Goal: Task Accomplishment & Management: Use online tool/utility

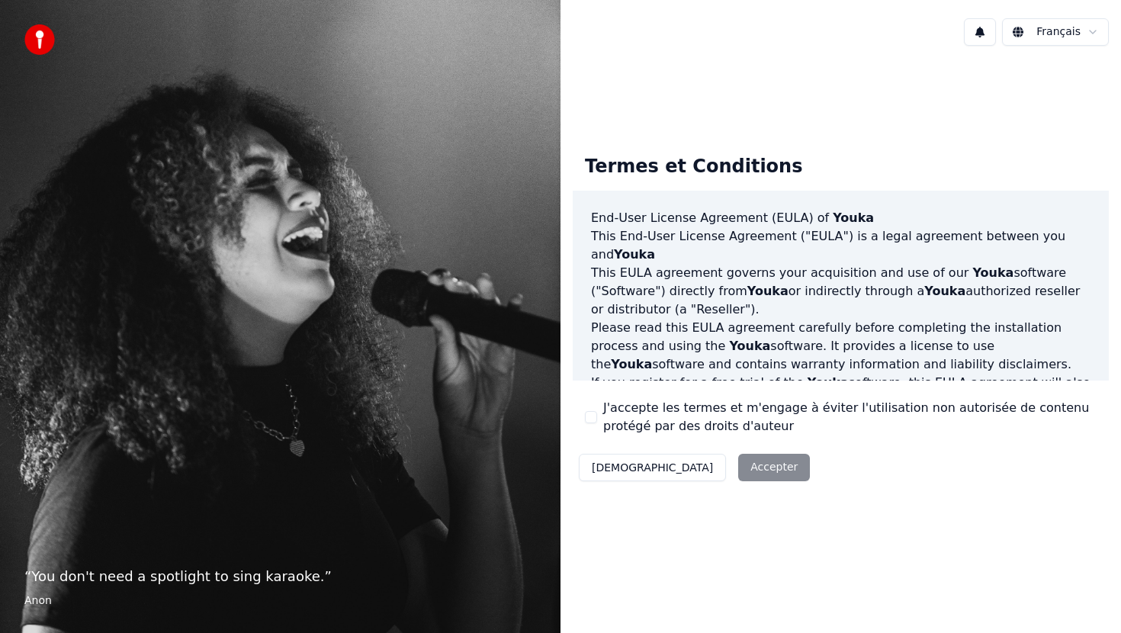
click at [699, 460] on div "Décliner Accepter" at bounding box center [694, 468] width 243 height 40
click at [690, 474] on div "Décliner Accepter" at bounding box center [694, 468] width 243 height 40
click at [590, 417] on button "J'accepte les termes et m'engage à éviter l'utilisation non autorisée de conten…" at bounding box center [591, 417] width 12 height 12
click at [738, 460] on button "Accepter" at bounding box center [774, 467] width 72 height 27
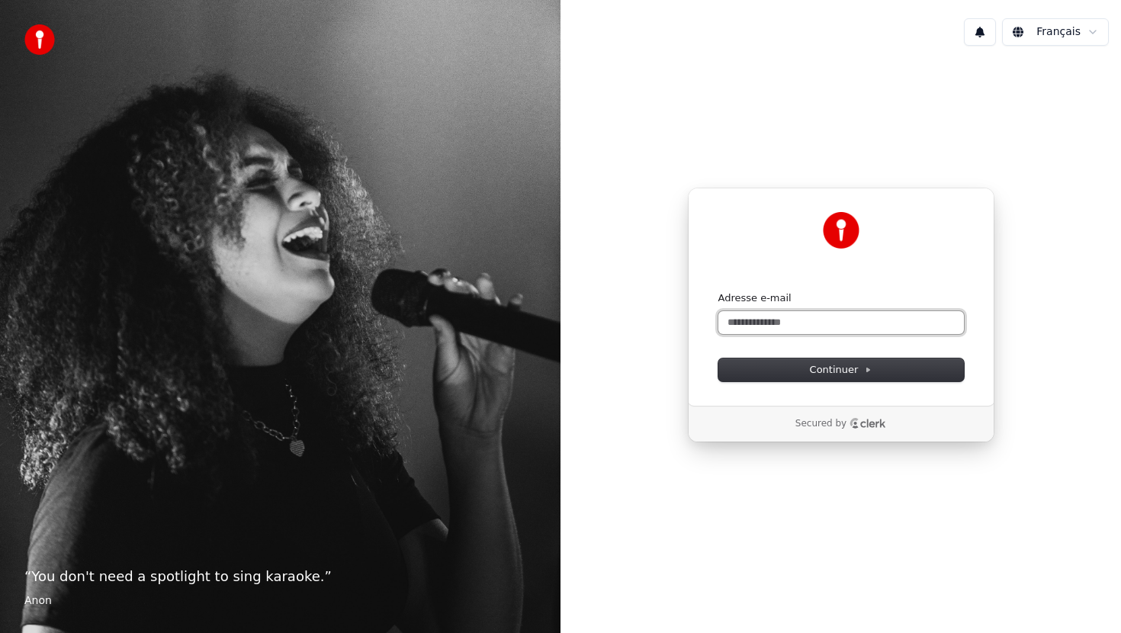
click at [780, 325] on input "Adresse e-mail" at bounding box center [842, 322] width 246 height 23
click at [756, 325] on input "**********" at bounding box center [842, 322] width 246 height 23
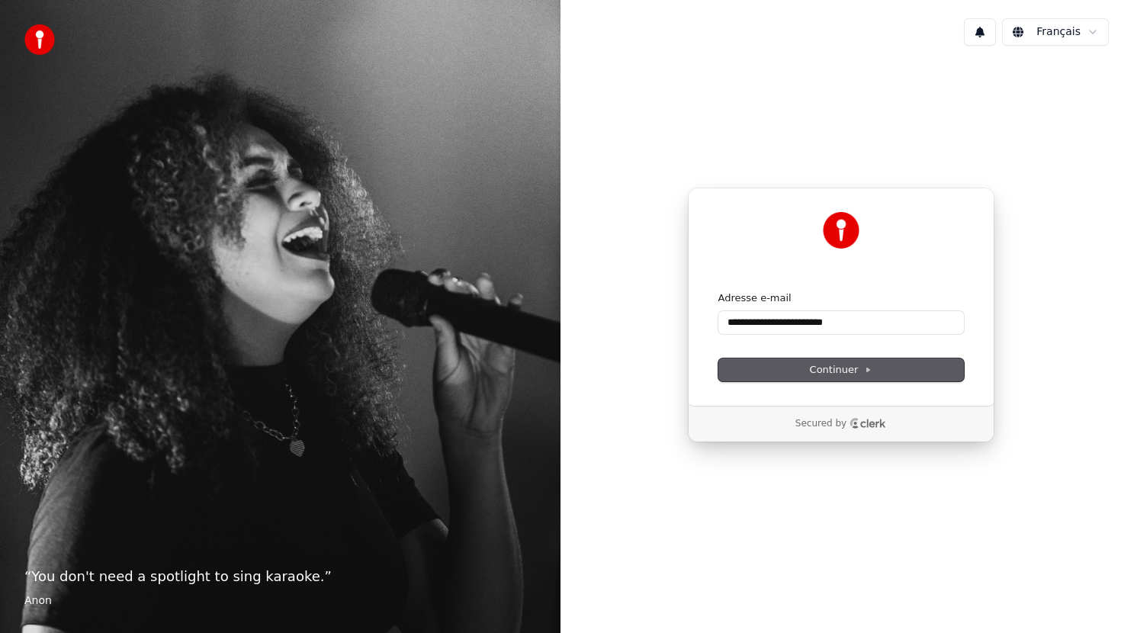
click at [847, 371] on span "Continuer" at bounding box center [841, 370] width 63 height 14
type input "**********"
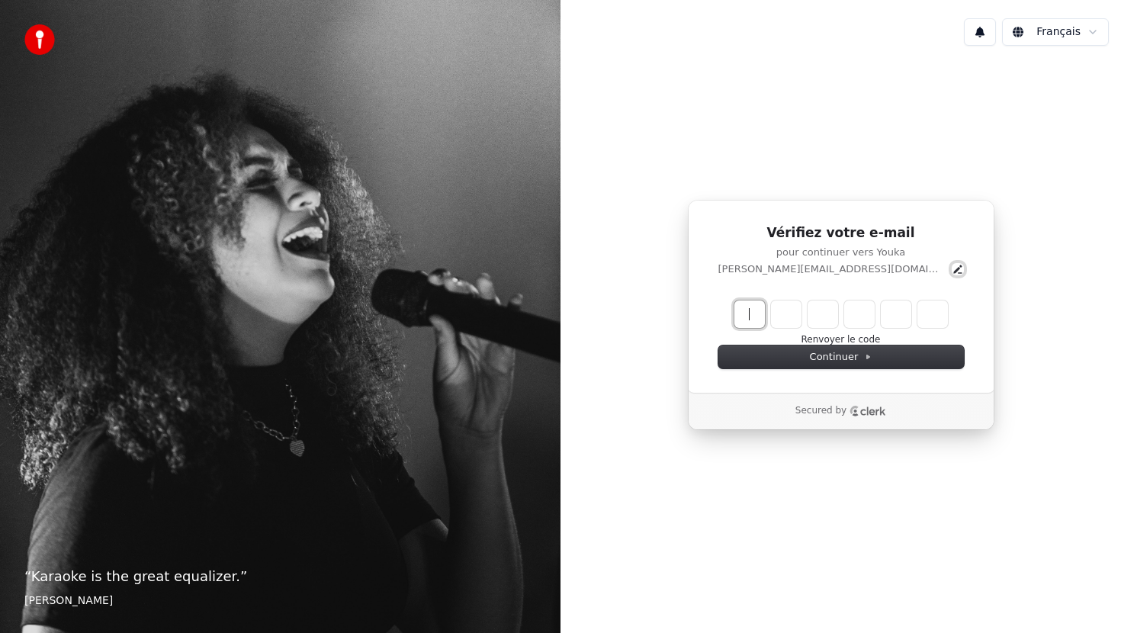
click at [953, 270] on icon "Edit" at bounding box center [957, 269] width 8 height 8
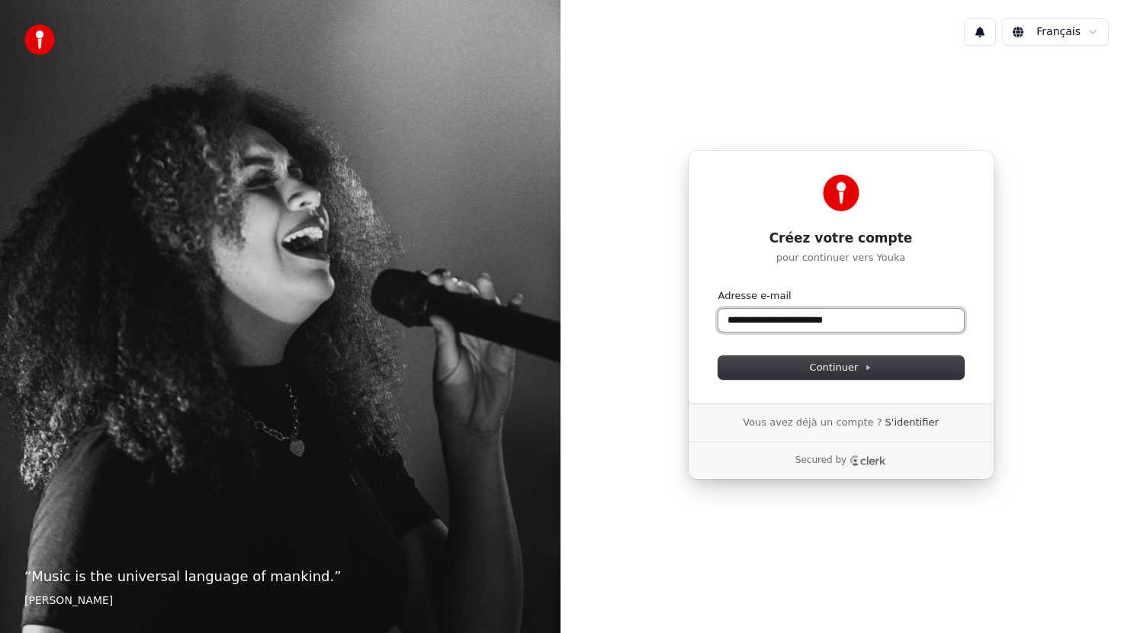
drag, startPoint x: 789, startPoint y: 320, endPoint x: 713, endPoint y: 320, distance: 75.5
click at [713, 320] on div "**********" at bounding box center [841, 276] width 307 height 253
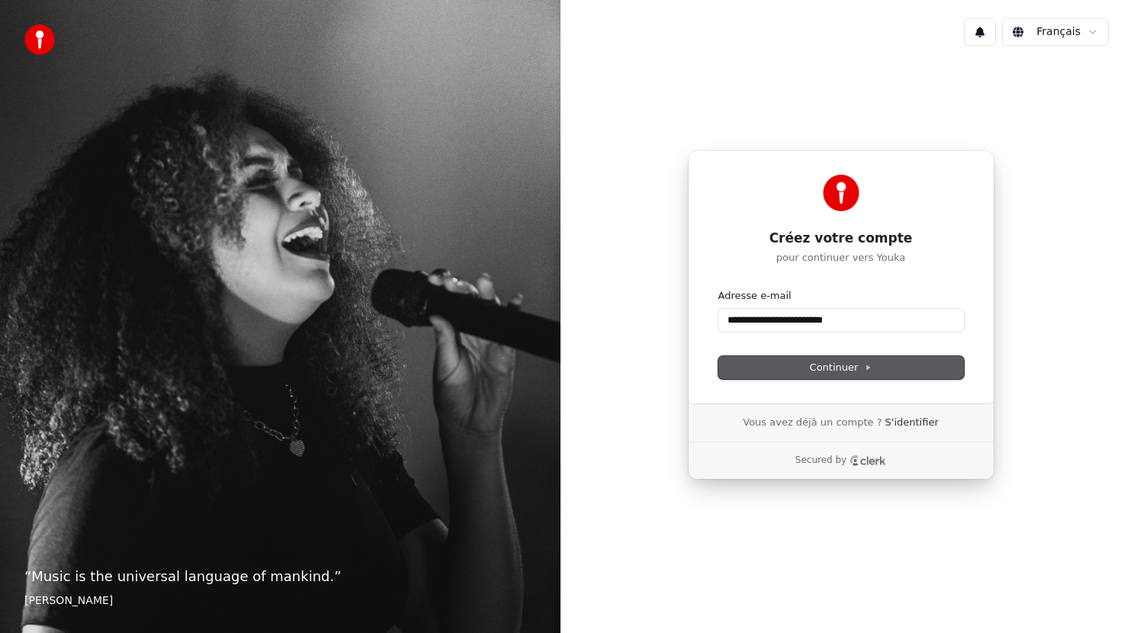
click at [810, 363] on button "Continuer" at bounding box center [842, 367] width 246 height 23
type input "**********"
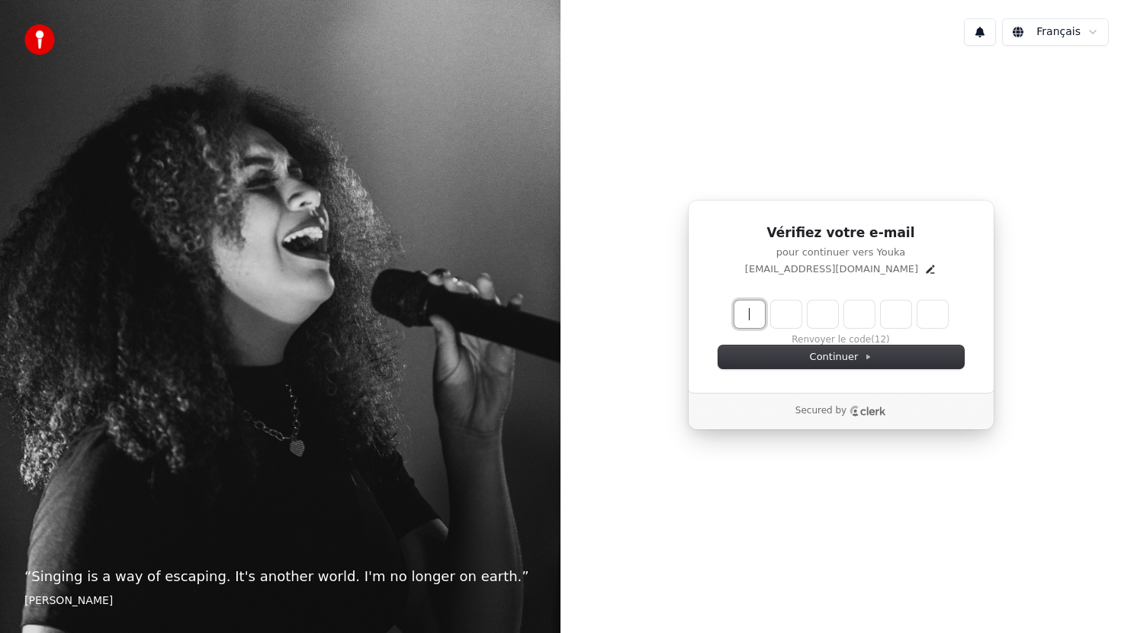
paste input "******"
type input "******"
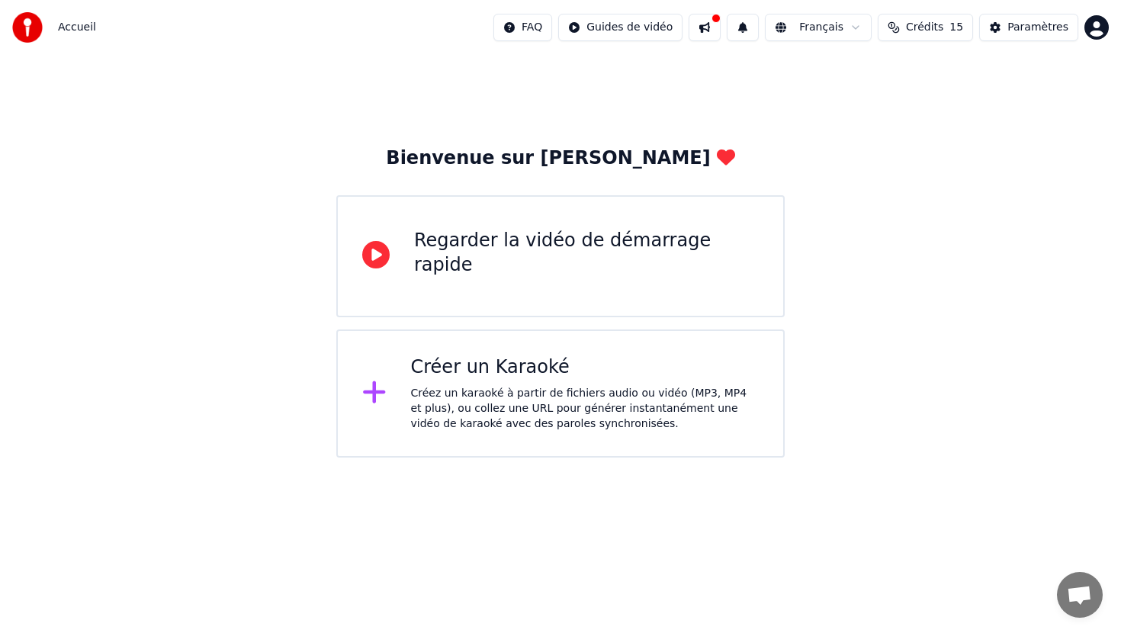
click at [497, 373] on div "Créer un Karaoké" at bounding box center [585, 367] width 349 height 24
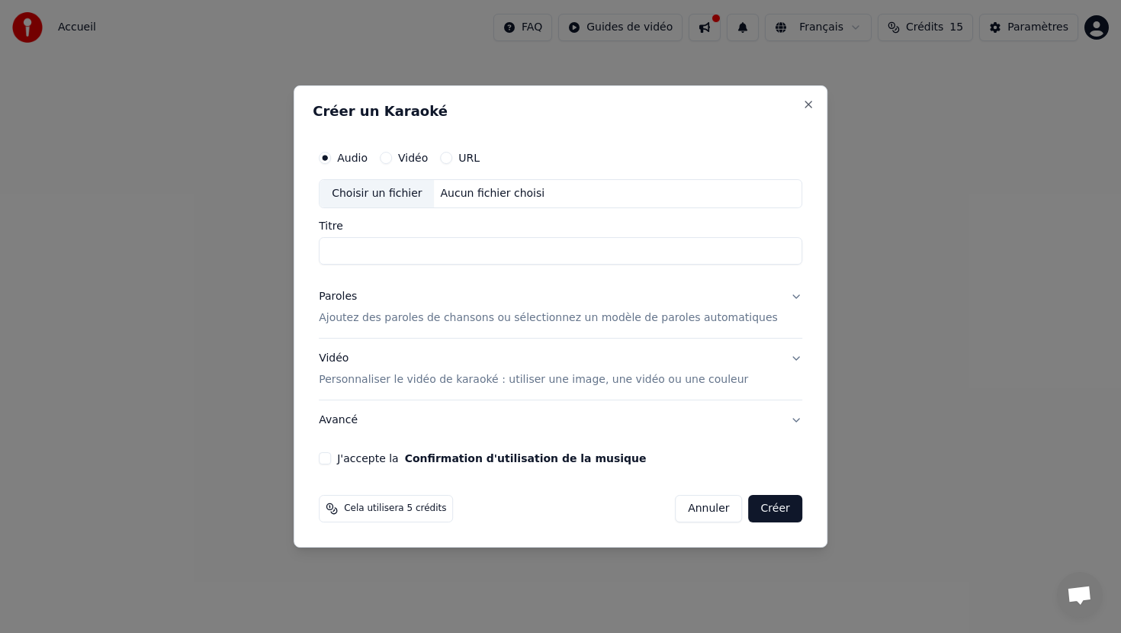
click at [392, 157] on button "Vidéo" at bounding box center [386, 158] width 12 height 12
click at [378, 247] on input "Titre" at bounding box center [561, 250] width 484 height 27
click at [463, 162] on div "URL" at bounding box center [460, 158] width 40 height 12
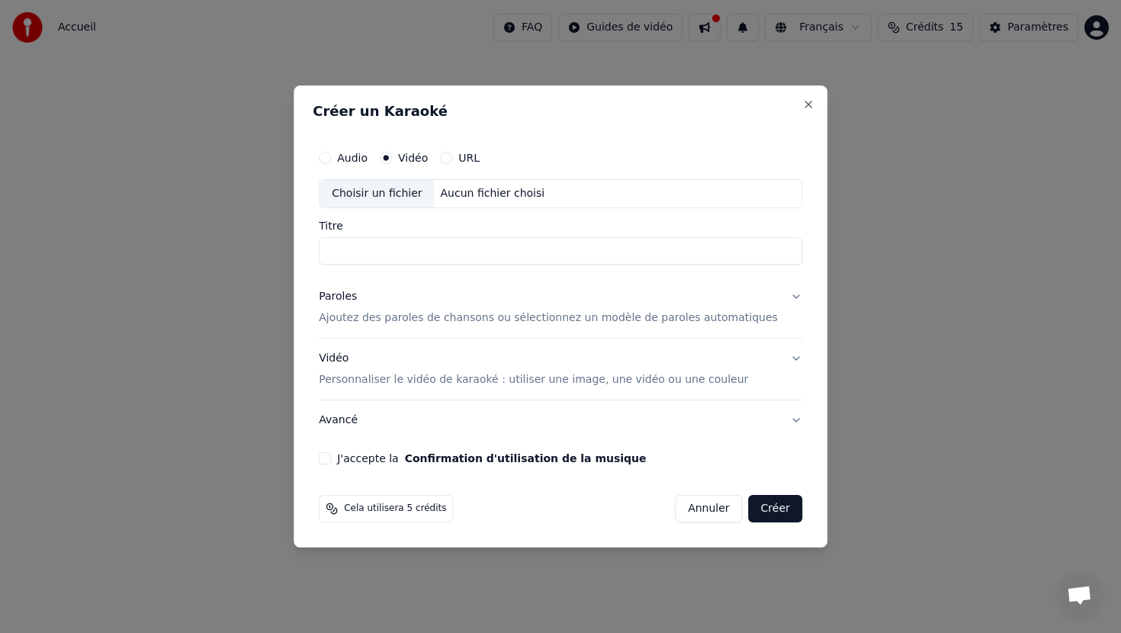
click at [452, 160] on button "URL" at bounding box center [446, 158] width 12 height 12
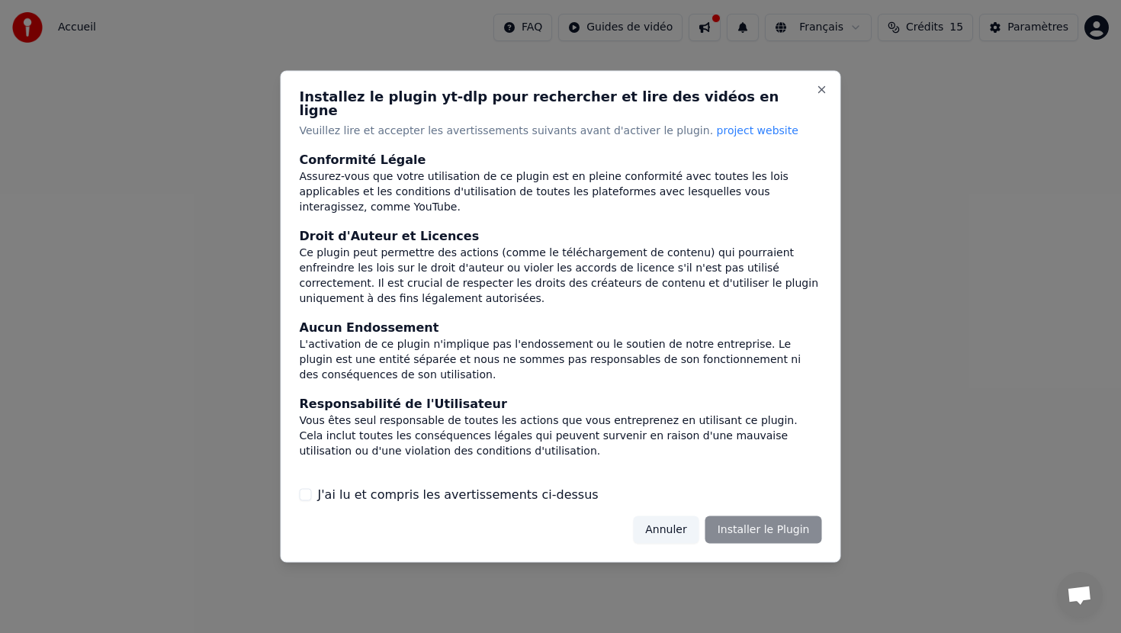
scroll to position [98, 0]
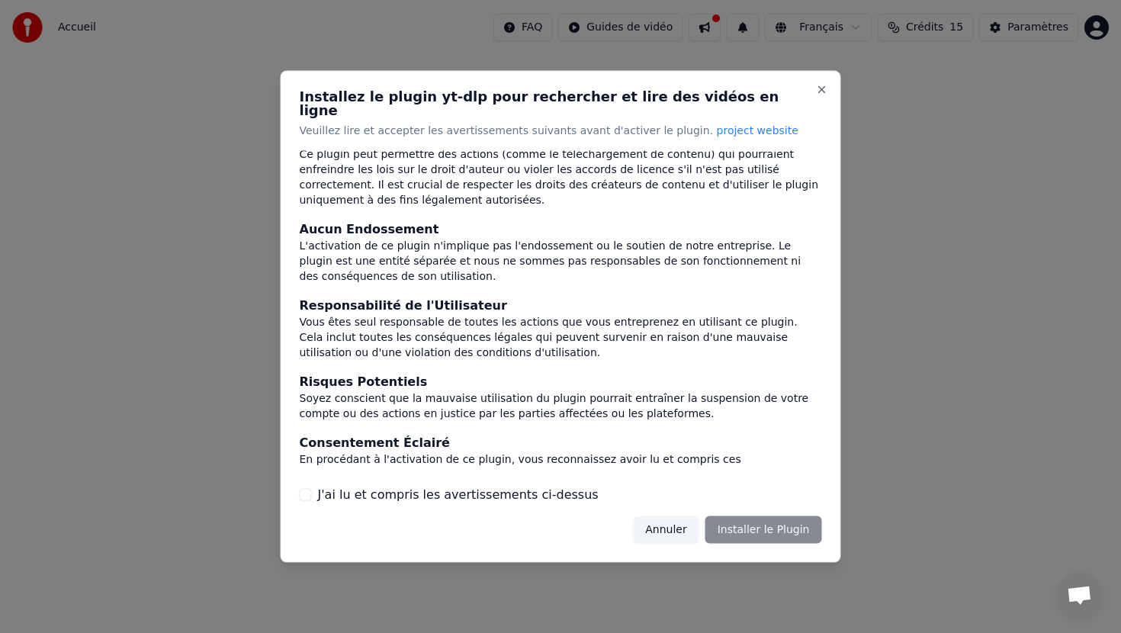
click at [312, 485] on div "J'ai lu et compris les avertissements ci-dessus" at bounding box center [561, 494] width 523 height 18
click at [676, 516] on button "Annuler" at bounding box center [666, 529] width 66 height 27
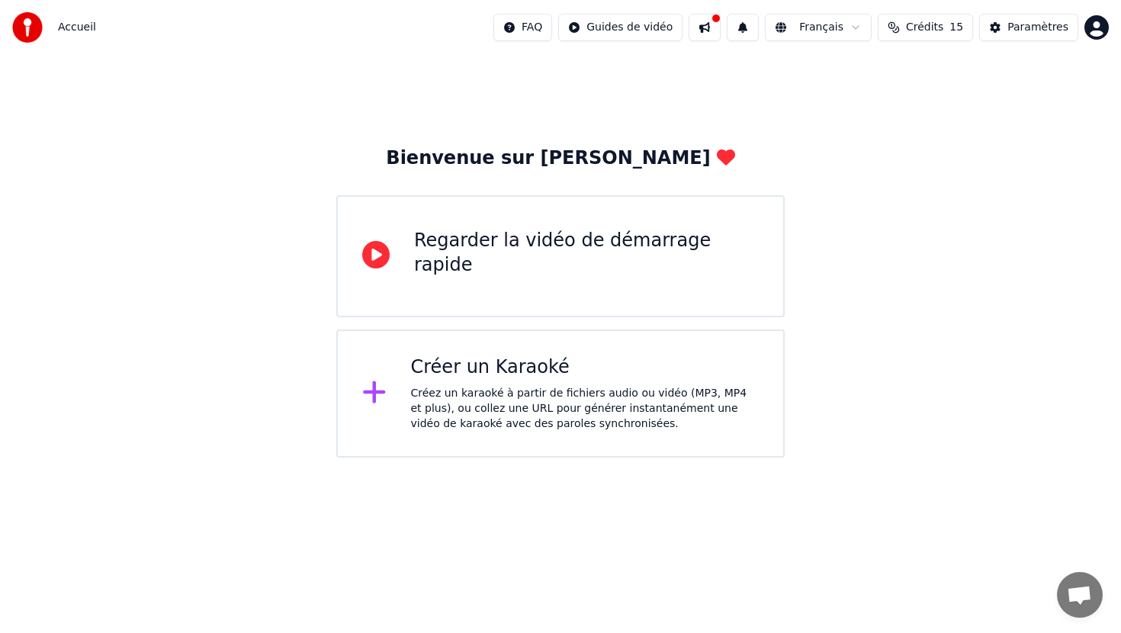
click at [457, 366] on div "Créer un Karaoké" at bounding box center [585, 367] width 349 height 24
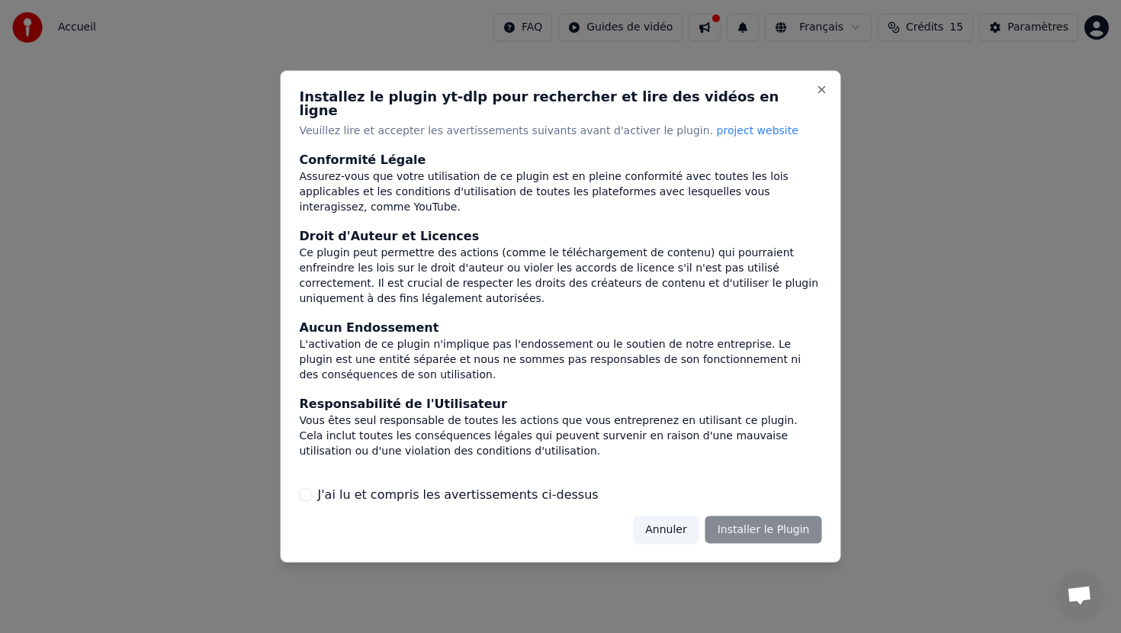
click at [742, 523] on div "Annuler Installer le Plugin" at bounding box center [727, 529] width 188 height 27
click at [741, 524] on div "Annuler Installer le Plugin" at bounding box center [727, 529] width 188 height 27
click at [314, 490] on div "J'ai lu et compris les avertissements ci-dessus" at bounding box center [561, 494] width 523 height 18
click at [305, 488] on button "J'ai lu et compris les avertissements ci-dessus" at bounding box center [306, 494] width 12 height 12
click at [758, 529] on button "Installer le Plugin" at bounding box center [764, 529] width 117 height 27
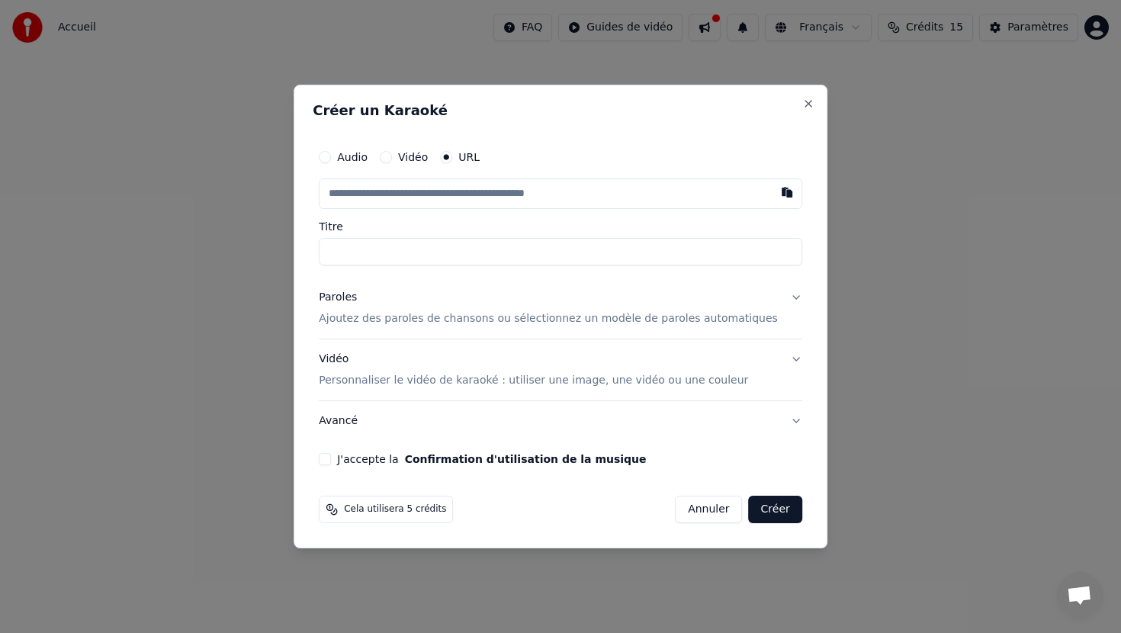
paste input "**********"
type input "**********"
click at [437, 317] on p "Ajoutez des paroles de chansons ou sélectionnez un modèle de paroles automatiqu…" at bounding box center [548, 318] width 459 height 15
type input "**********"
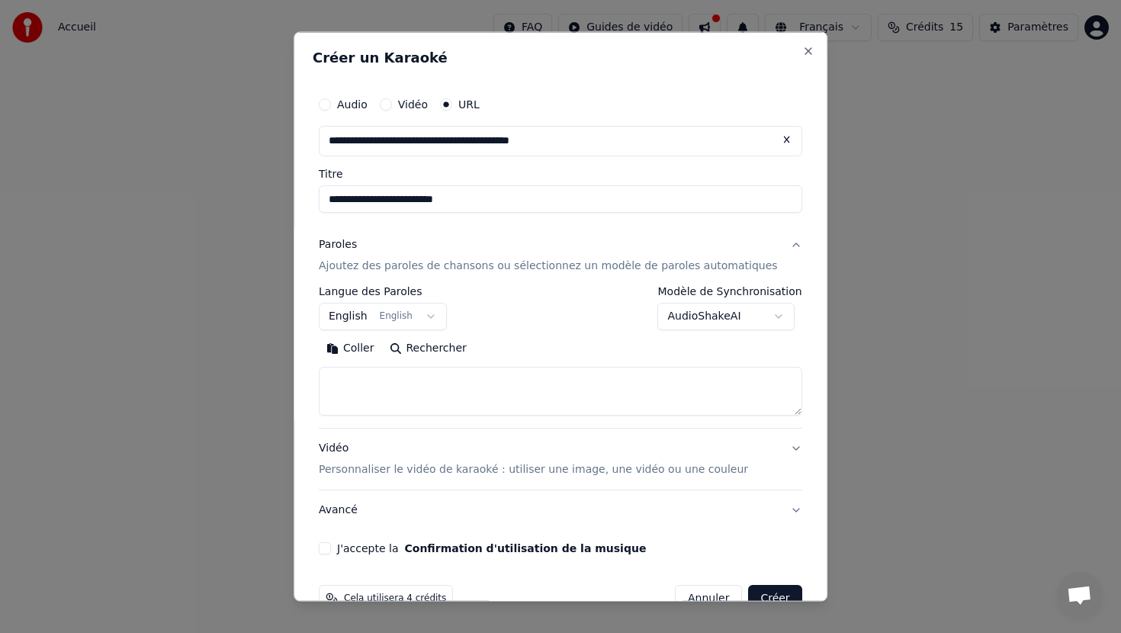
click at [439, 314] on button "English English" at bounding box center [383, 315] width 128 height 27
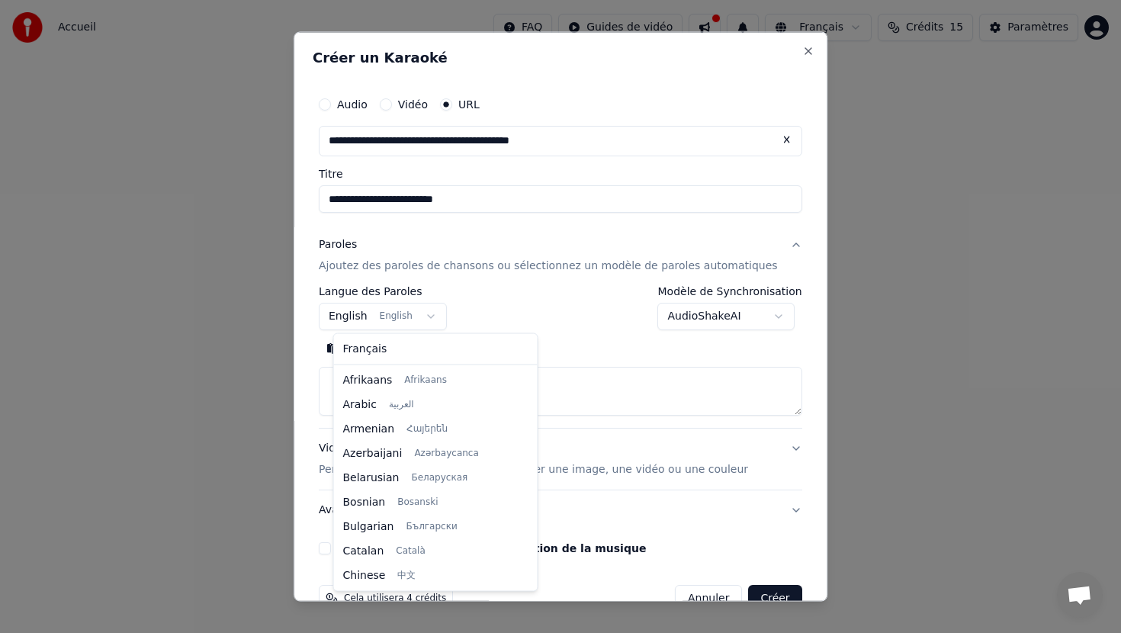
scroll to position [122, 0]
select select "**"
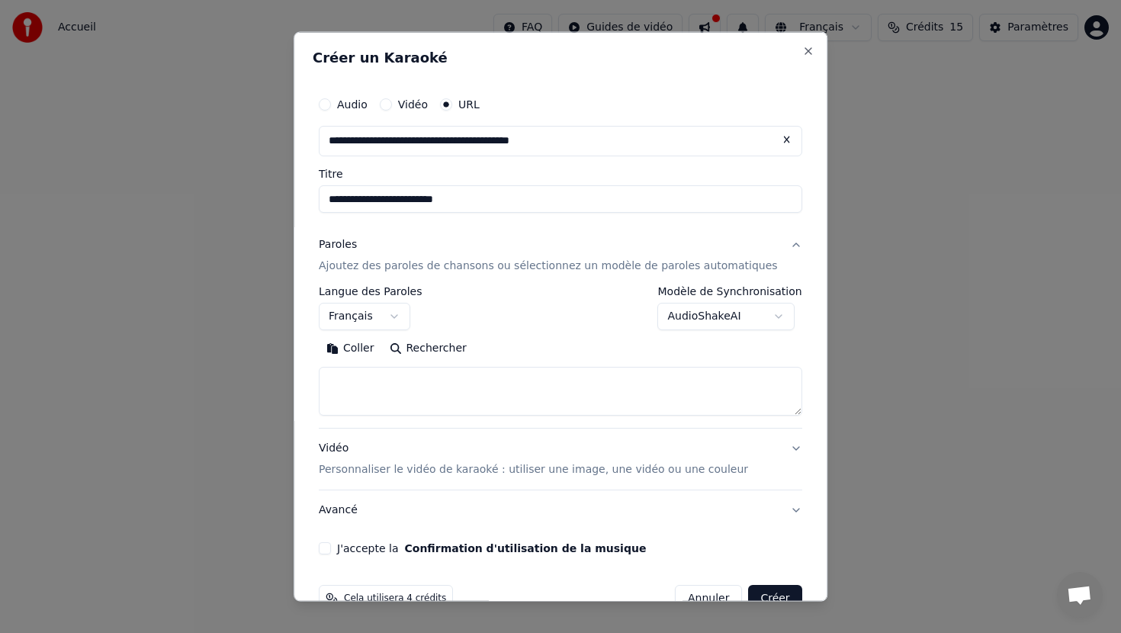
click at [374, 354] on button "Coller" at bounding box center [350, 348] width 63 height 24
type textarea "**********"
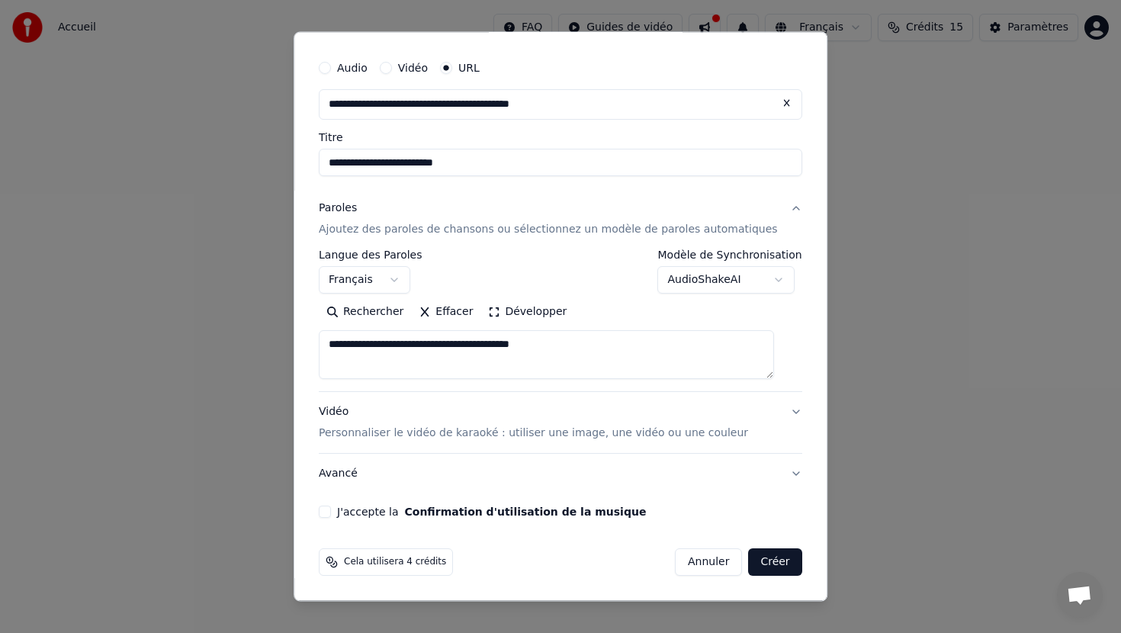
drag, startPoint x: 598, startPoint y: 344, endPoint x: 337, endPoint y: 349, distance: 260.9
click at [337, 349] on textarea "**********" at bounding box center [546, 354] width 455 height 49
click at [438, 314] on button "Effacer" at bounding box center [445, 312] width 69 height 24
click at [773, 276] on button "AudioShakeAI" at bounding box center [726, 279] width 137 height 27
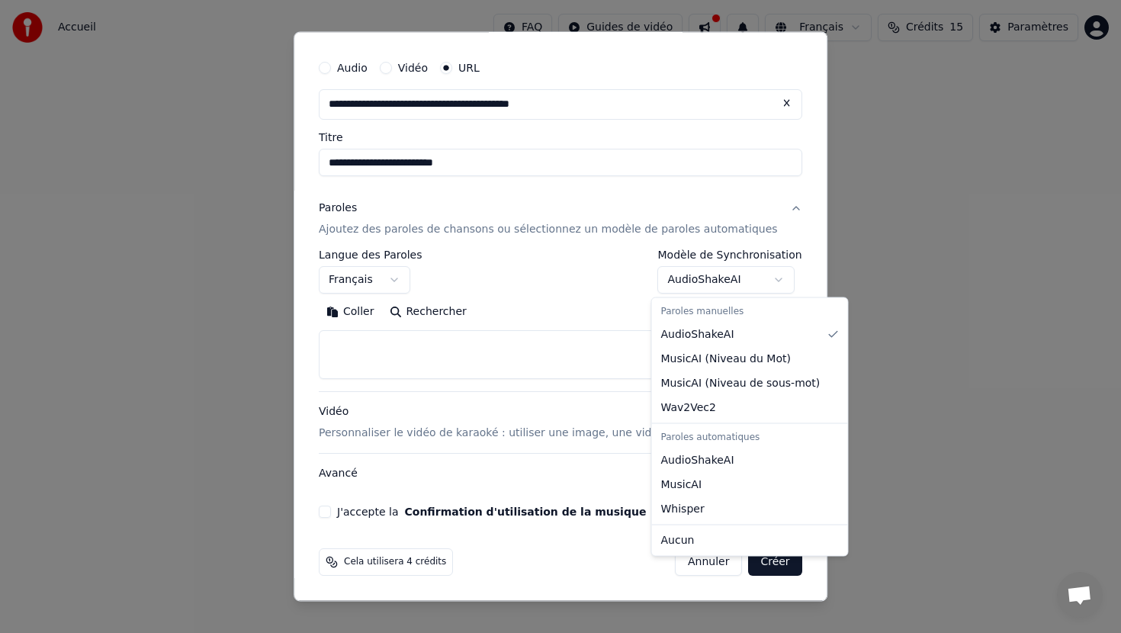
click at [773, 276] on div at bounding box center [560, 316] width 1121 height 633
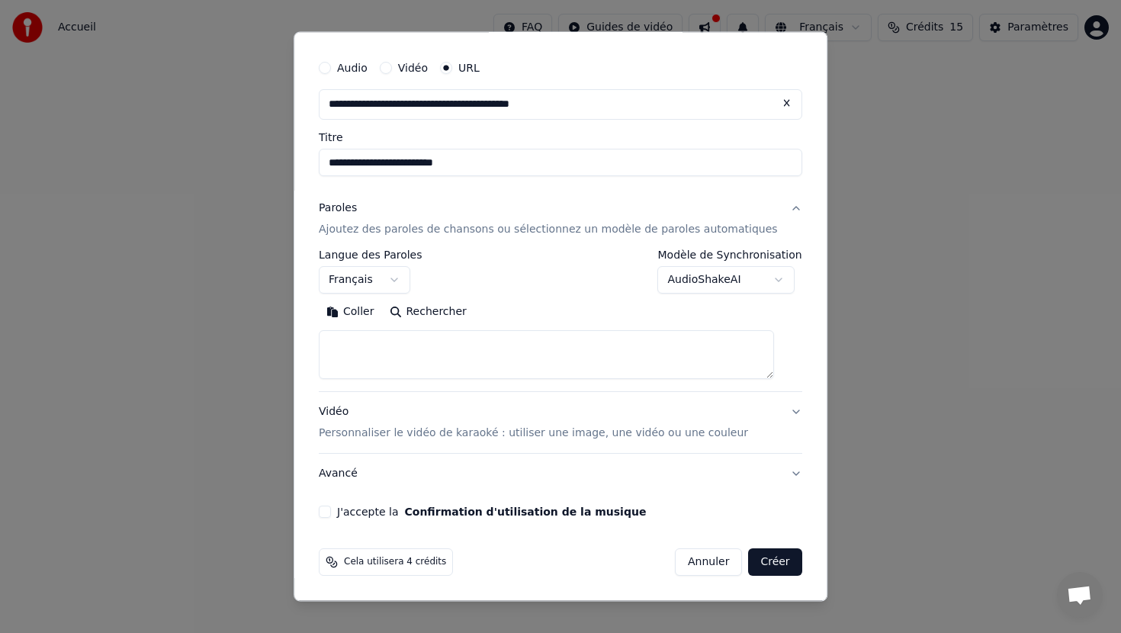
click at [352, 336] on textarea at bounding box center [546, 354] width 455 height 49
click at [434, 310] on button "Rechercher" at bounding box center [428, 312] width 92 height 24
type textarea "**********"
click at [436, 310] on button "Effacer" at bounding box center [445, 312] width 69 height 24
click at [364, 314] on button "Coller" at bounding box center [350, 312] width 63 height 24
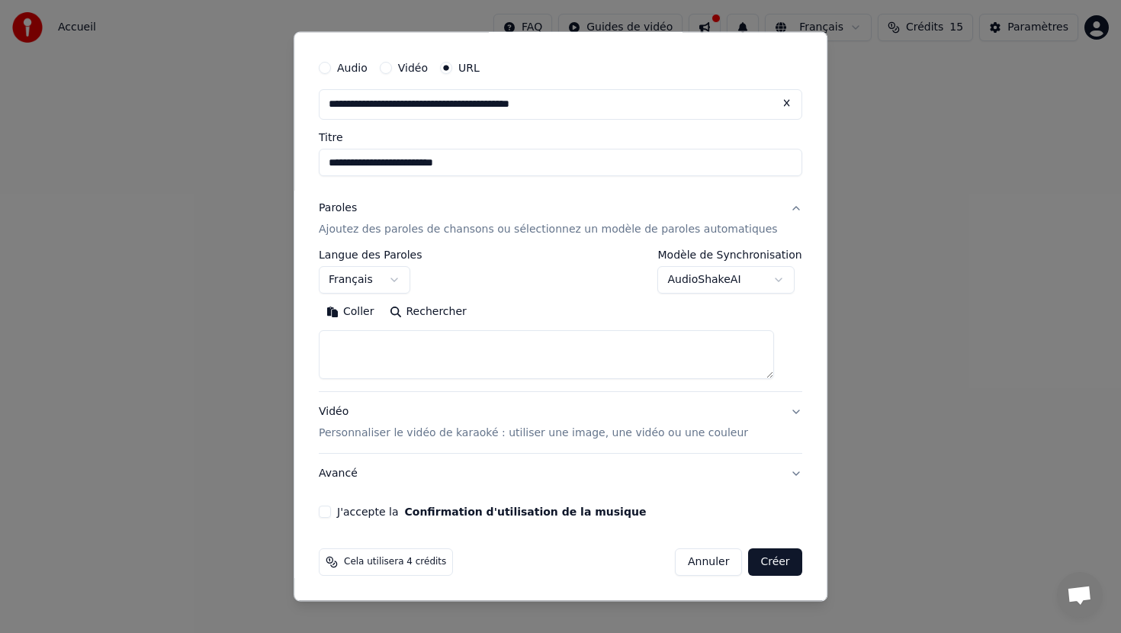
type textarea "**********"
click at [436, 315] on button "Effacer" at bounding box center [445, 312] width 69 height 24
click at [353, 339] on textarea at bounding box center [546, 354] width 455 height 49
click at [355, 319] on button "Coller" at bounding box center [350, 312] width 63 height 24
type textarea "**********"
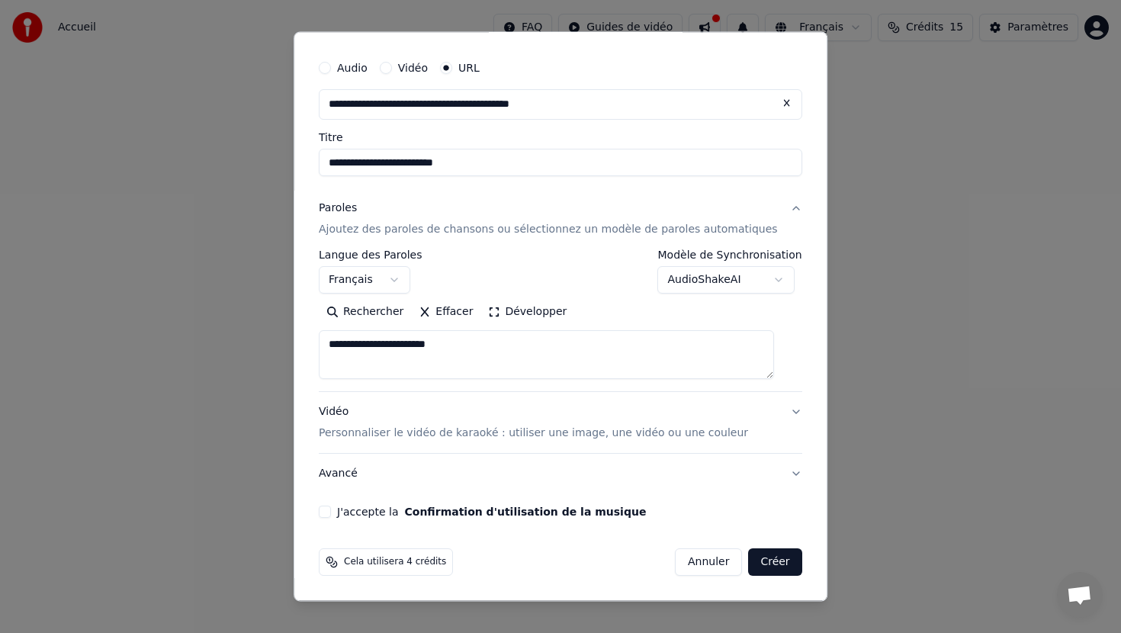
click at [331, 510] on button "J'accepte la Confirmation d'utilisation de la musique" at bounding box center [325, 512] width 12 height 12
drag, startPoint x: 476, startPoint y: 346, endPoint x: 332, endPoint y: 349, distance: 144.2
click at [332, 349] on div "**********" at bounding box center [561, 286] width 496 height 478
paste textarea "**********"
type textarea "**********"
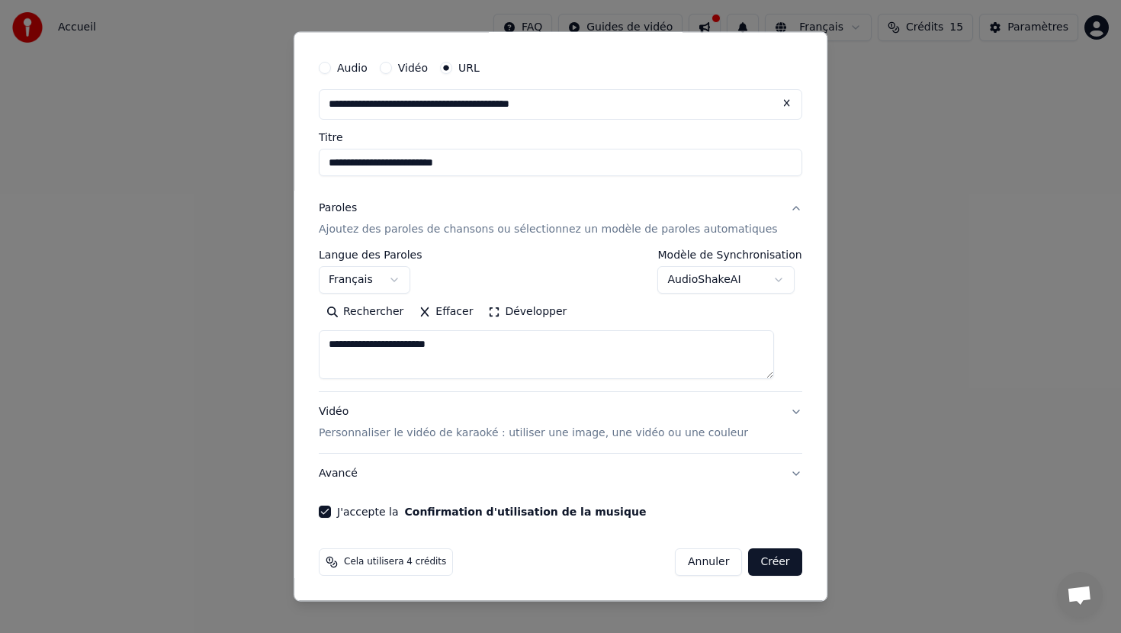
click at [757, 560] on button "Créer" at bounding box center [775, 561] width 53 height 27
select select "**"
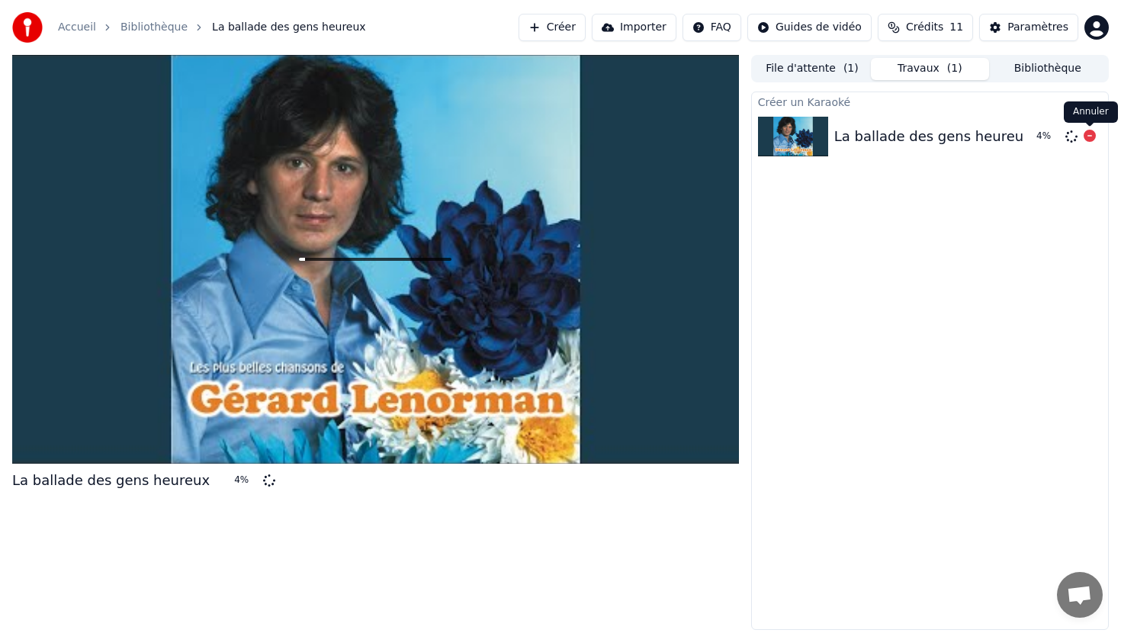
click at [1090, 136] on icon at bounding box center [1090, 136] width 12 height 12
click at [644, 27] on button "Importer" at bounding box center [634, 27] width 85 height 27
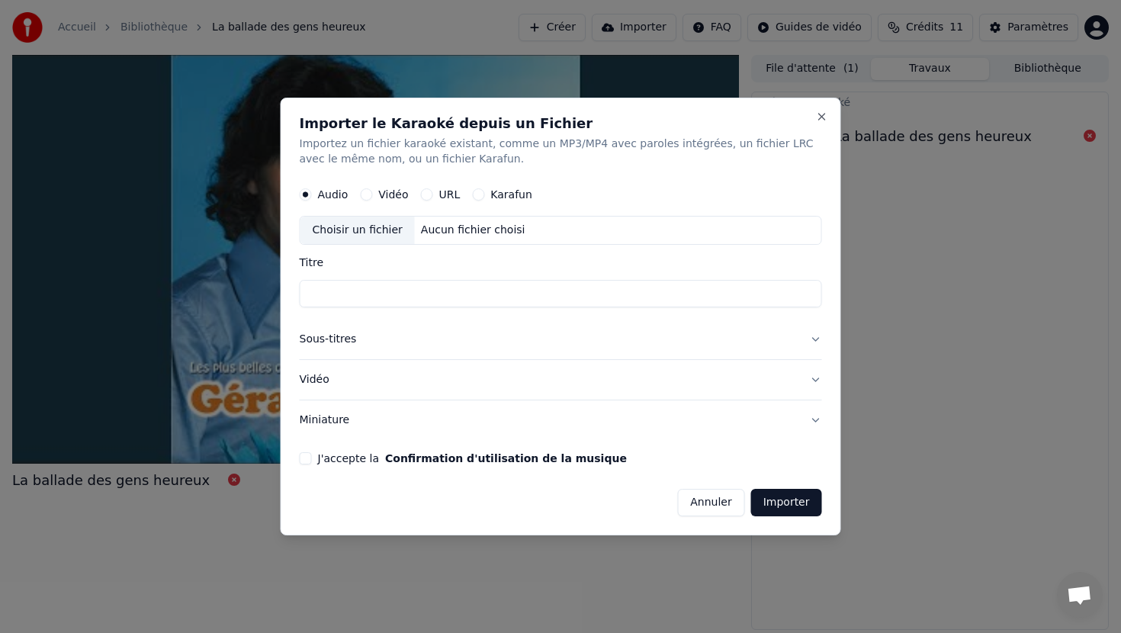
click at [717, 510] on button "Annuler" at bounding box center [710, 502] width 67 height 27
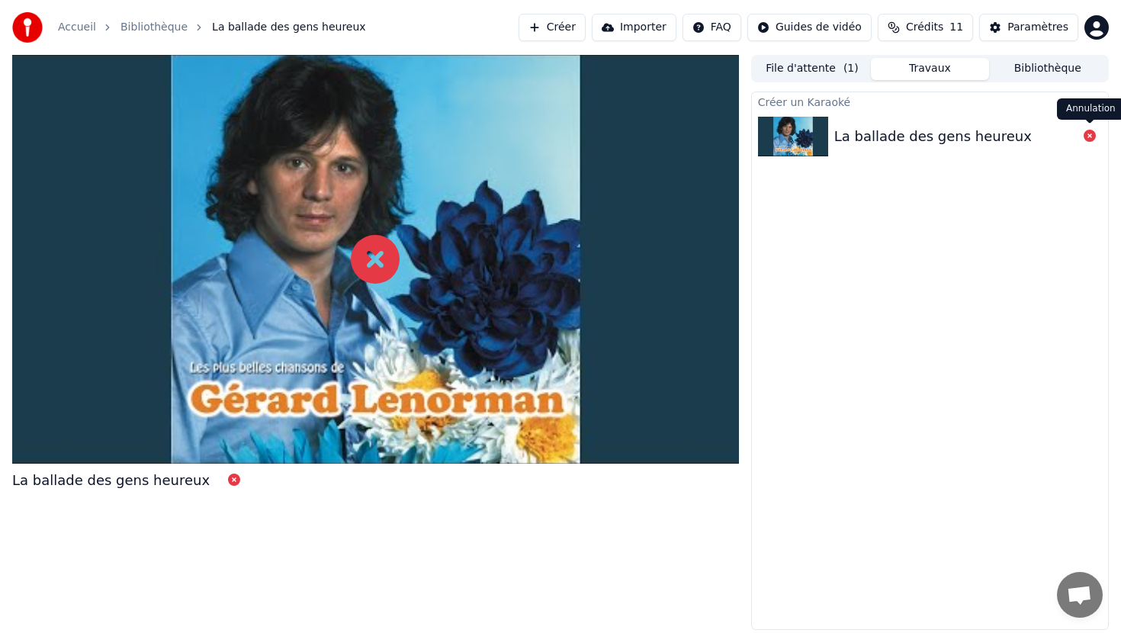
click at [1087, 133] on icon at bounding box center [1090, 136] width 12 height 12
click at [976, 139] on div "La ballade des gens heureux" at bounding box center [933, 136] width 198 height 21
click at [822, 71] on button "File d'attente ( 1 )" at bounding box center [812, 69] width 117 height 22
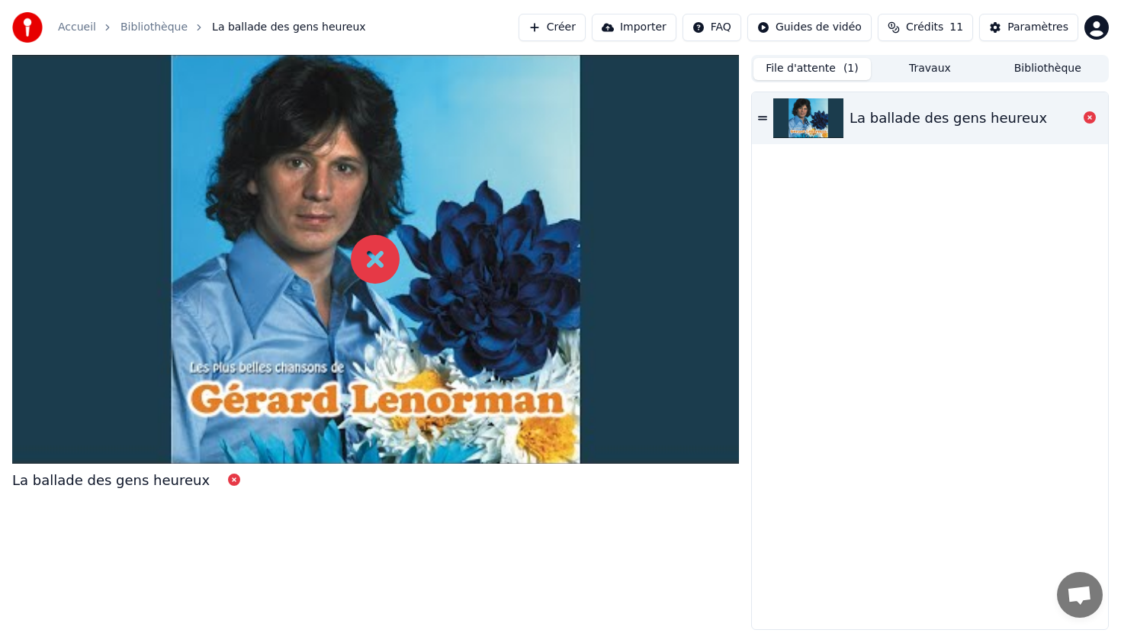
click at [1005, 120] on div "La ballade des gens heureux" at bounding box center [949, 118] width 198 height 21
click at [765, 120] on icon at bounding box center [762, 118] width 9 height 11
click at [1095, 117] on icon at bounding box center [1090, 117] width 12 height 12
click at [1089, 119] on icon at bounding box center [1090, 117] width 12 height 12
click at [930, 65] on button "Travaux" at bounding box center [929, 69] width 117 height 22
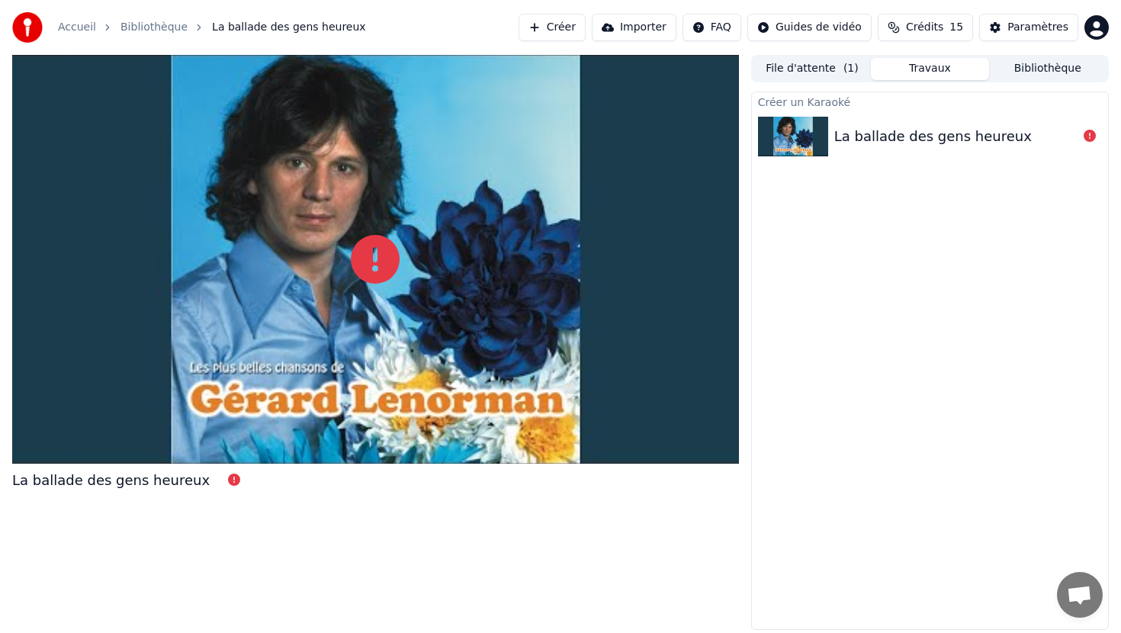
click at [575, 28] on button "Créer" at bounding box center [552, 27] width 67 height 27
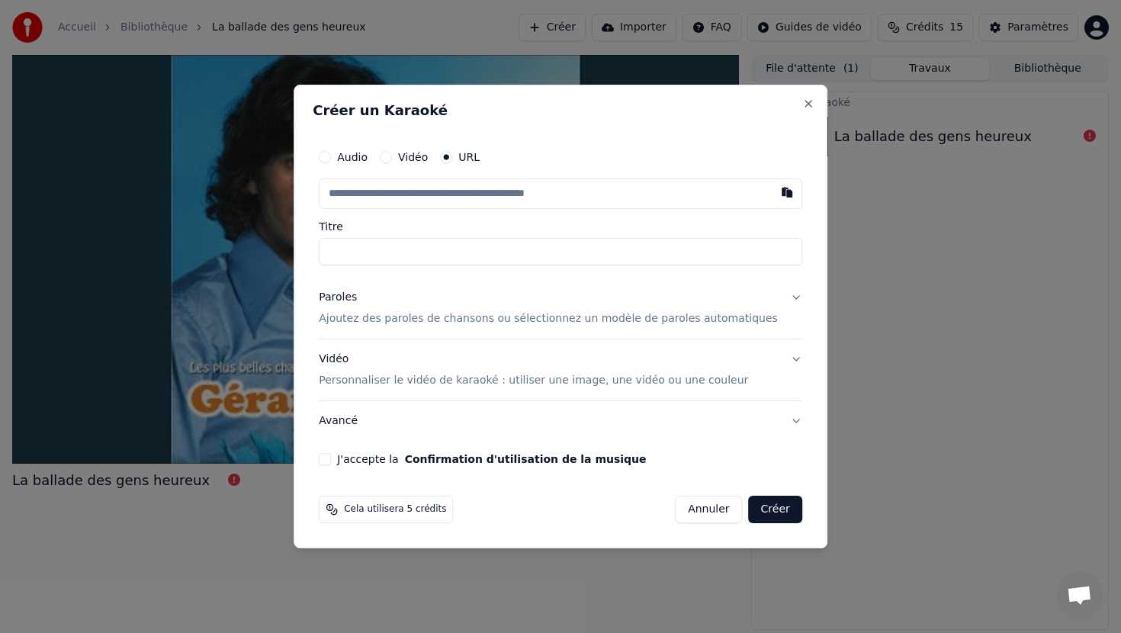
click at [696, 513] on button "Annuler" at bounding box center [708, 509] width 67 height 27
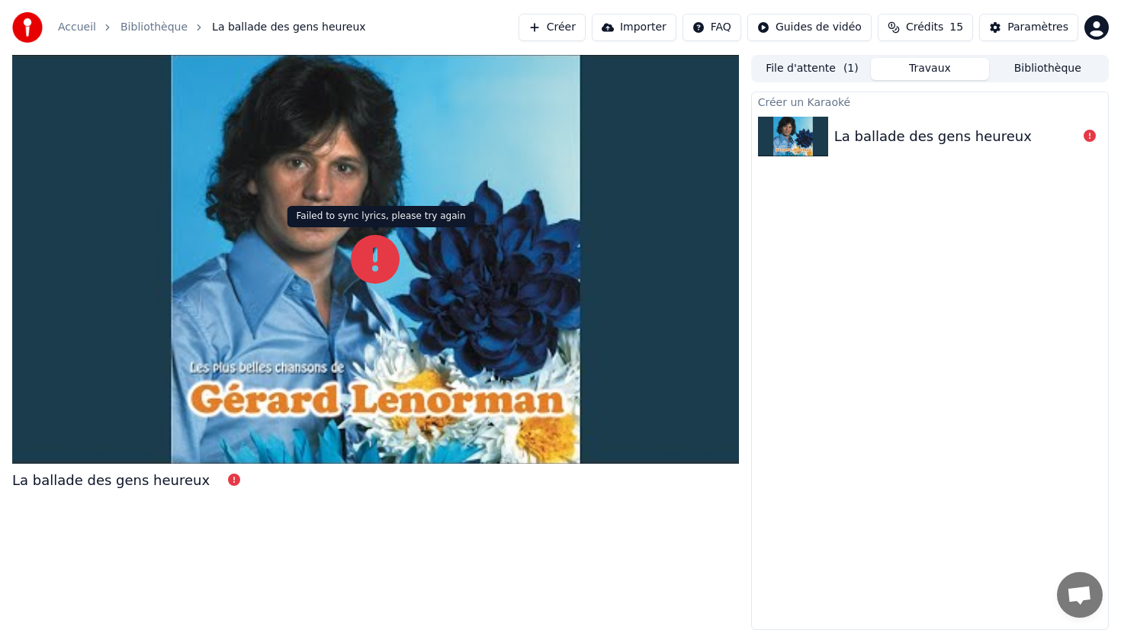
click at [362, 255] on icon at bounding box center [375, 259] width 49 height 49
click at [1034, 74] on button "Bibliothèque" at bounding box center [1047, 69] width 117 height 22
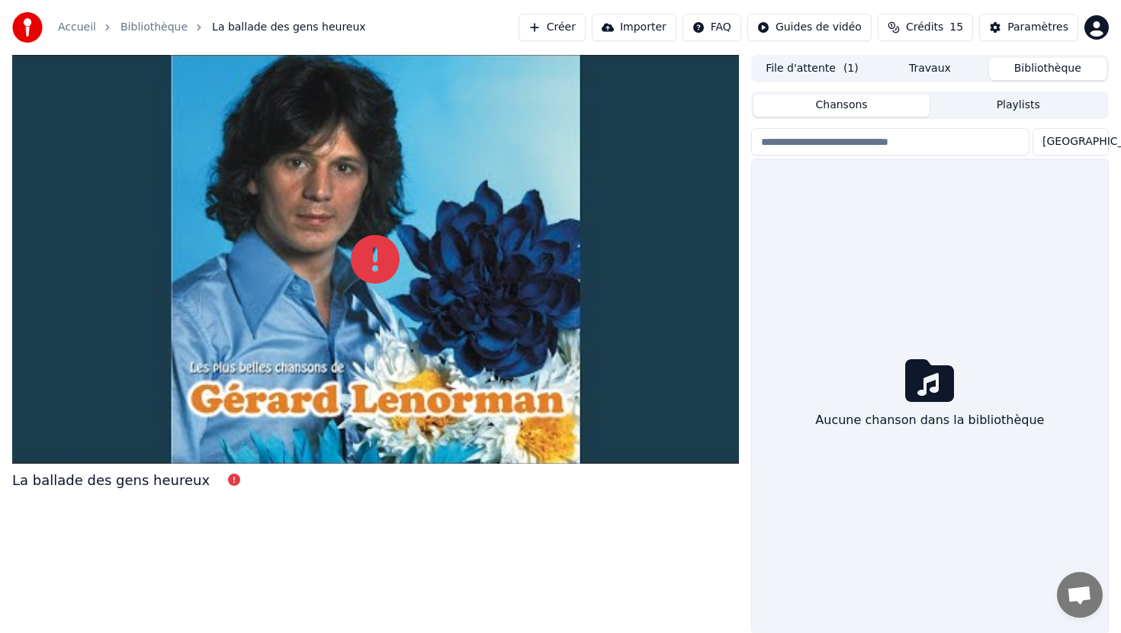
click at [926, 140] on input "search" at bounding box center [890, 141] width 278 height 27
click at [935, 387] on icon at bounding box center [929, 380] width 49 height 43
click at [880, 146] on input "search" at bounding box center [890, 141] width 278 height 27
click at [1095, 142] on html "Accueil Bibliothèque La ballade des gens heureux Créer Importer FAQ Guides de v…" at bounding box center [560, 316] width 1121 height 633
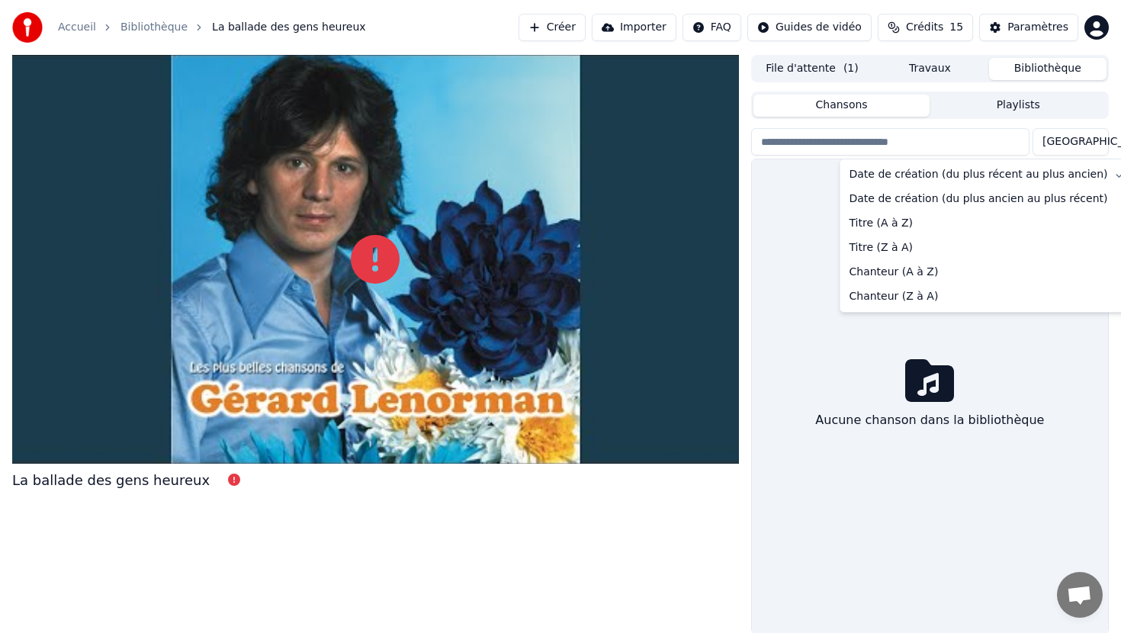
click at [1095, 142] on html "Accueil Bibliothèque La ballade des gens heureux Créer Importer FAQ Guides de v…" at bounding box center [560, 316] width 1121 height 633
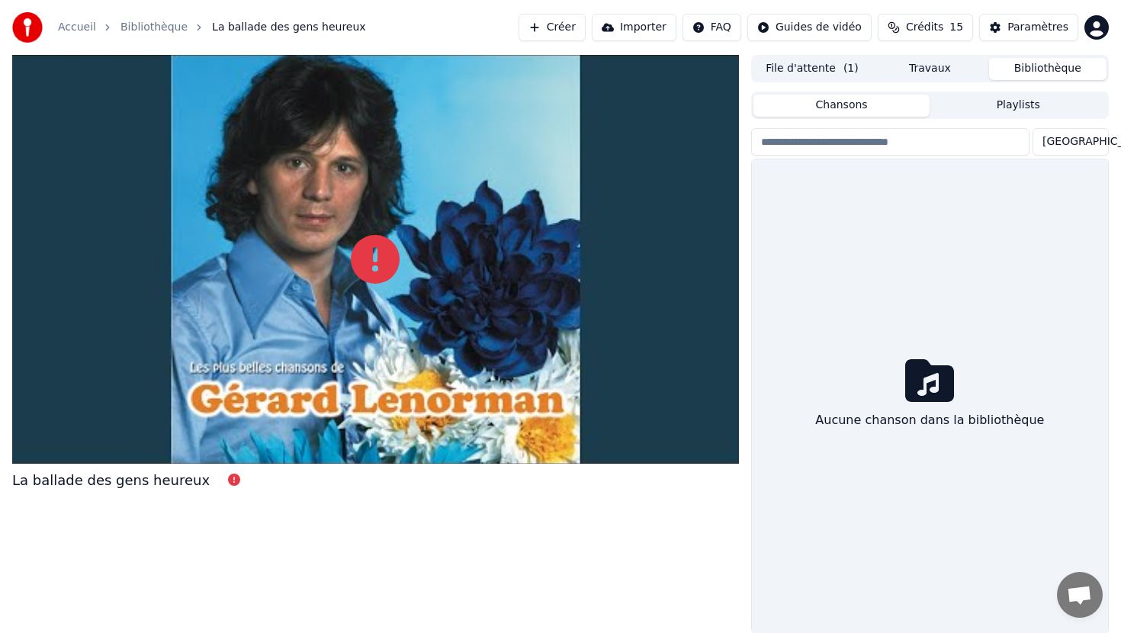
click at [797, 70] on button "File d'attente ( 1 )" at bounding box center [812, 69] width 117 height 22
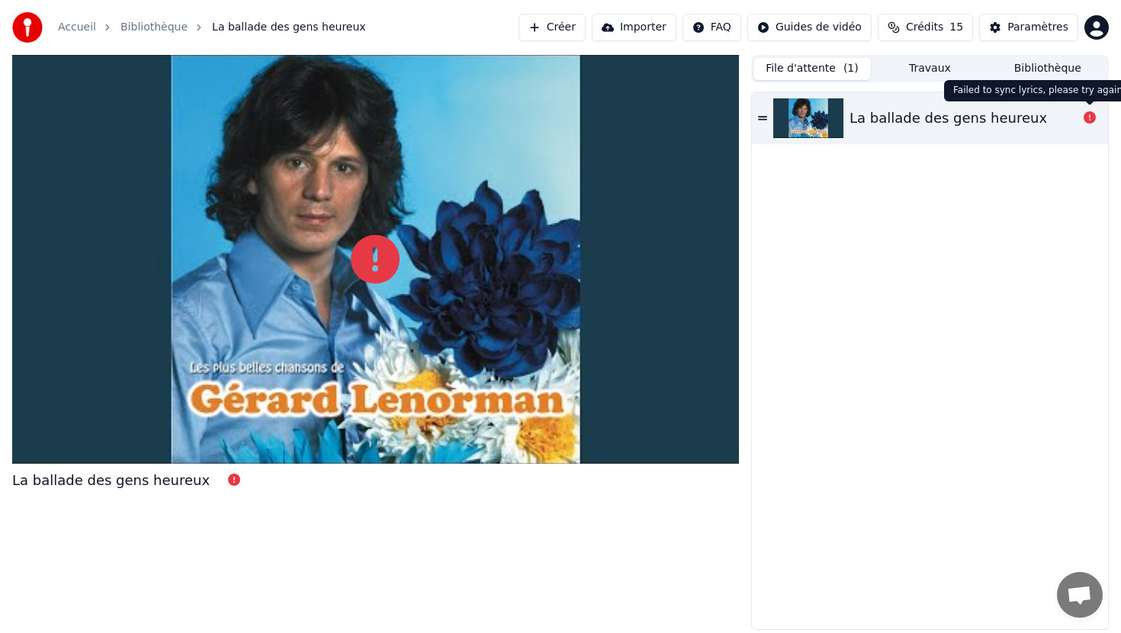
click at [1094, 115] on icon at bounding box center [1090, 117] width 12 height 12
click at [815, 118] on img at bounding box center [808, 118] width 70 height 40
click at [334, 310] on div at bounding box center [375, 259] width 727 height 409
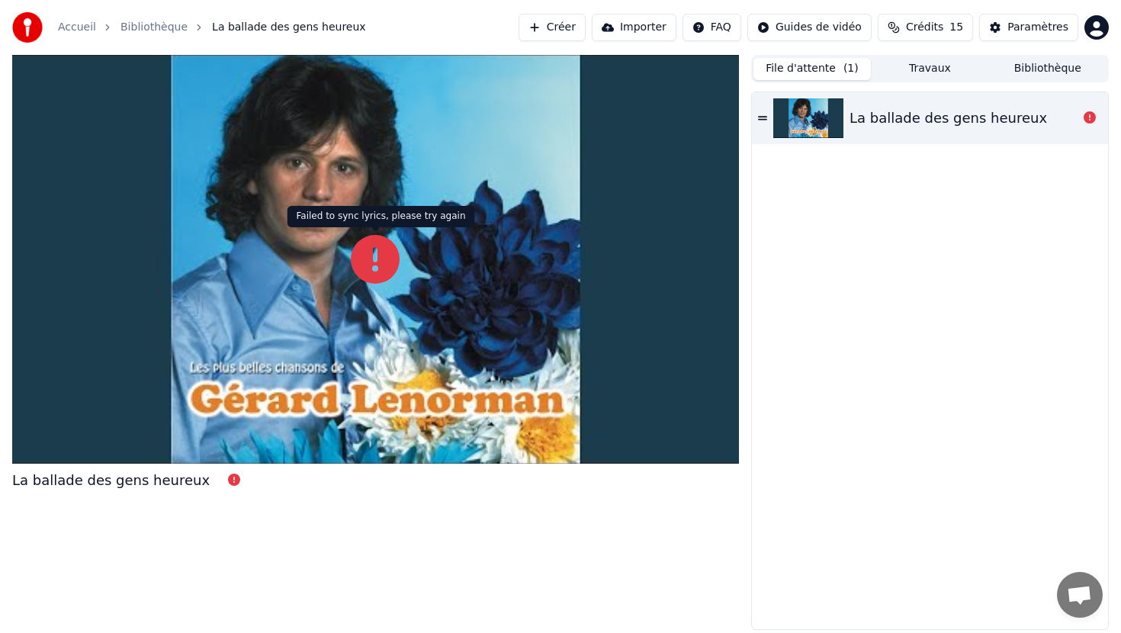
click at [392, 251] on icon at bounding box center [375, 259] width 49 height 49
click at [629, 28] on button "Importer" at bounding box center [634, 27] width 85 height 27
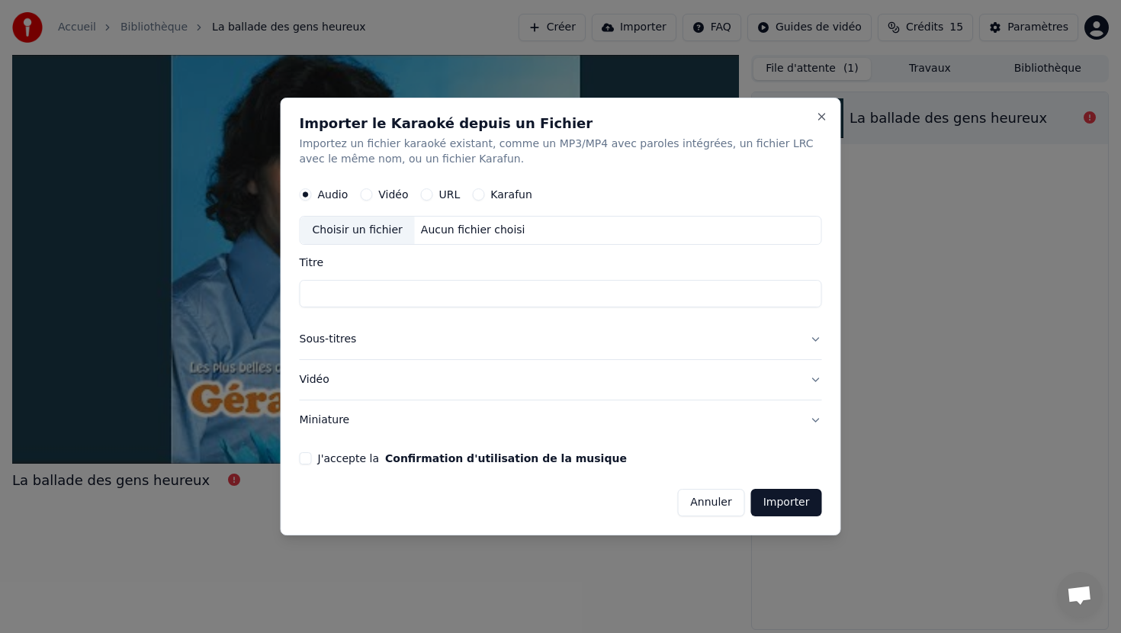
click at [380, 231] on div "Choisir un fichier" at bounding box center [358, 230] width 114 height 27
click at [384, 231] on div "Choisir un fichier" at bounding box center [358, 230] width 114 height 27
click at [382, 227] on div "Choisir un fichier" at bounding box center [358, 230] width 114 height 27
click at [425, 197] on button "URL" at bounding box center [427, 194] width 12 height 12
click at [344, 342] on button "Sous-titres" at bounding box center [561, 340] width 523 height 40
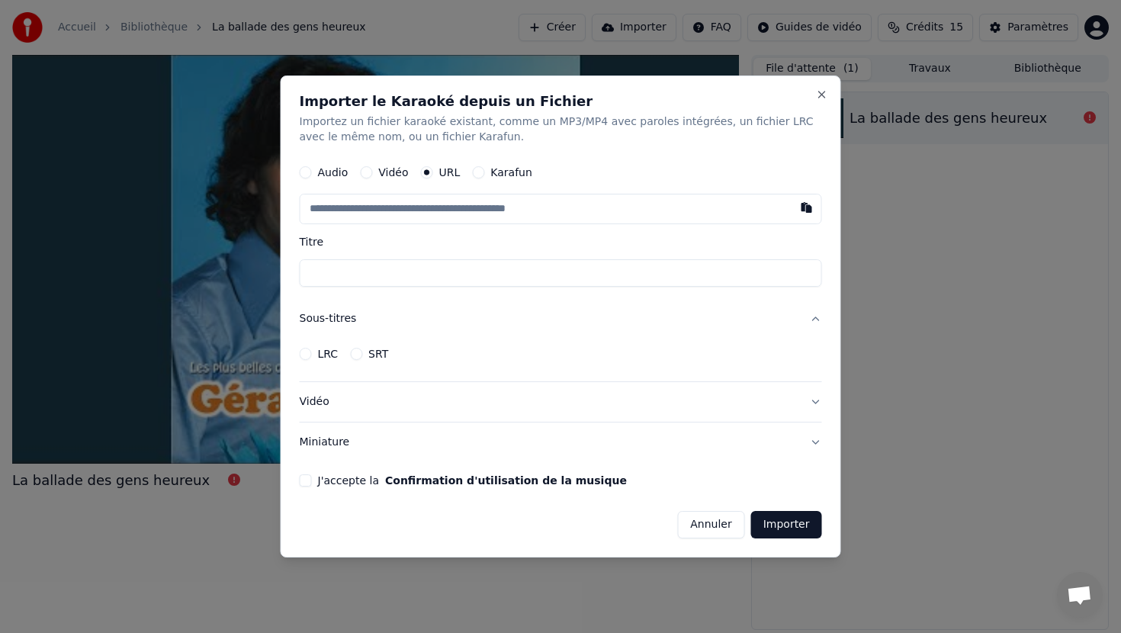
click at [305, 355] on button "LRC" at bounding box center [306, 354] width 12 height 12
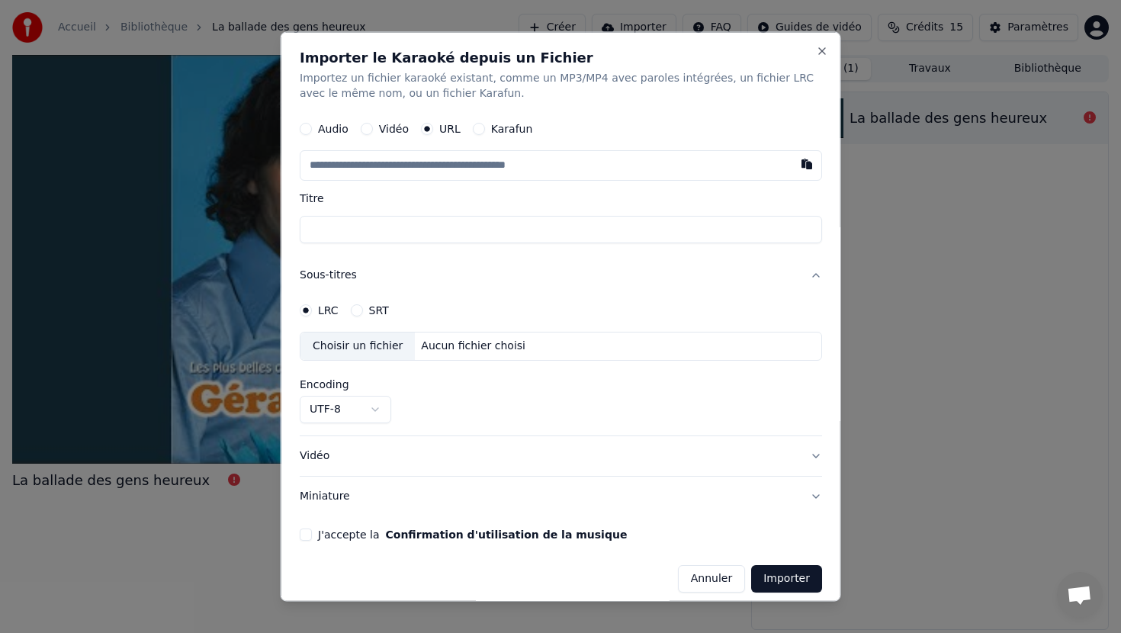
click at [350, 343] on div "Choisir un fichier" at bounding box center [358, 345] width 114 height 27
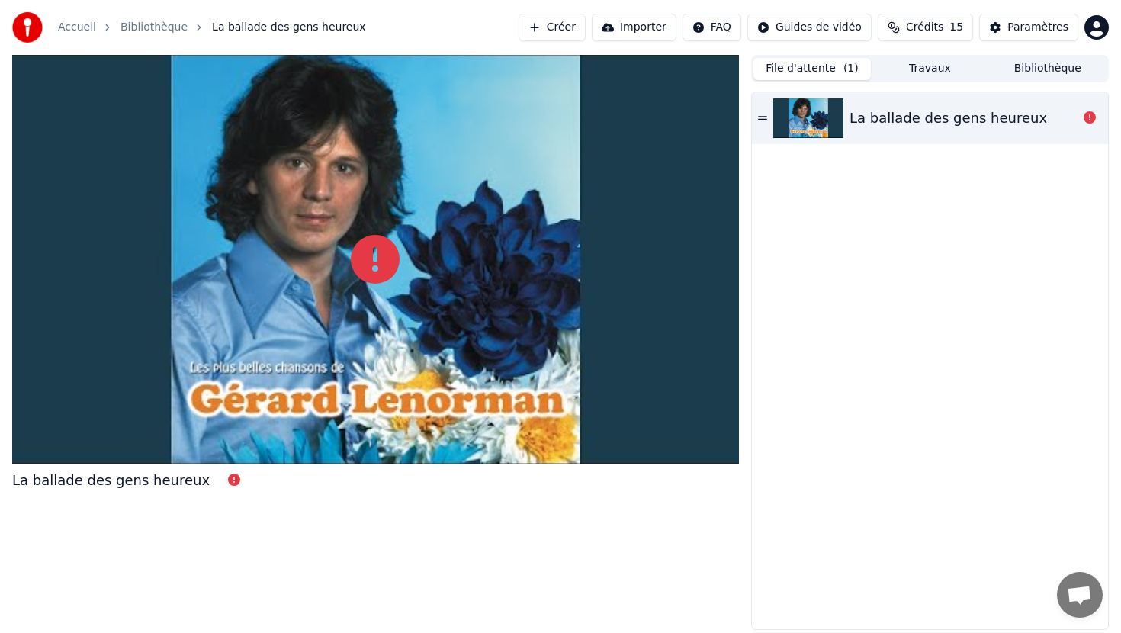
click at [654, 33] on button "Importer" at bounding box center [634, 27] width 85 height 27
click at [994, 119] on div "La ballade des gens heureux" at bounding box center [949, 118] width 198 height 21
click at [580, 24] on button "Créer" at bounding box center [552, 27] width 67 height 27
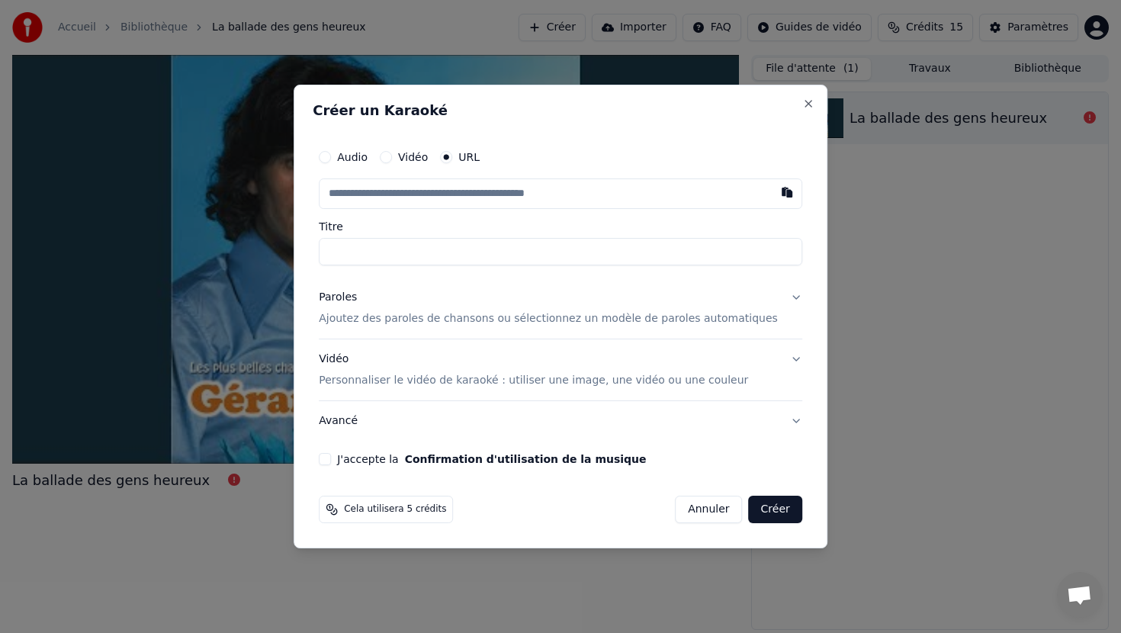
type input "**********"
click at [420, 320] on p "Ajoutez des paroles de chansons ou sélectionnez un modèle de paroles automatiqu…" at bounding box center [548, 318] width 459 height 15
type input "**********"
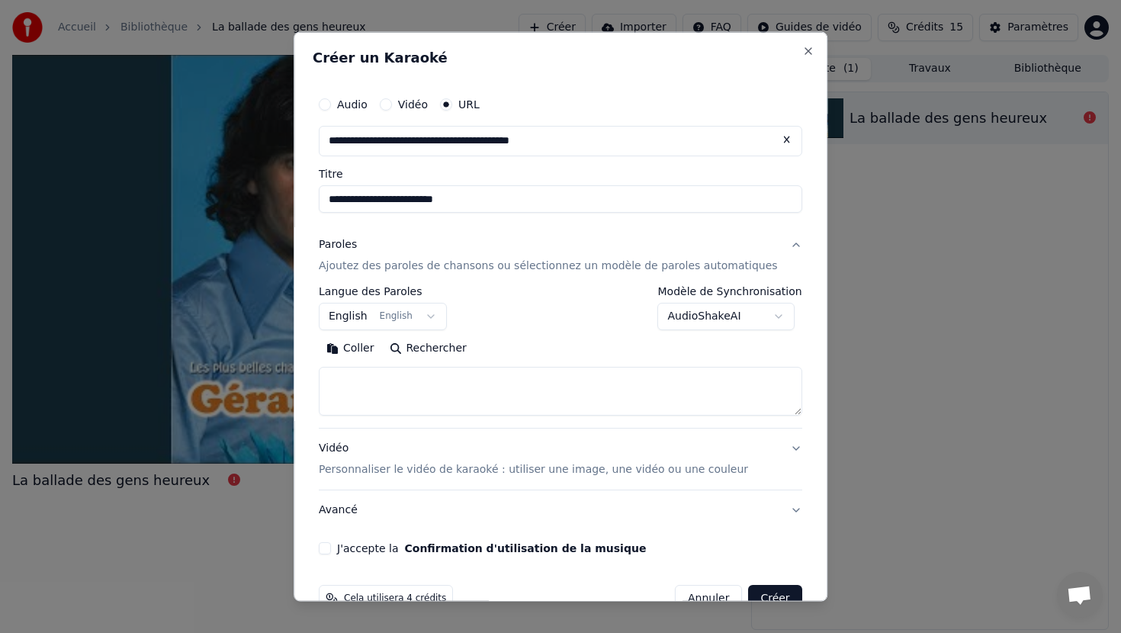
click at [721, 590] on button "Annuler" at bounding box center [708, 597] width 67 height 27
select select
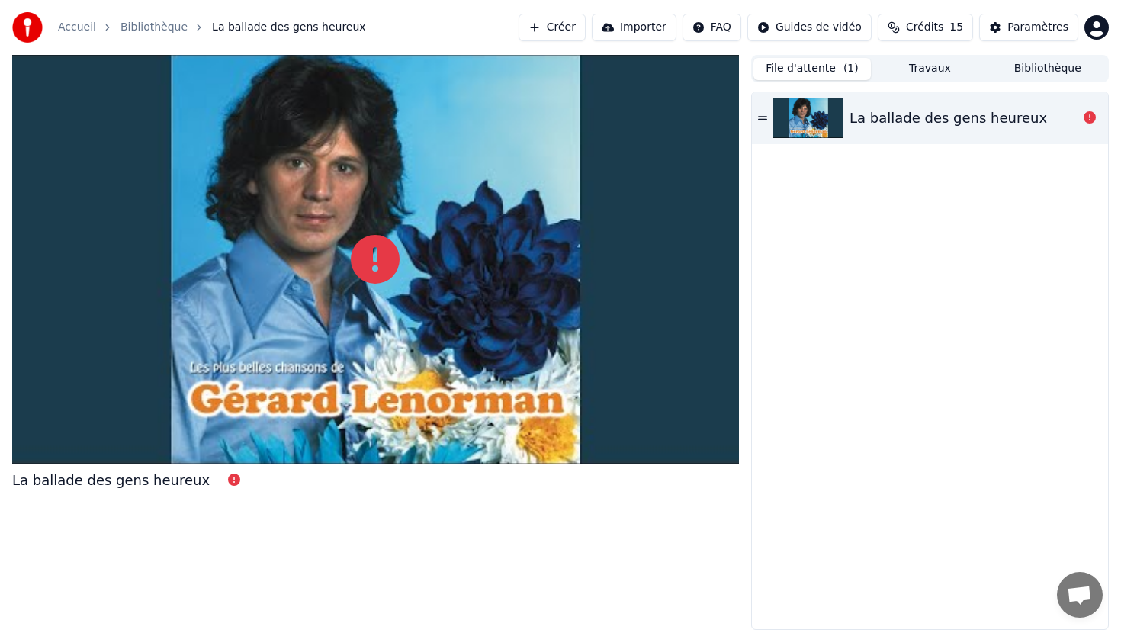
click at [654, 30] on button "Importer" at bounding box center [634, 27] width 85 height 27
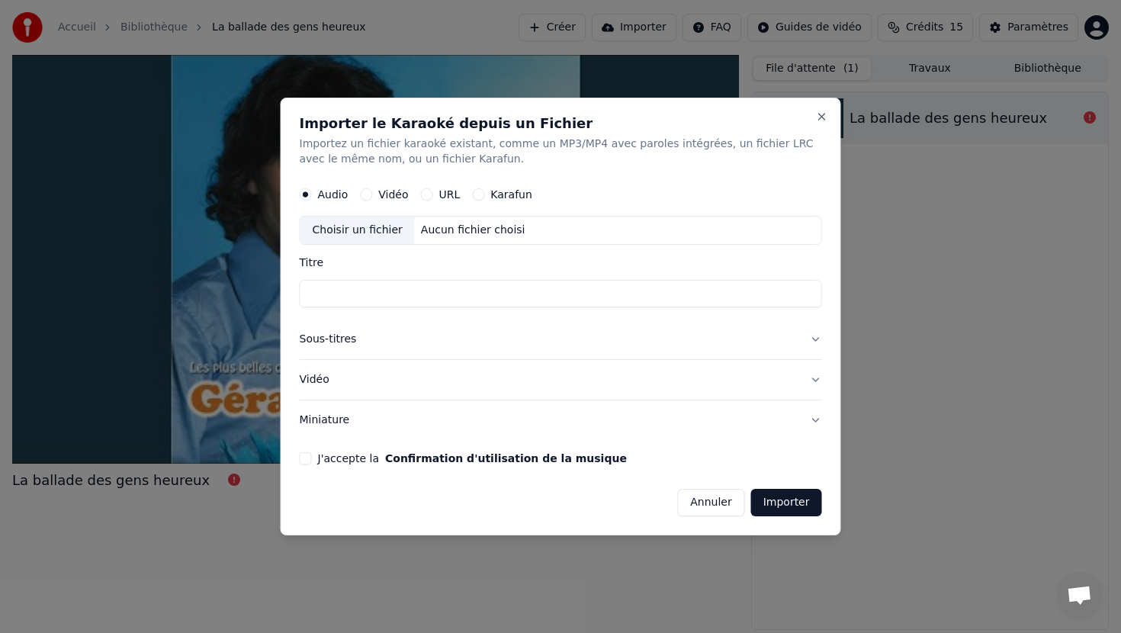
click at [423, 195] on button "URL" at bounding box center [427, 194] width 12 height 12
click at [404, 230] on input "text" at bounding box center [561, 230] width 523 height 31
paste input "**********"
type input "**********"
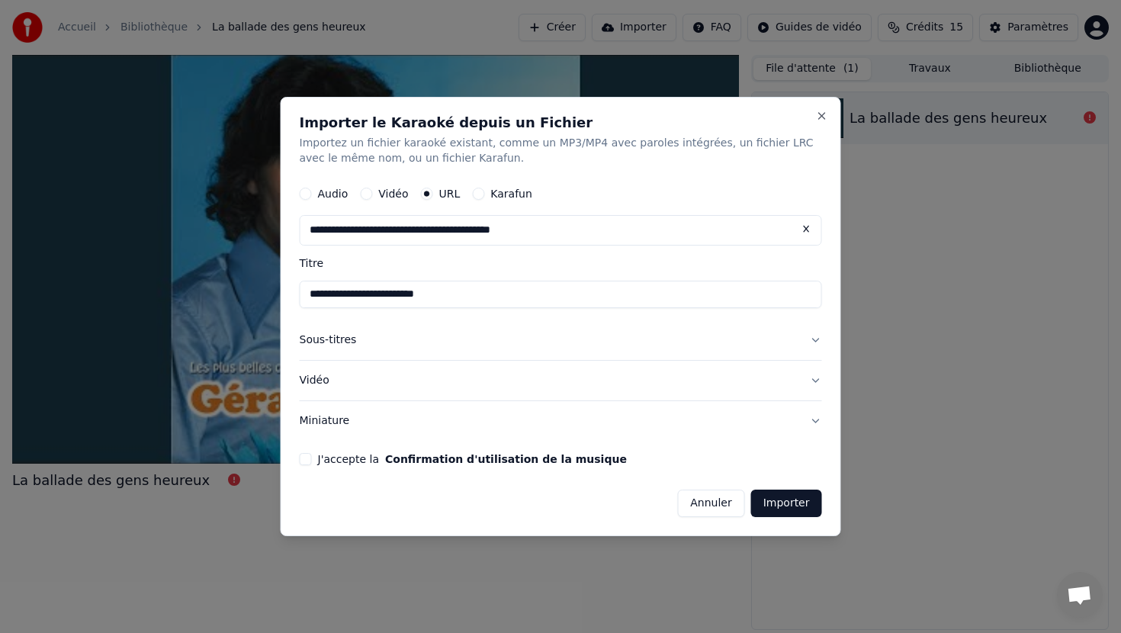
type input "**********"
click at [370, 293] on input "**********" at bounding box center [561, 294] width 523 height 27
click at [818, 340] on button "Sous-titres" at bounding box center [561, 340] width 523 height 40
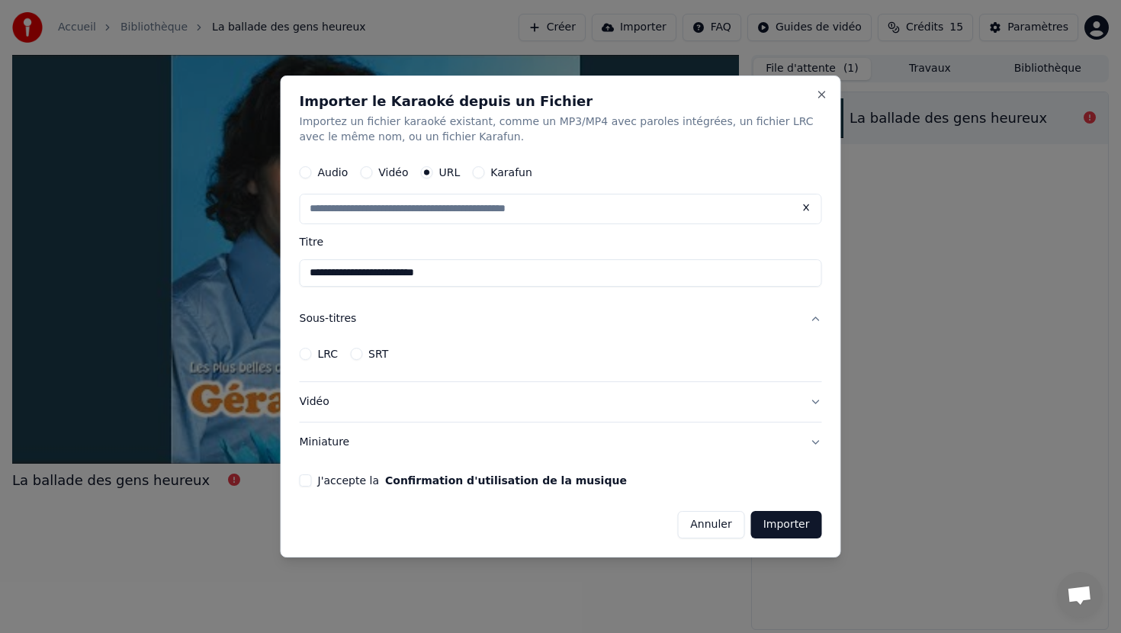
click at [309, 354] on button "LRC" at bounding box center [306, 354] width 12 height 12
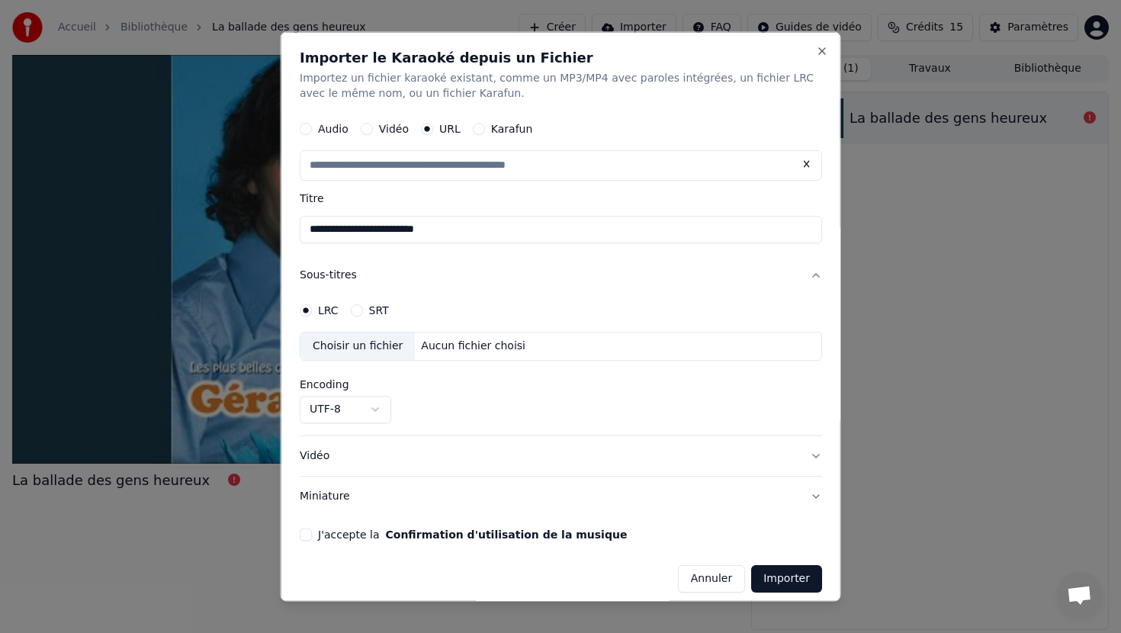
click at [373, 343] on div "Choisir un fichier" at bounding box center [358, 345] width 114 height 27
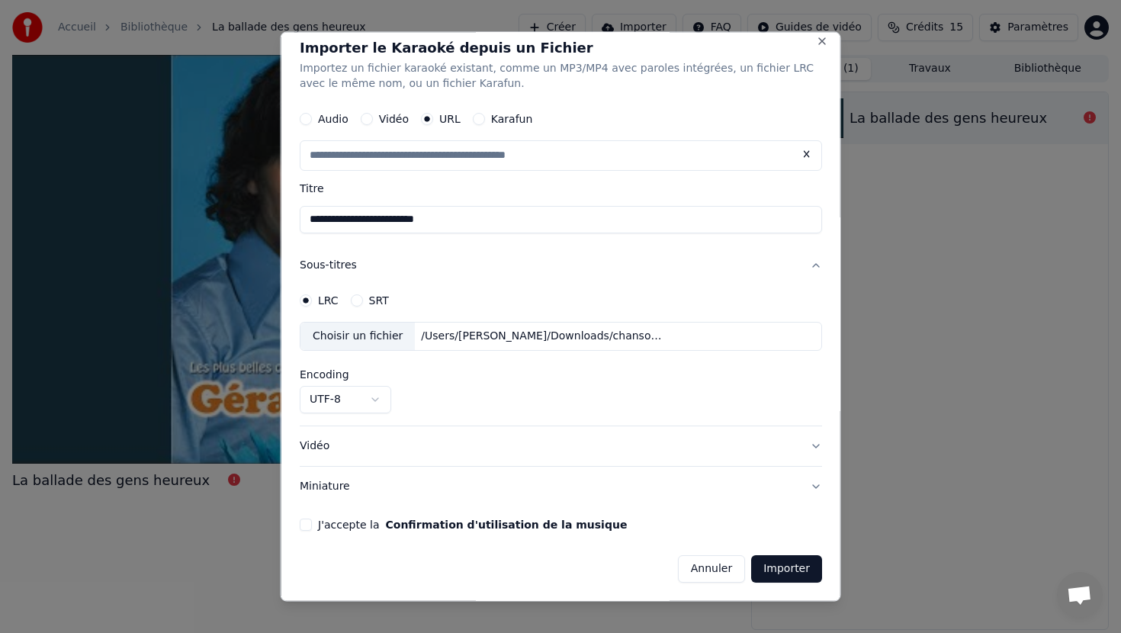
click at [310, 528] on button "J'accepte la Confirmation d'utilisation de la musique" at bounding box center [306, 524] width 12 height 12
click at [780, 568] on button "Importer" at bounding box center [786, 568] width 71 height 27
type input "**********"
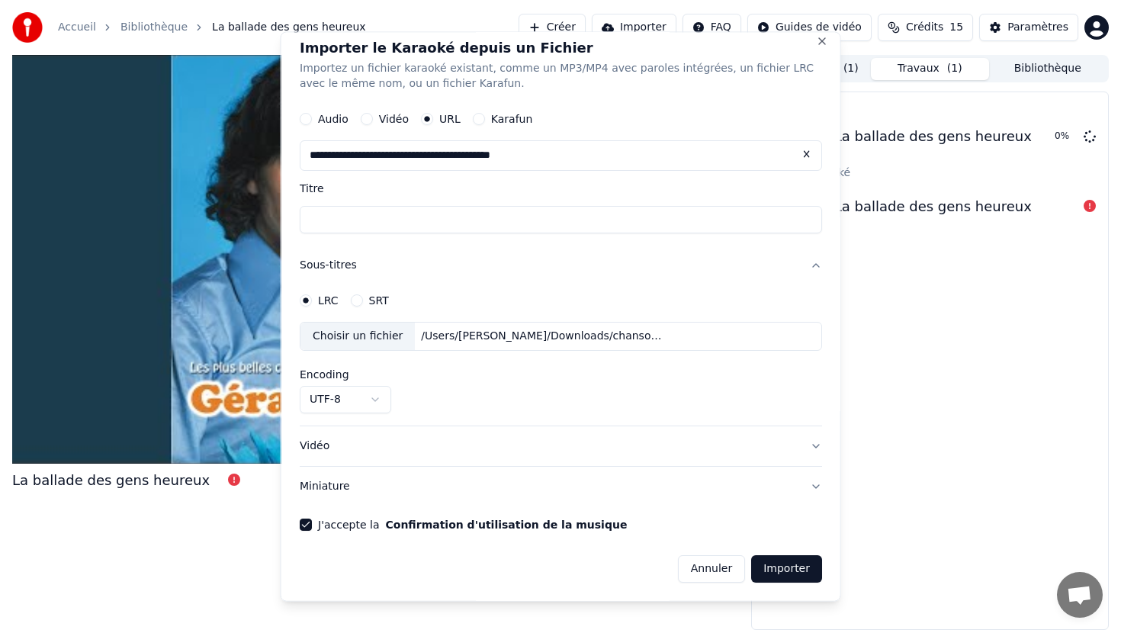
scroll to position [0, 0]
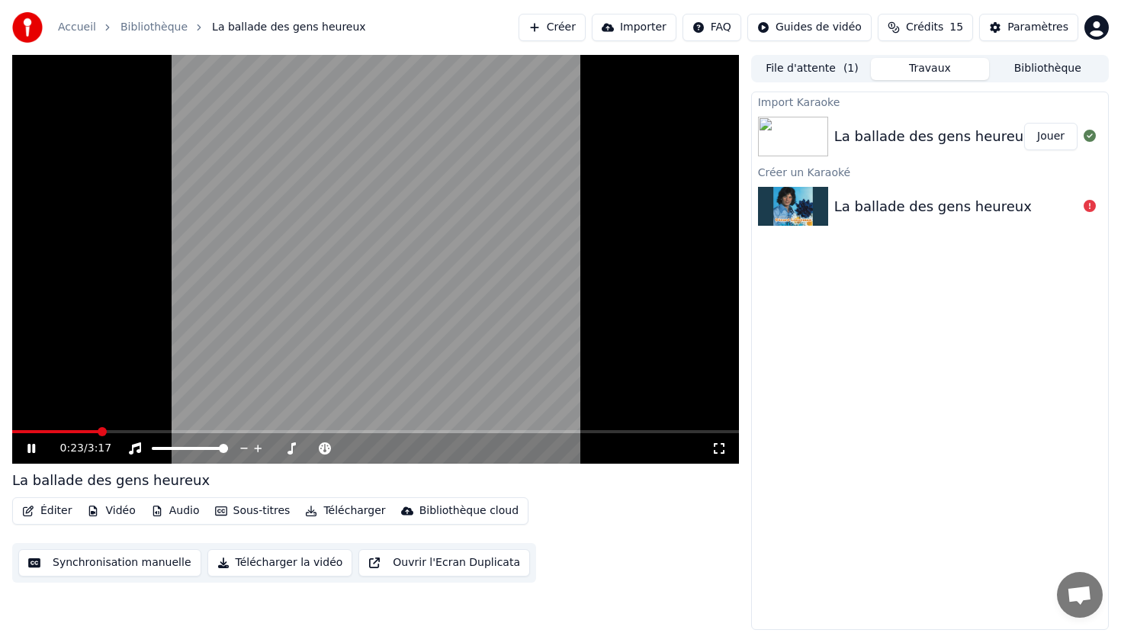
click at [28, 449] on icon at bounding box center [31, 448] width 8 height 9
click at [163, 561] on button "Synchronisation manuelle" at bounding box center [109, 562] width 183 height 27
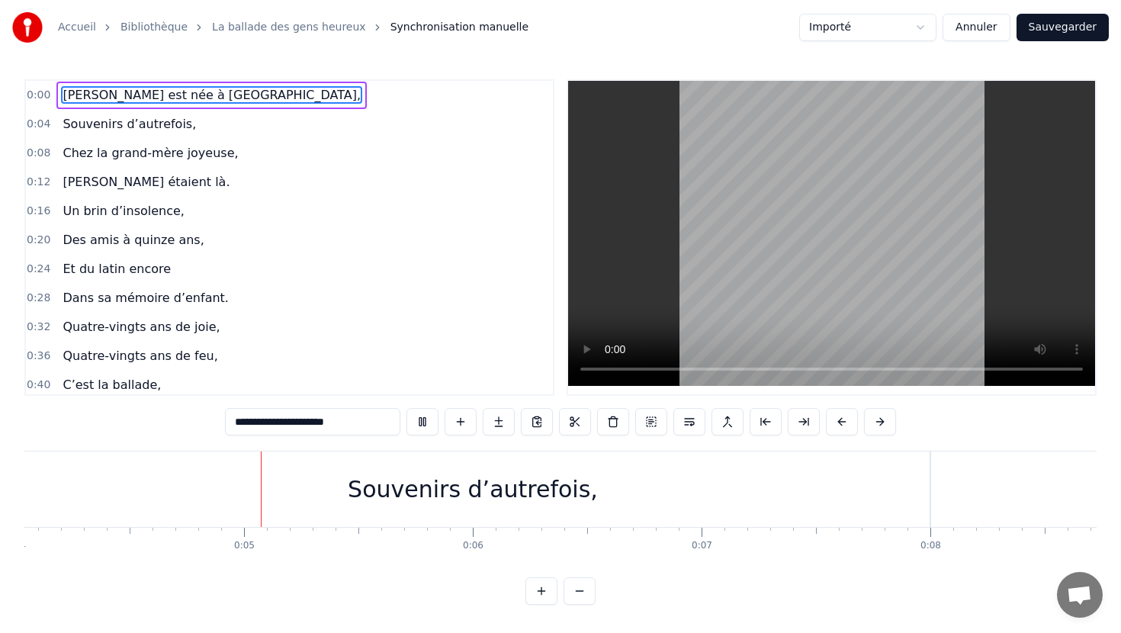
scroll to position [0, 941]
click at [47, 98] on span "0:00" at bounding box center [39, 95] width 24 height 15
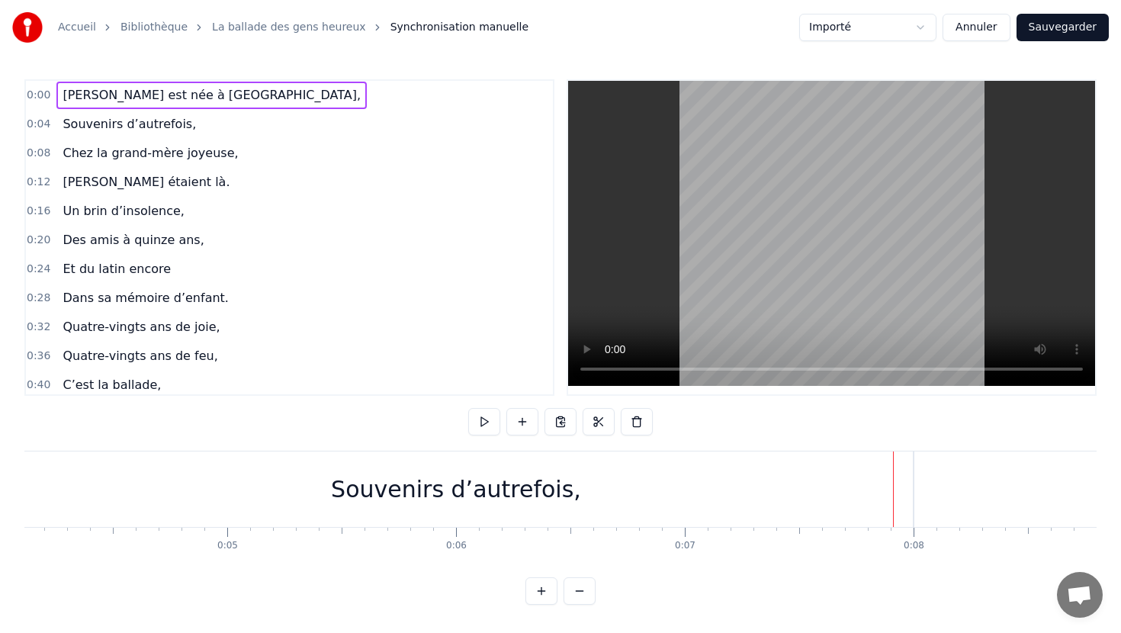
click at [46, 95] on span "0:00" at bounding box center [39, 95] width 24 height 15
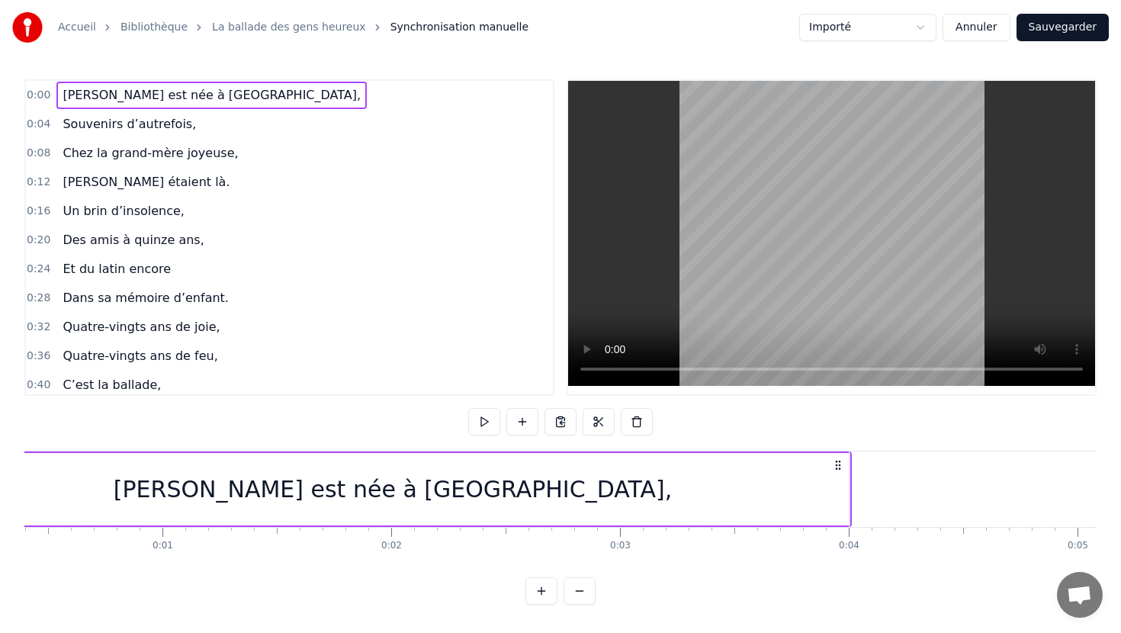
scroll to position [0, 0]
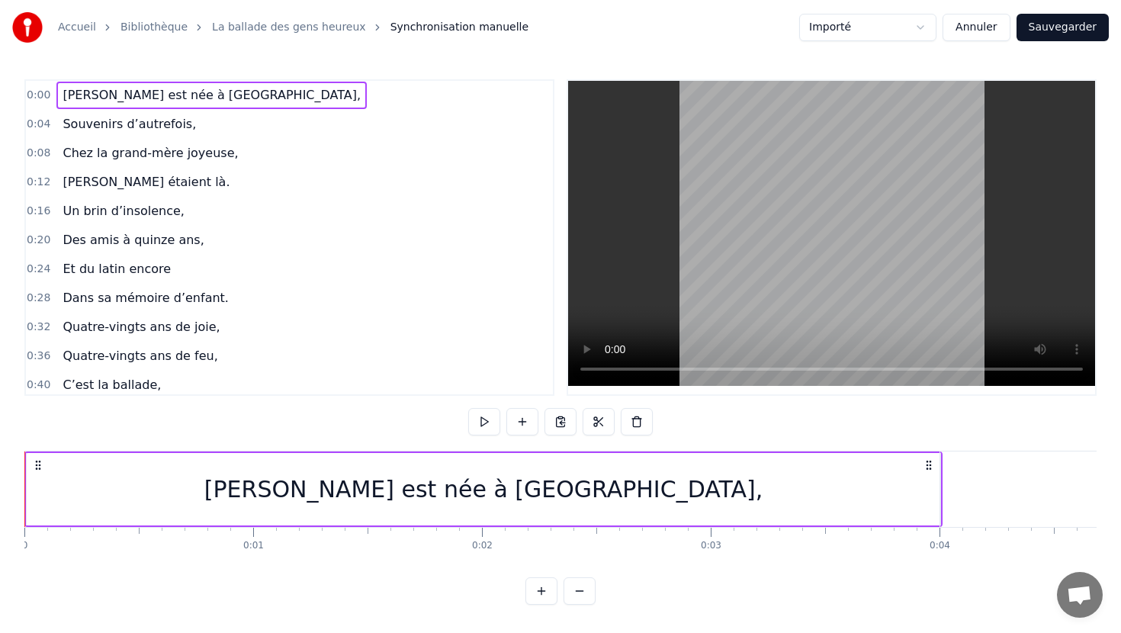
drag, startPoint x: 24, startPoint y: 488, endPoint x: 297, endPoint y: 496, distance: 272.4
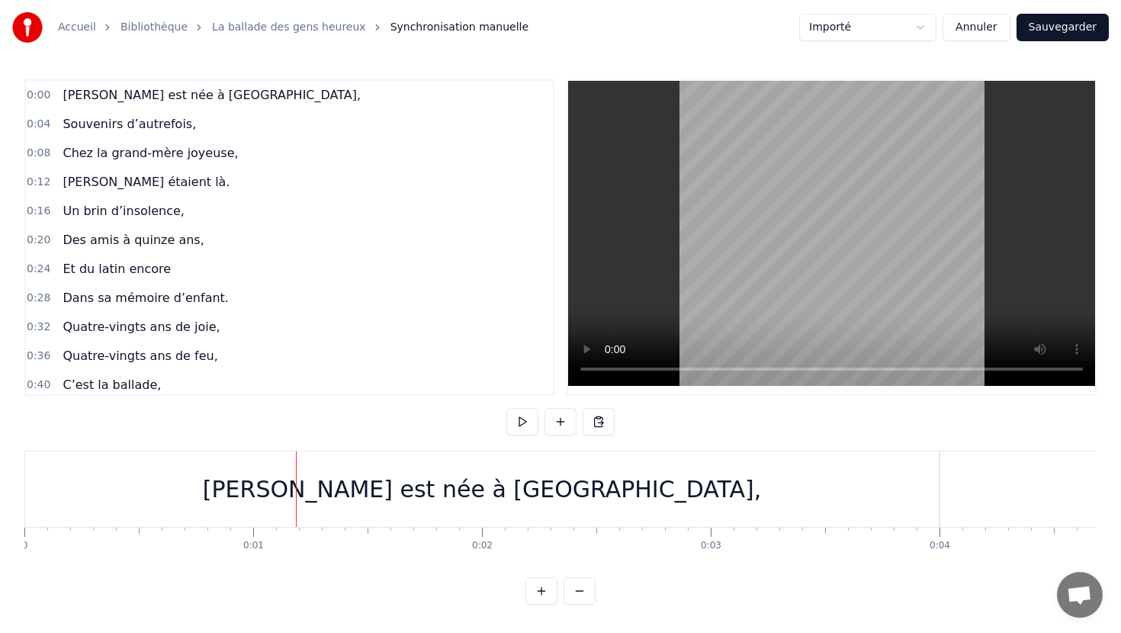
drag, startPoint x: 293, startPoint y: 496, endPoint x: 671, endPoint y: 508, distance: 378.5
click at [671, 508] on div "[PERSON_NAME] est née à [GEOGRAPHIC_DATA]," at bounding box center [482, 490] width 914 height 76
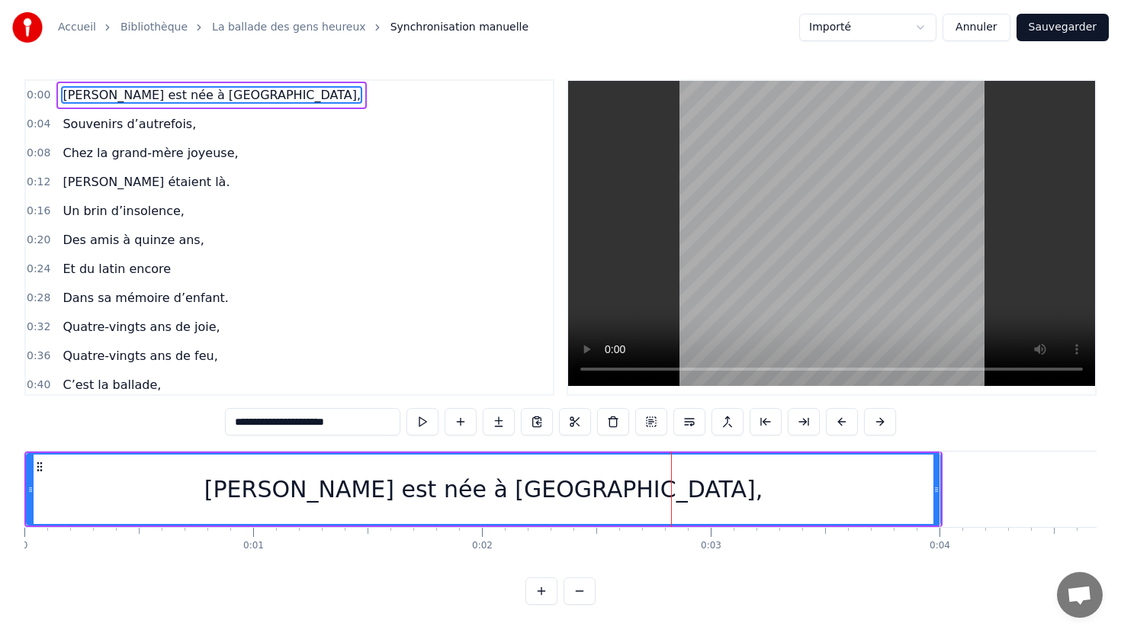
drag, startPoint x: 943, startPoint y: 505, endPoint x: 1016, endPoint y: 510, distance: 73.4
type input "**********"
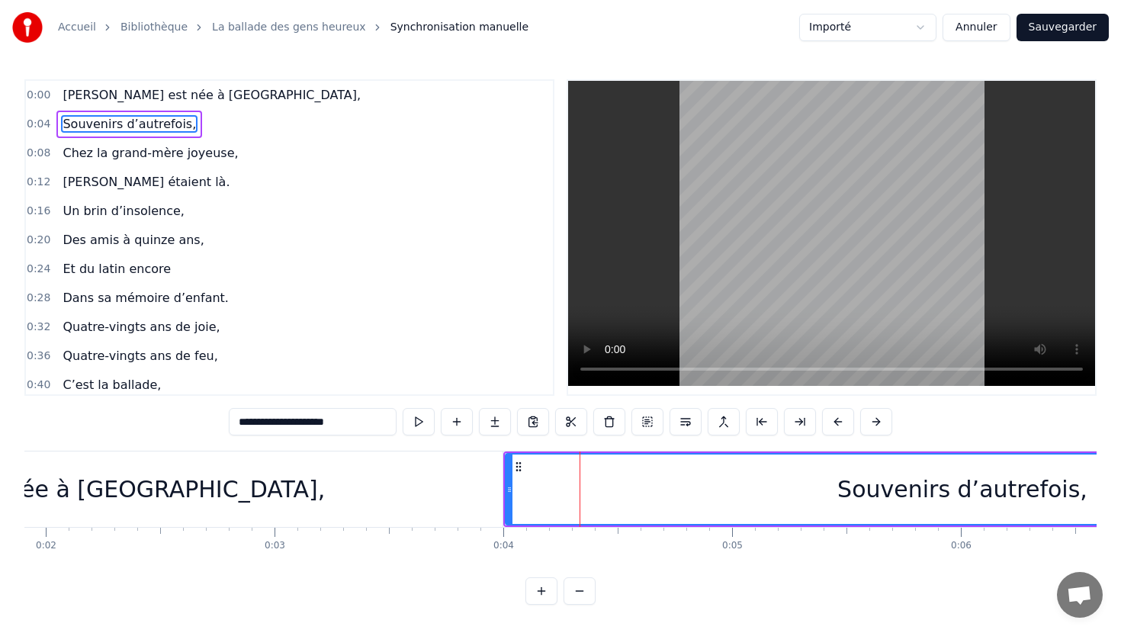
scroll to position [0, 443]
drag, startPoint x: 573, startPoint y: 495, endPoint x: 959, endPoint y: 500, distance: 386.0
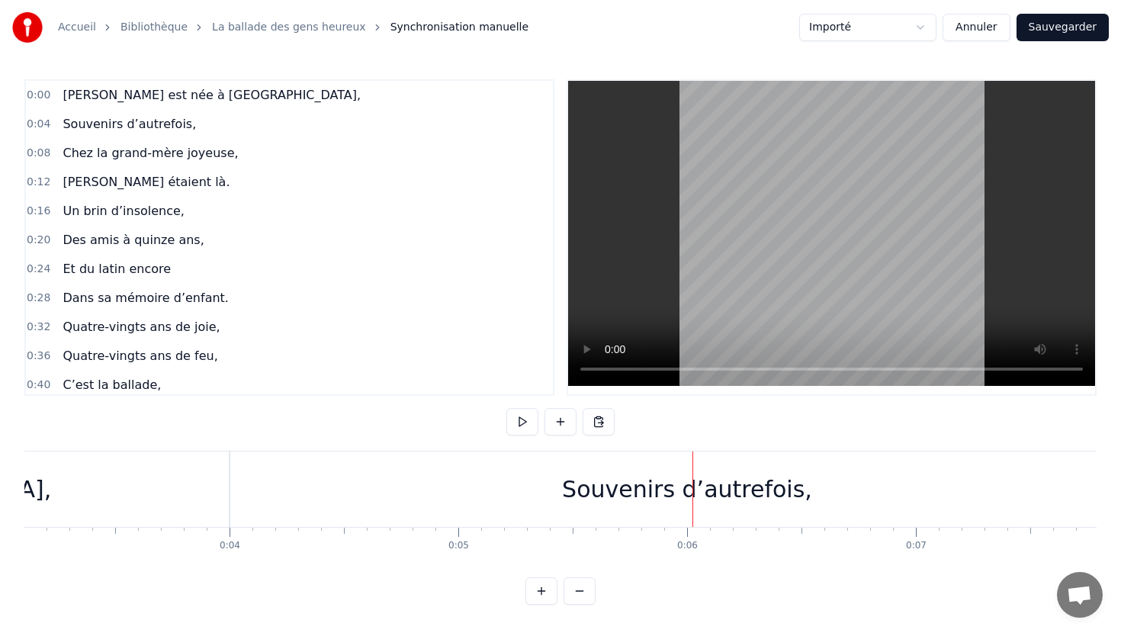
scroll to position [0, 712]
drag, startPoint x: 693, startPoint y: 486, endPoint x: 910, endPoint y: 488, distance: 216.6
click at [910, 488] on div "Souvenirs d’autrefois," at bounding box center [686, 490] width 914 height 76
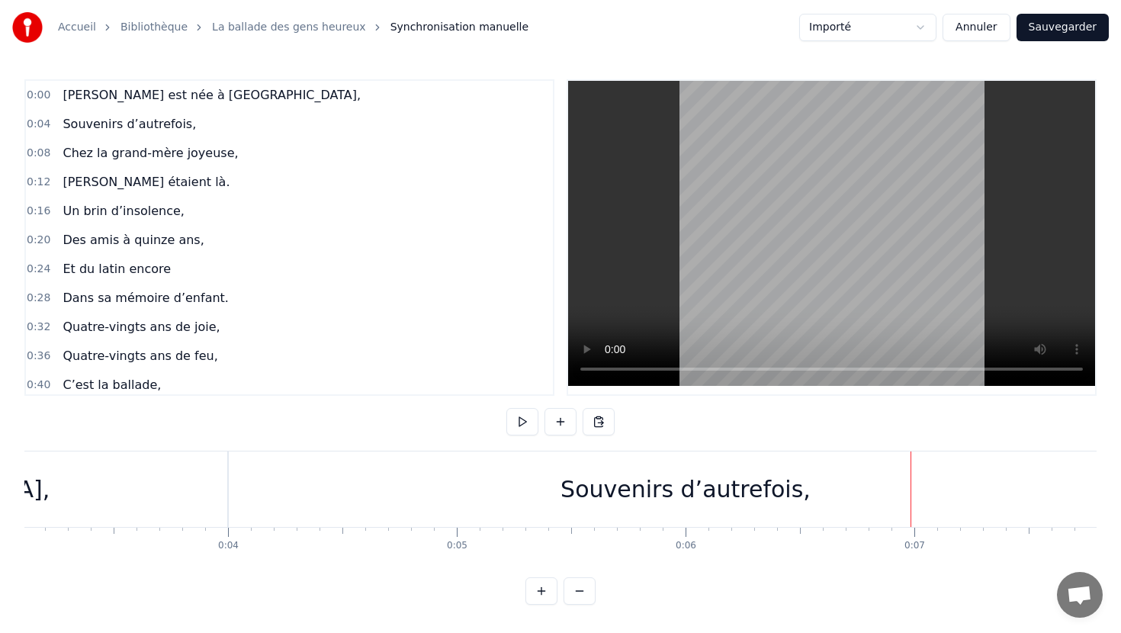
click at [50, 95] on div "0:00 Elle est née à [GEOGRAPHIC_DATA]," at bounding box center [289, 95] width 527 height 29
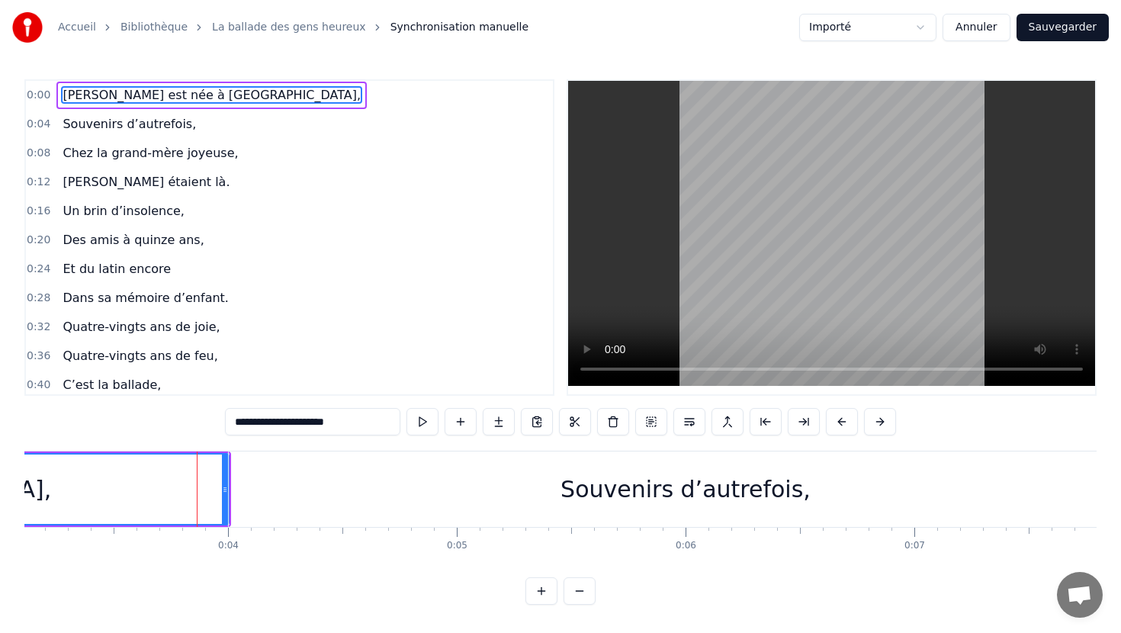
click at [543, 591] on button at bounding box center [542, 590] width 32 height 27
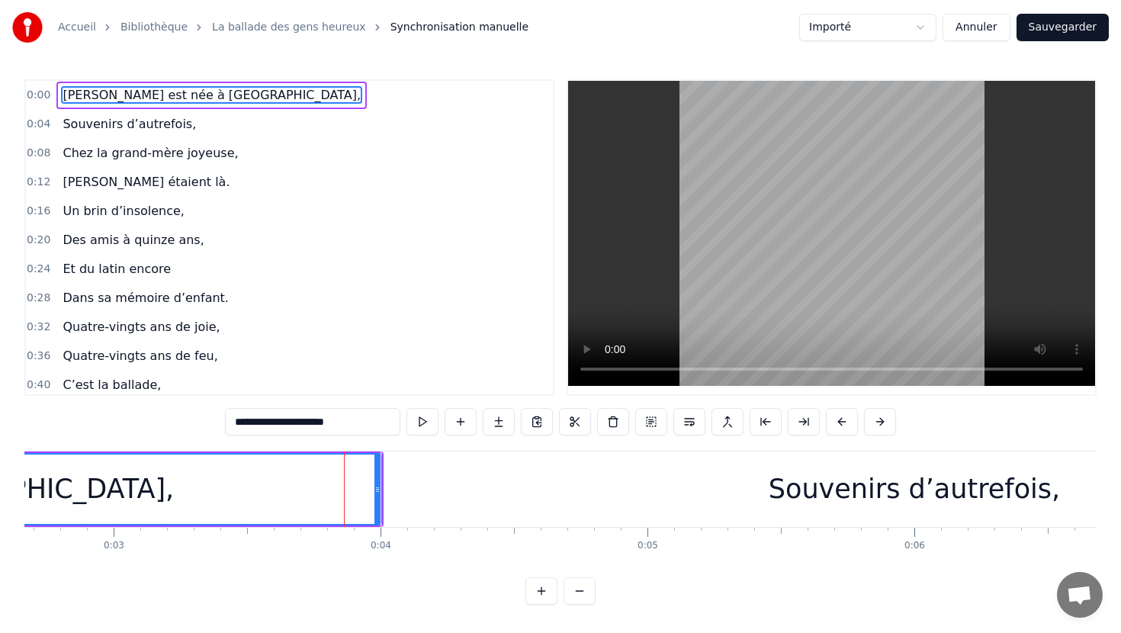
click at [543, 591] on button at bounding box center [542, 590] width 32 height 27
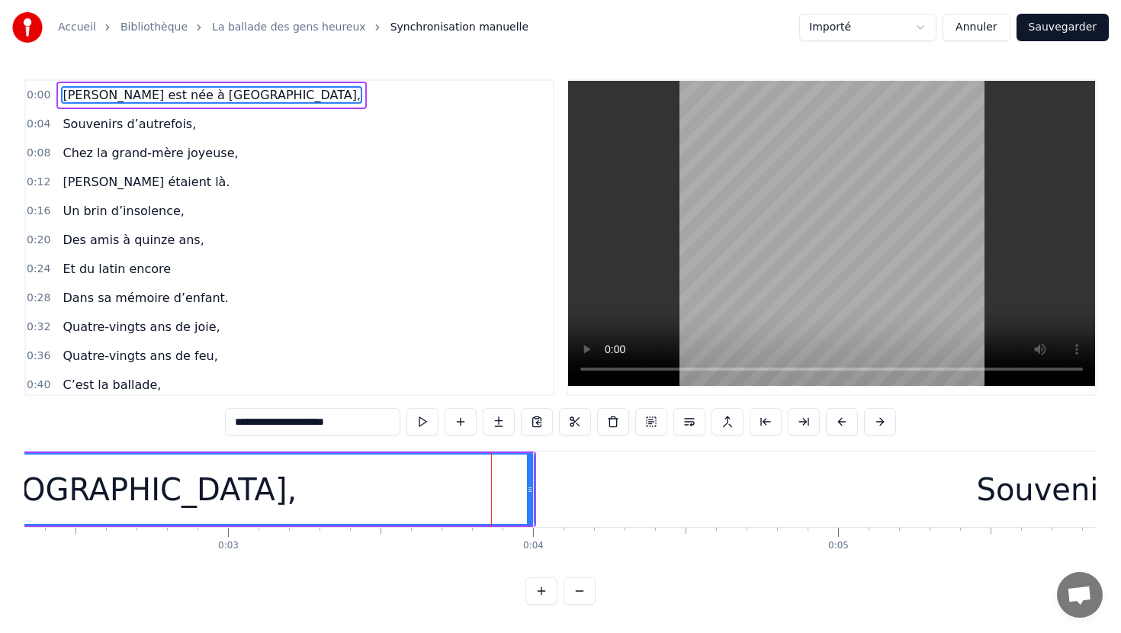
click at [543, 591] on button at bounding box center [542, 590] width 32 height 27
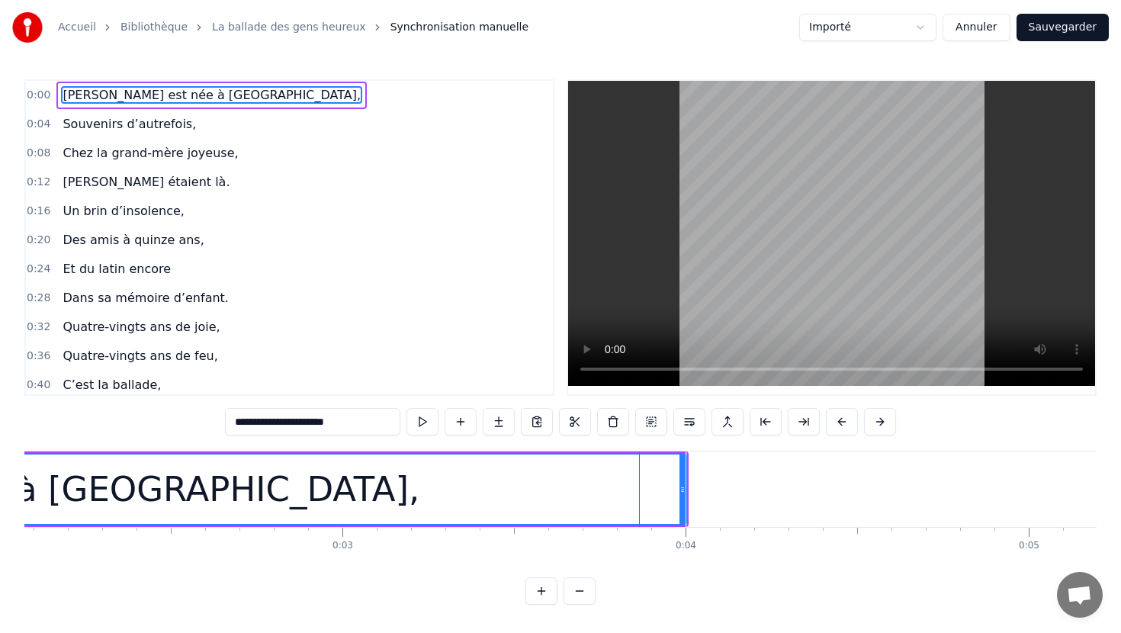
click at [543, 591] on button at bounding box center [542, 590] width 32 height 27
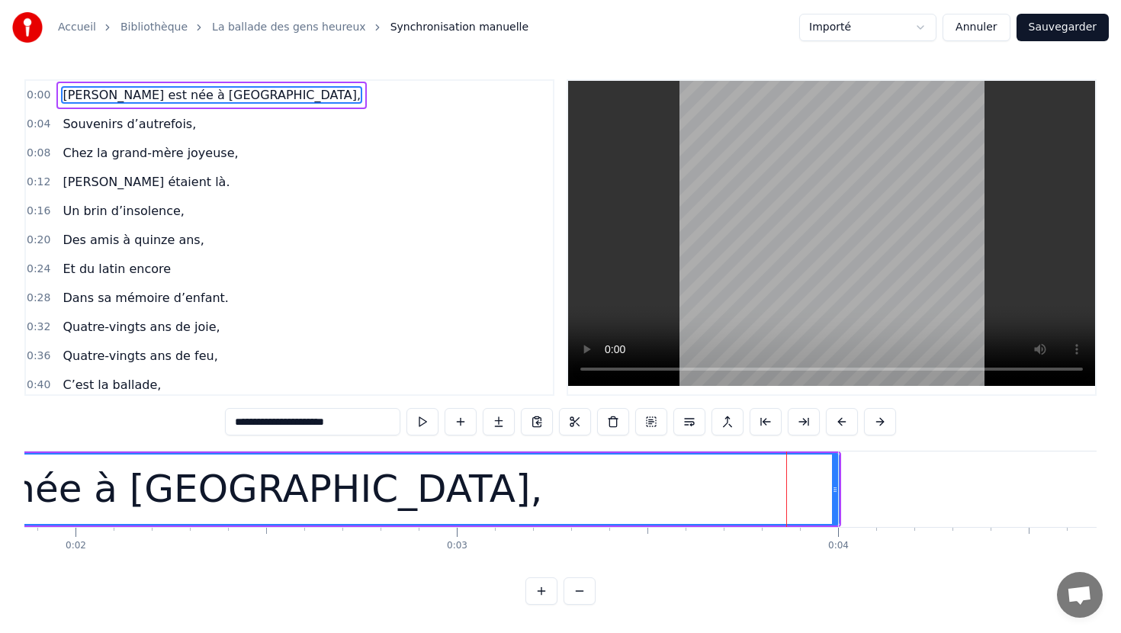
click at [543, 591] on button at bounding box center [542, 590] width 32 height 27
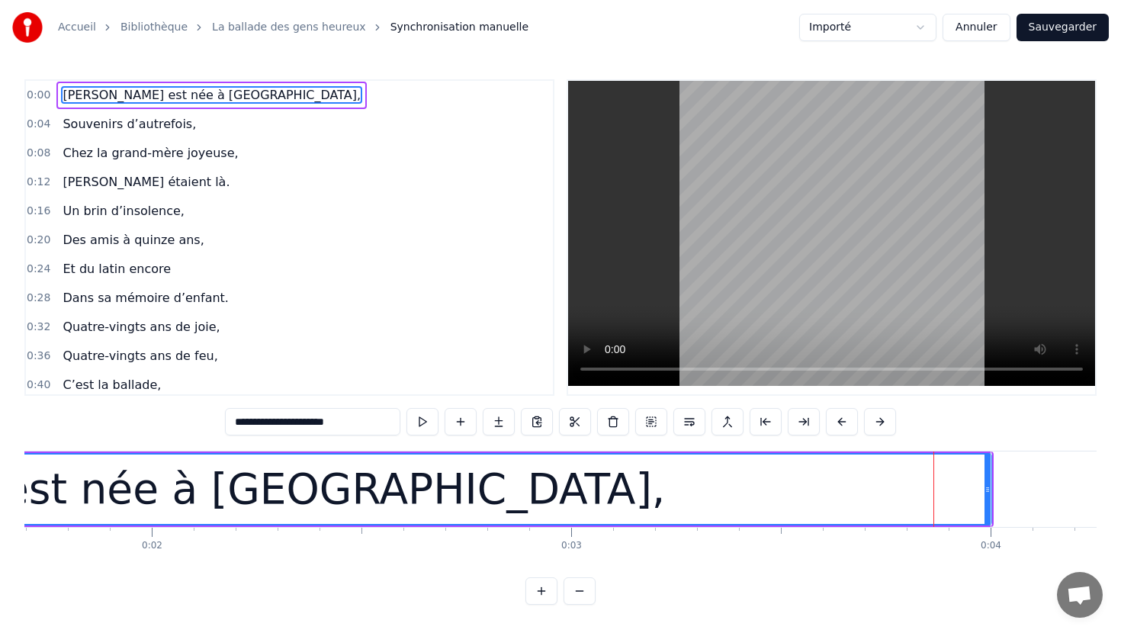
click at [543, 591] on button at bounding box center [542, 590] width 32 height 27
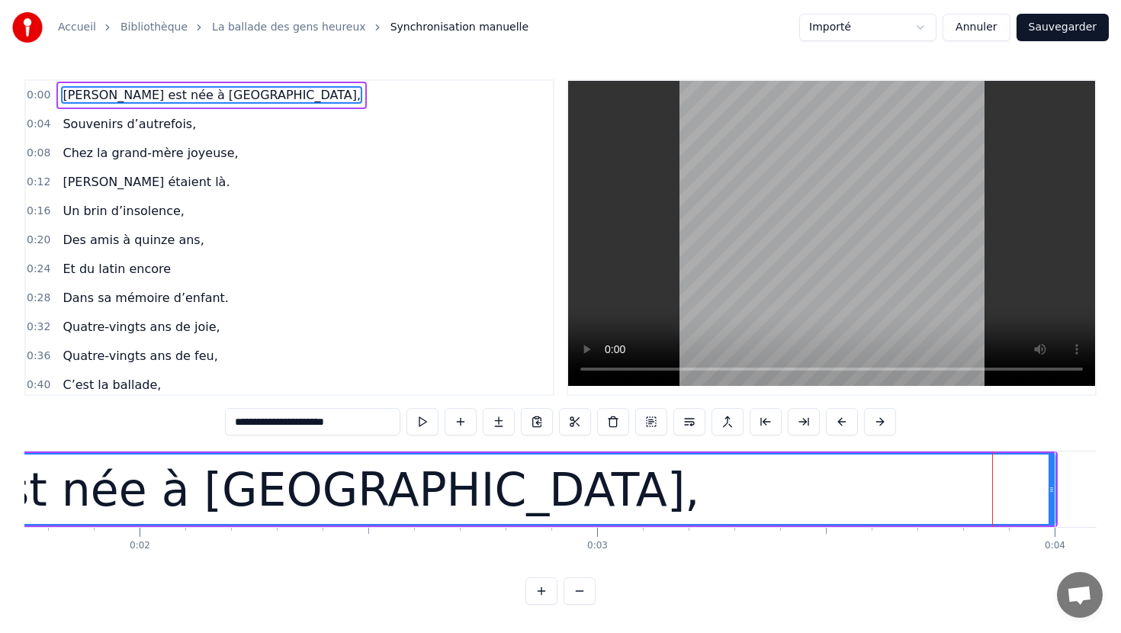
click at [543, 591] on button at bounding box center [542, 590] width 32 height 27
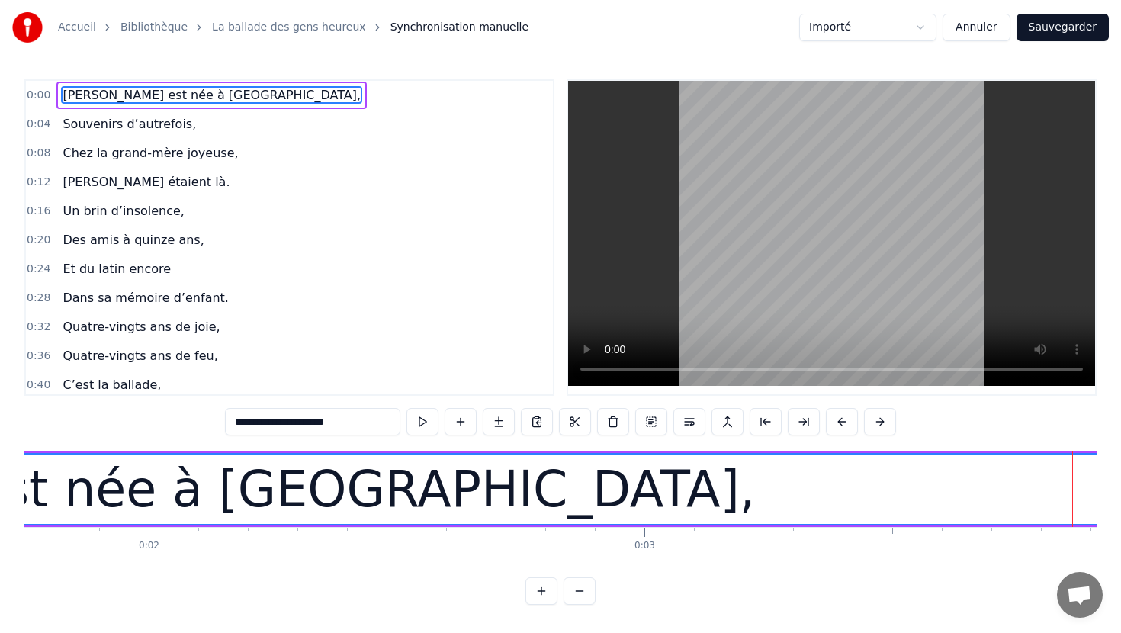
click at [543, 591] on button at bounding box center [542, 590] width 32 height 27
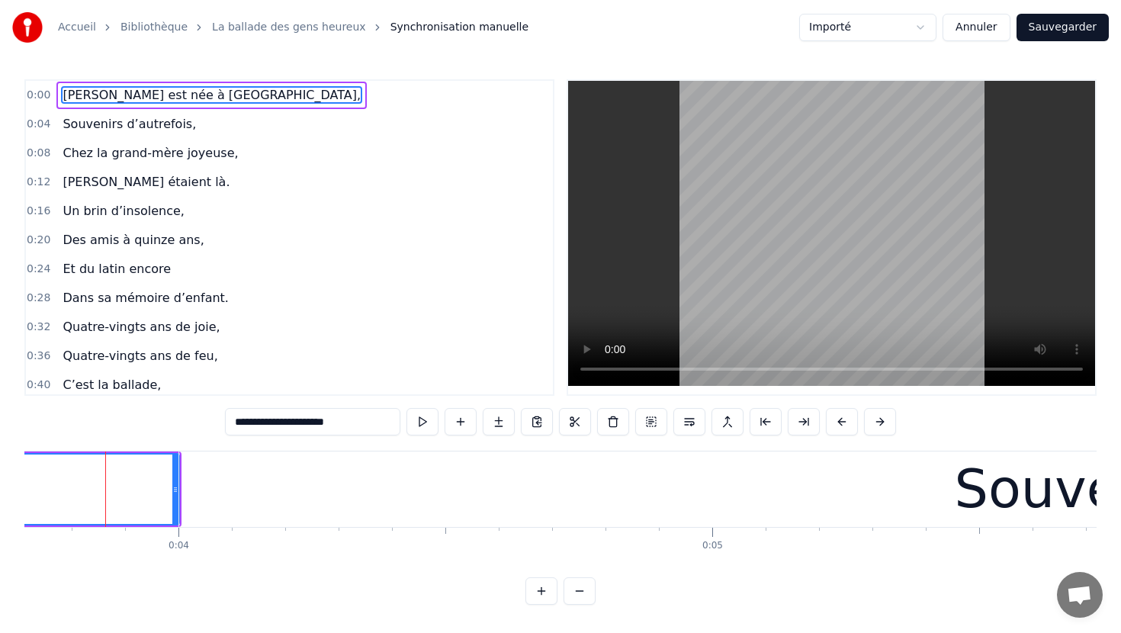
scroll to position [0, 1986]
click at [543, 591] on button at bounding box center [542, 590] width 32 height 27
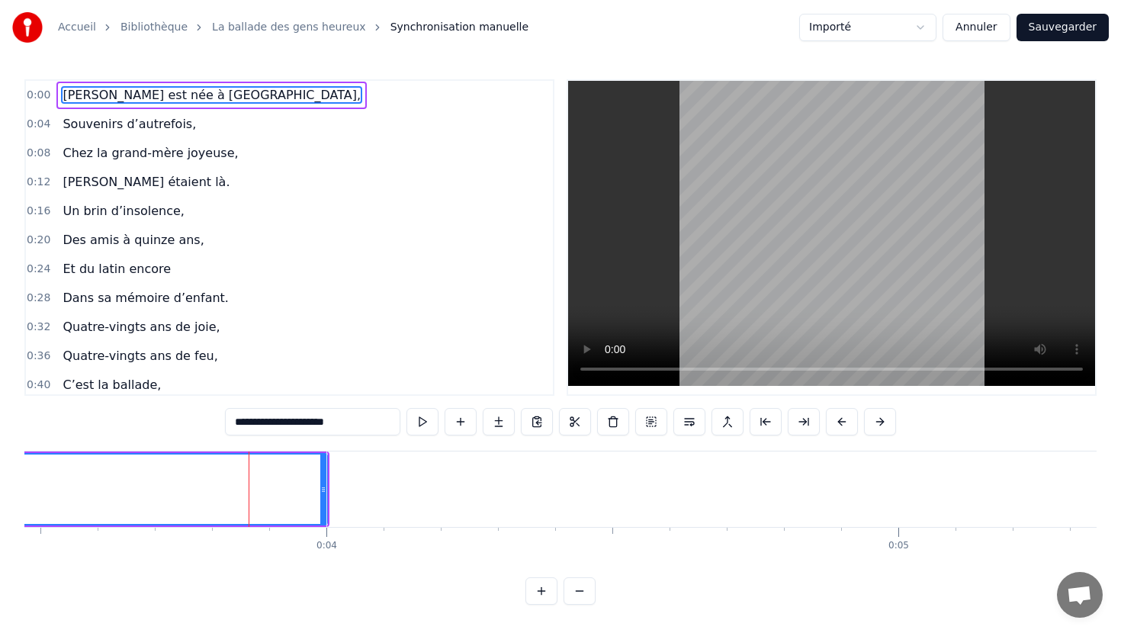
click at [587, 591] on button at bounding box center [580, 590] width 32 height 27
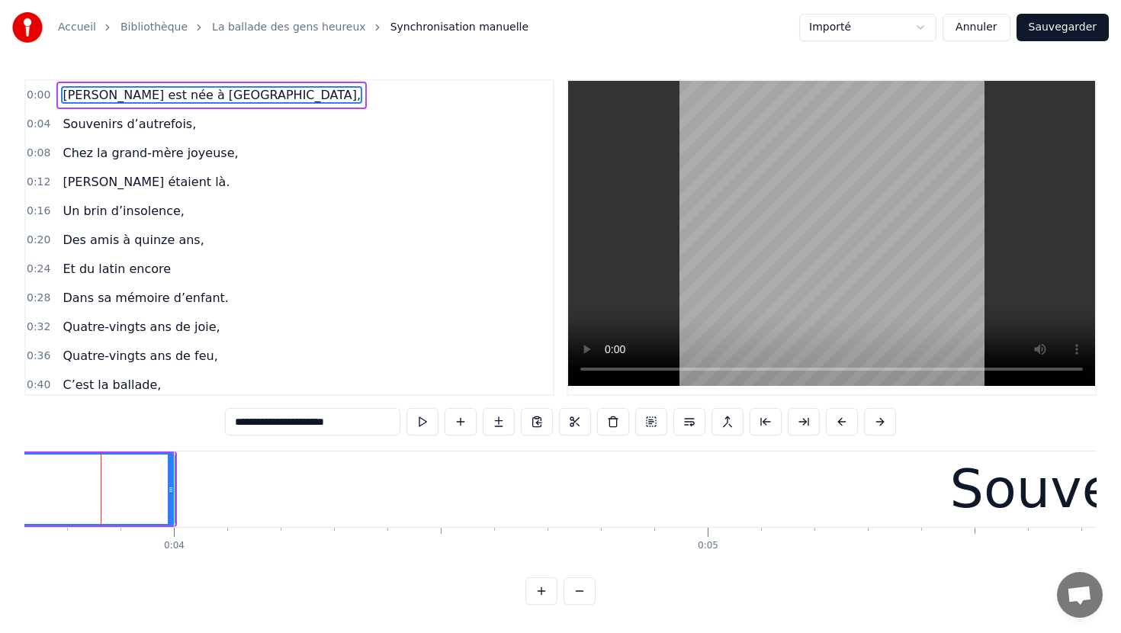
click at [587, 591] on button at bounding box center [580, 590] width 32 height 27
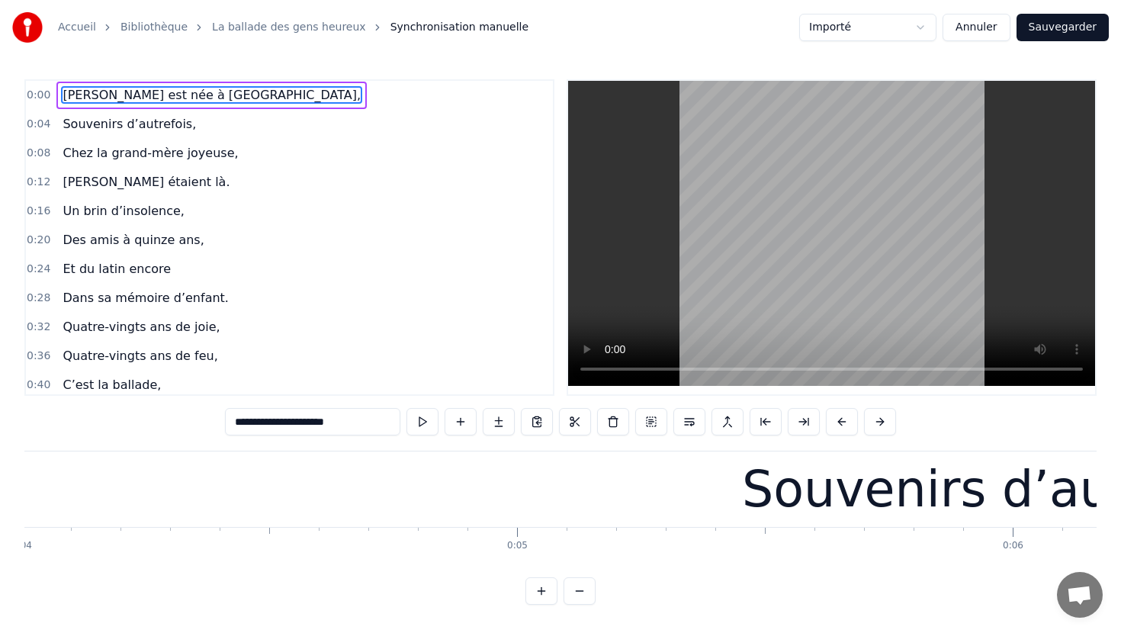
click at [587, 591] on button at bounding box center [580, 590] width 32 height 27
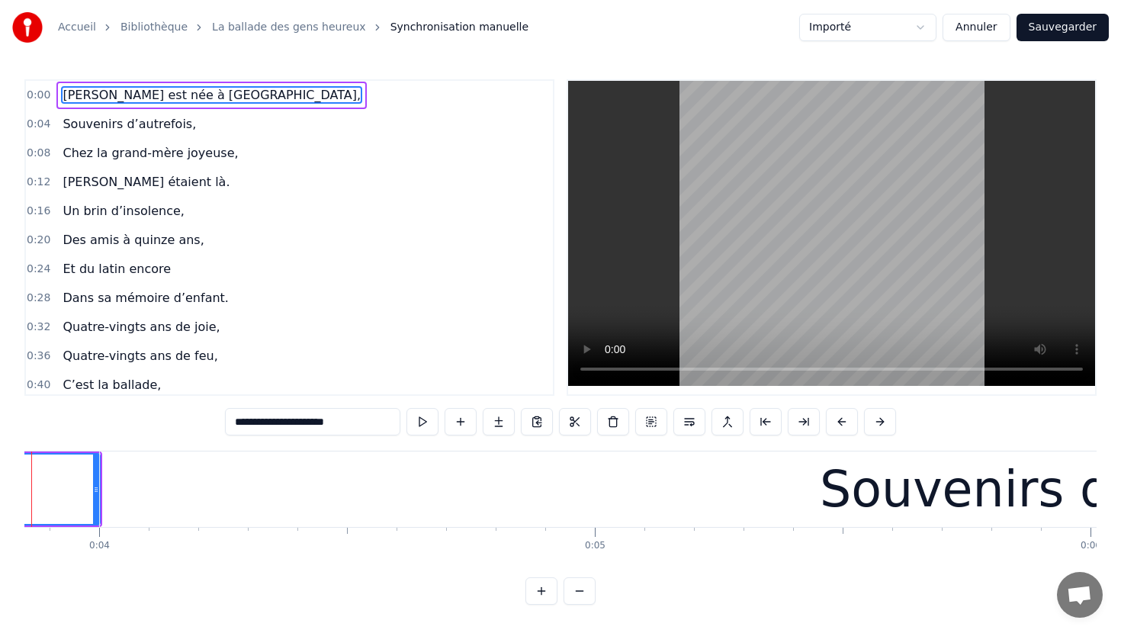
click at [587, 591] on button at bounding box center [580, 590] width 32 height 27
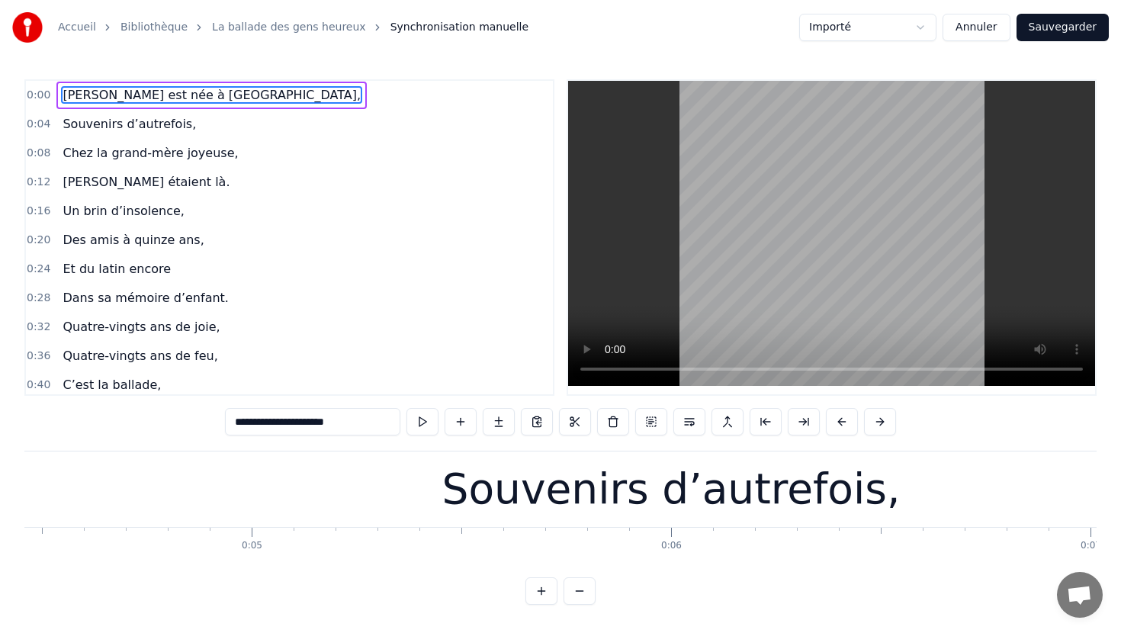
click at [587, 591] on button at bounding box center [580, 590] width 32 height 27
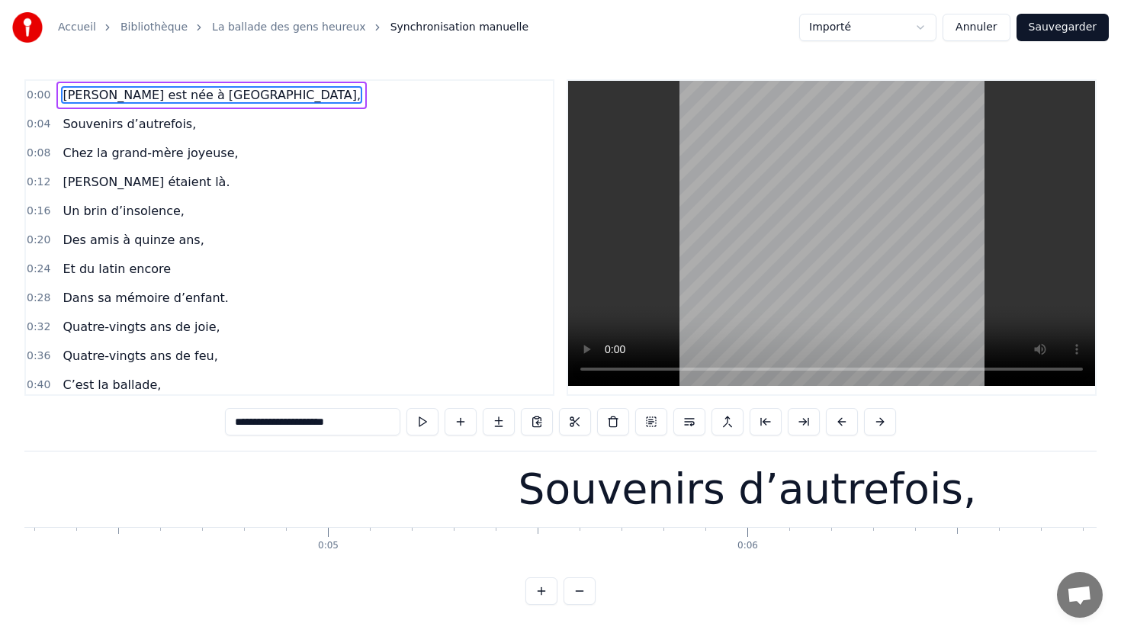
click at [587, 591] on button at bounding box center [580, 590] width 32 height 27
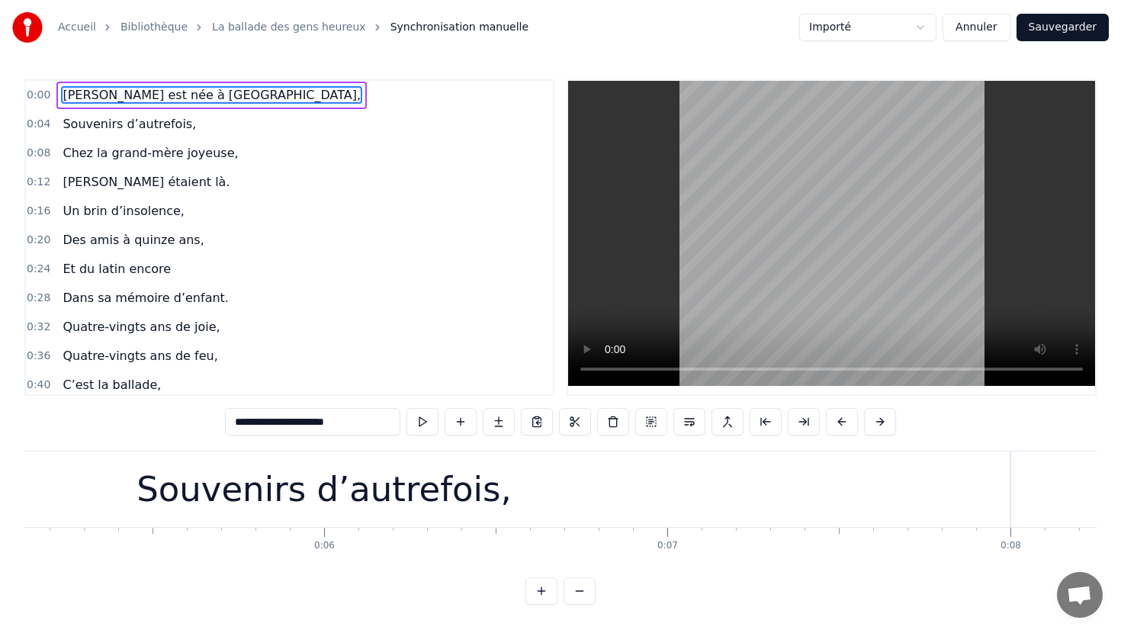
click at [587, 591] on button at bounding box center [580, 590] width 32 height 27
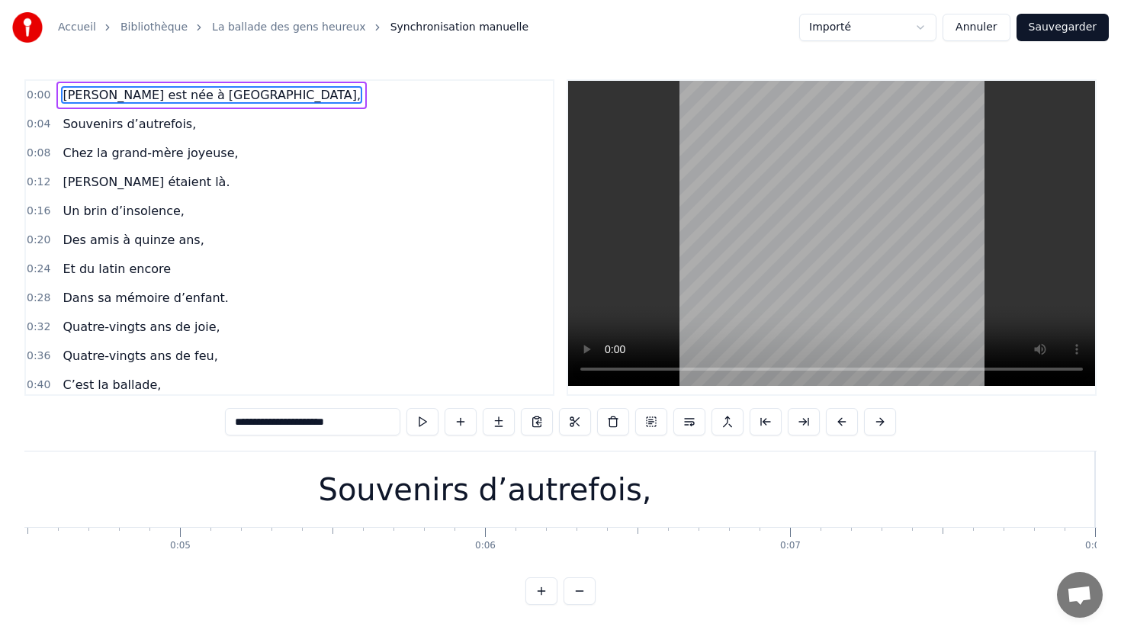
click at [587, 591] on button at bounding box center [580, 590] width 32 height 27
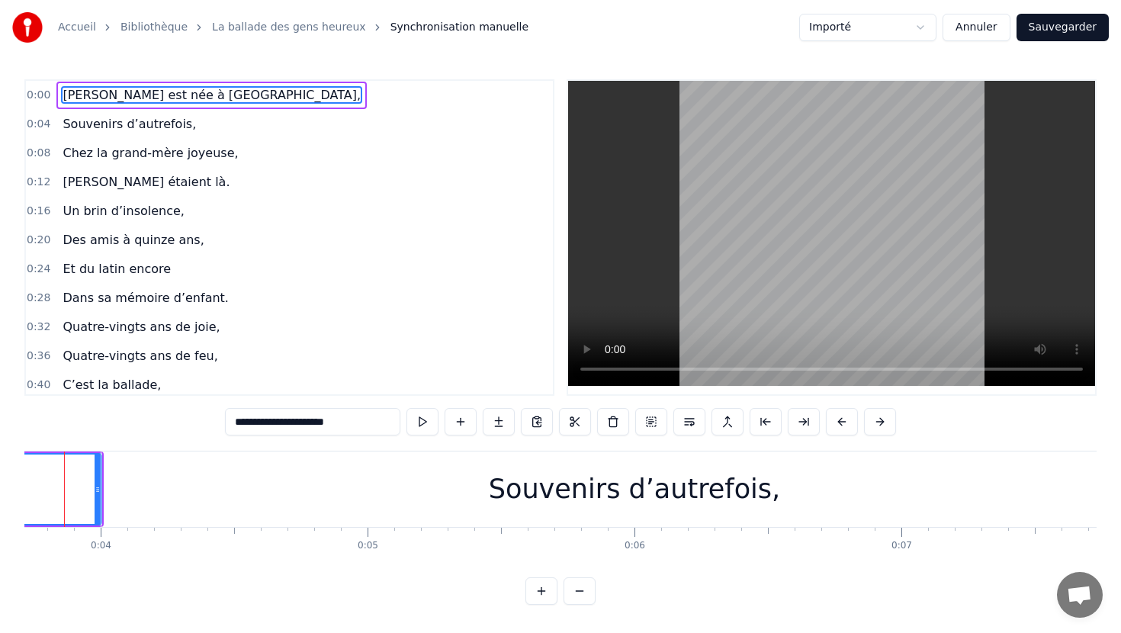
scroll to position [0, 955]
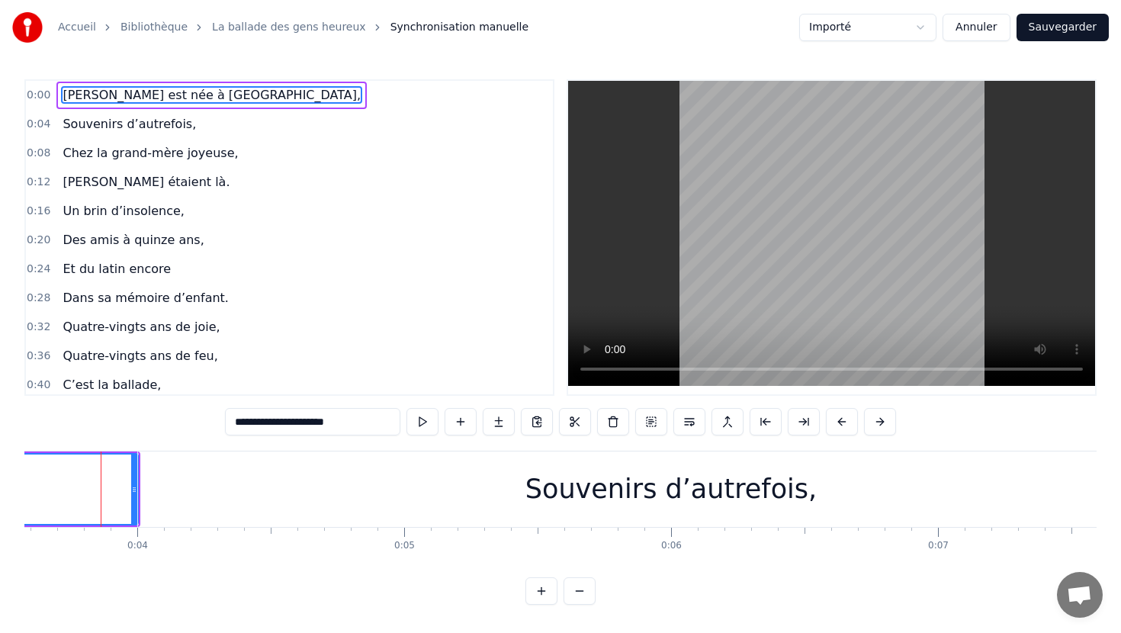
click at [552, 587] on button at bounding box center [542, 590] width 32 height 27
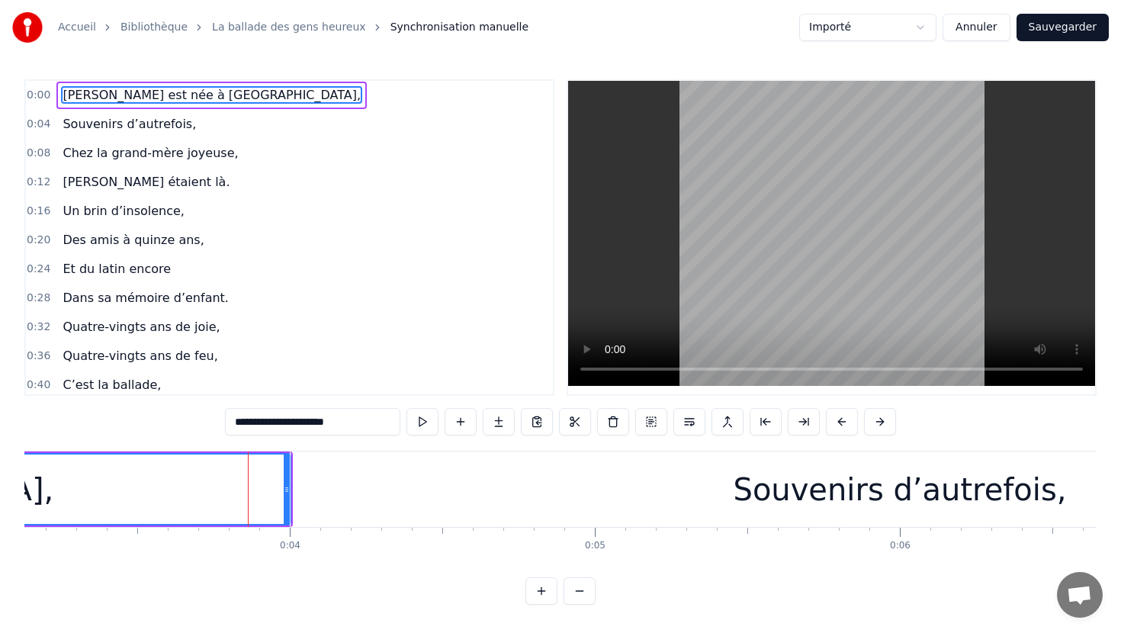
click at [42, 99] on span "0:00" at bounding box center [39, 95] width 24 height 15
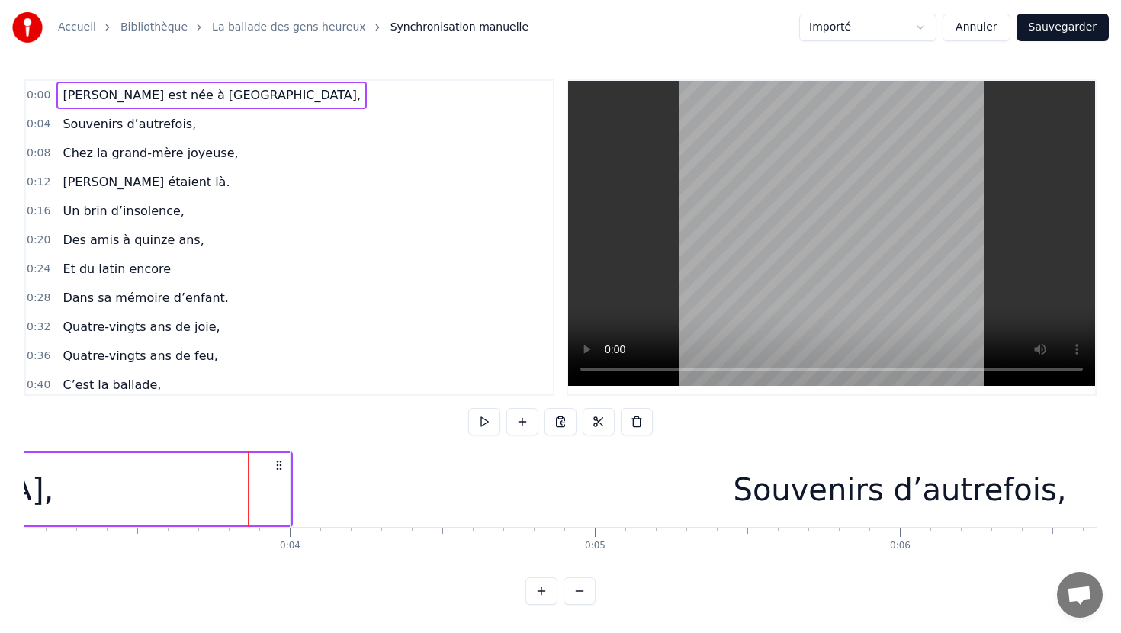
drag, startPoint x: 87, startPoint y: 94, endPoint x: 37, endPoint y: 95, distance: 50.3
click at [37, 95] on div "0:00 Elle est née à [GEOGRAPHIC_DATA]," at bounding box center [289, 95] width 527 height 29
drag, startPoint x: 80, startPoint y: 94, endPoint x: 79, endPoint y: 125, distance: 31.3
click at [79, 125] on div "0:00 Elle est née à [GEOGRAPHIC_DATA], 0:04 Souvenirs d’autrefois, 0:08 Chez la…" at bounding box center [289, 237] width 530 height 317
drag, startPoint x: 82, startPoint y: 100, endPoint x: 82, endPoint y: 117, distance: 16.8
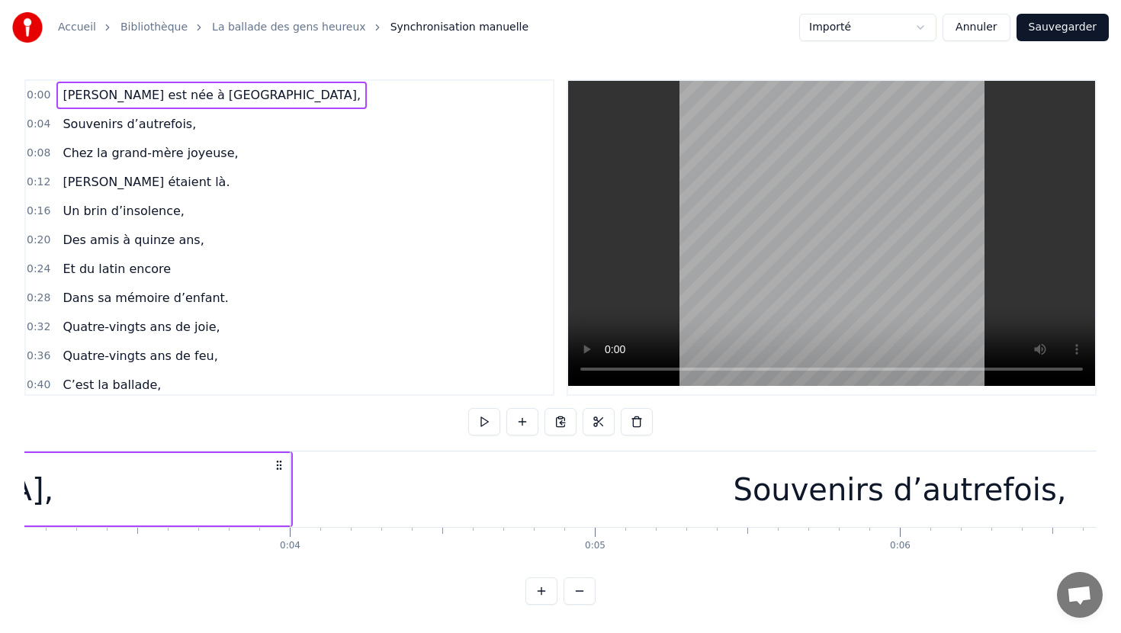
click at [82, 117] on div "0:00 Elle est née à [GEOGRAPHIC_DATA], 0:04 Souvenirs d’autrefois, 0:08 Chez la…" at bounding box center [289, 237] width 530 height 317
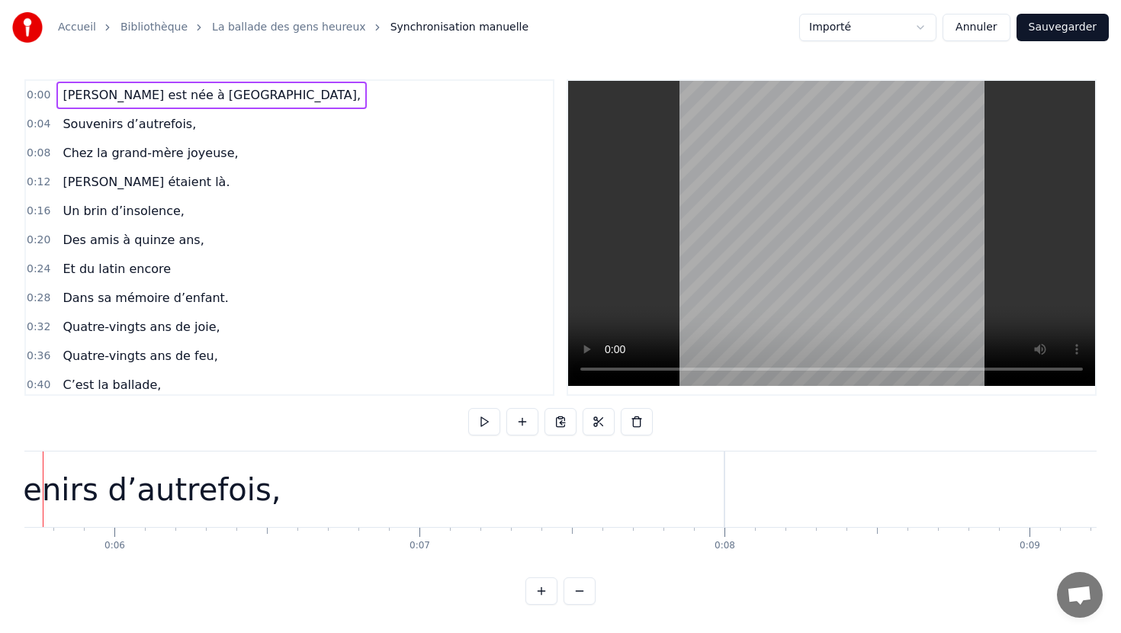
scroll to position [0, 1683]
drag, startPoint x: 420, startPoint y: 507, endPoint x: 471, endPoint y: 508, distance: 51.9
click at [471, 508] on div "Souvenirs d’autrefois," at bounding box center [172, 490] width 1219 height 76
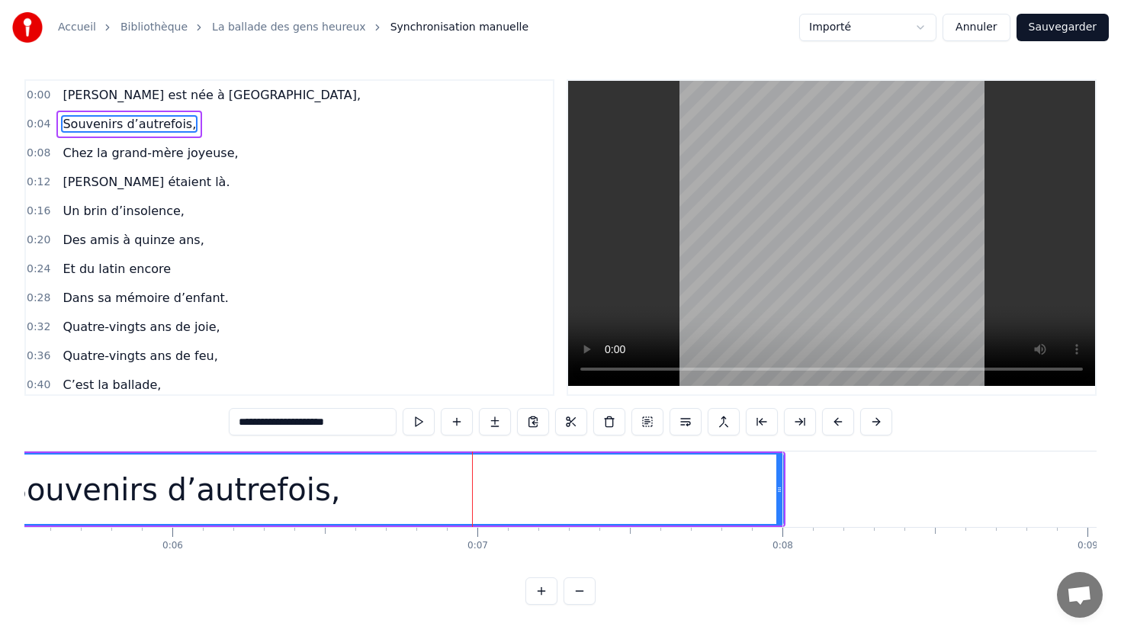
drag, startPoint x: 121, startPoint y: 124, endPoint x: 120, endPoint y: 98, distance: 25.2
click at [120, 98] on div "0:00 Elle est née à [GEOGRAPHIC_DATA], 0:04 Souvenirs d’autrefois, 0:08 Chez la…" at bounding box center [289, 237] width 530 height 317
click at [120, 98] on span "[PERSON_NAME] est née à [GEOGRAPHIC_DATA]," at bounding box center [211, 95] width 301 height 18
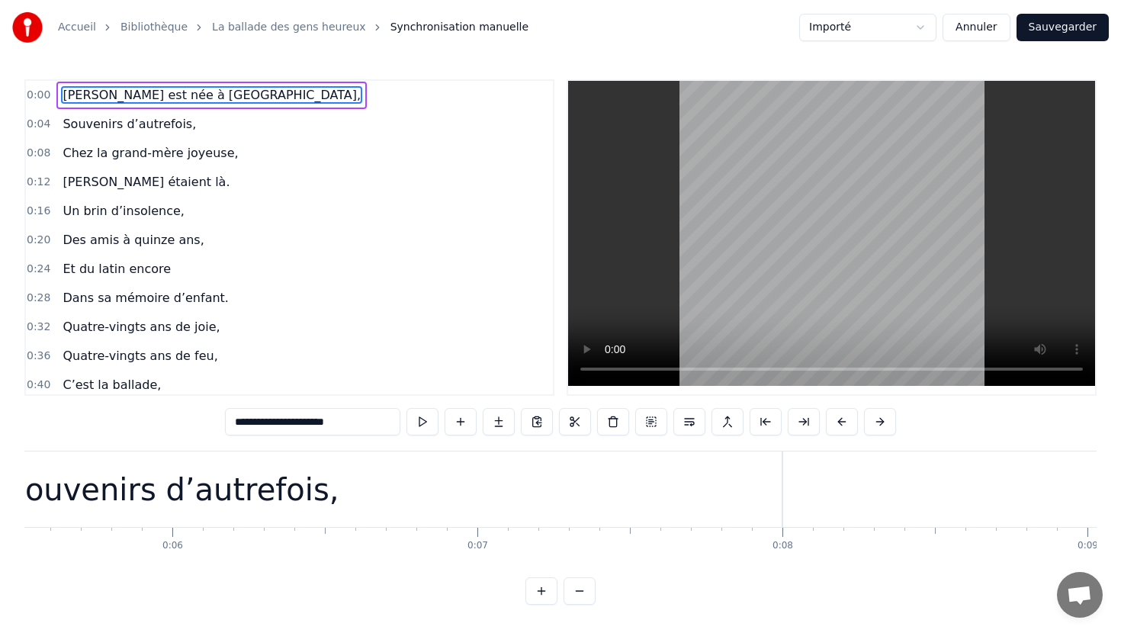
click at [468, 498] on div "Souvenirs d’autrefois," at bounding box center [172, 490] width 1219 height 76
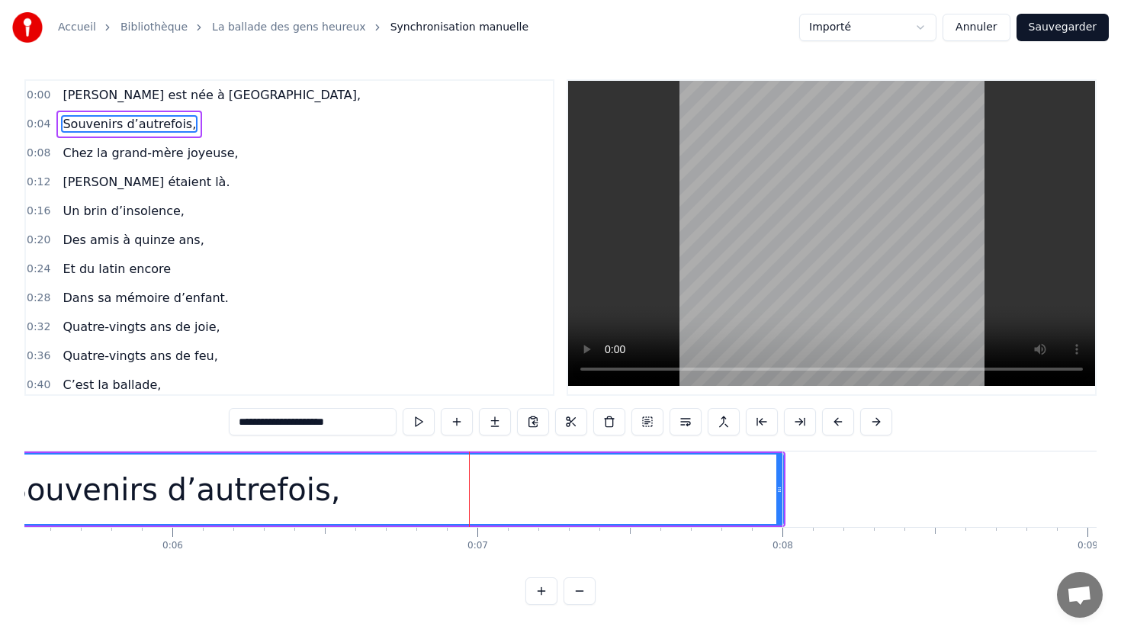
click at [179, 102] on span "[PERSON_NAME] est née à [GEOGRAPHIC_DATA]," at bounding box center [211, 95] width 301 height 18
type input "**********"
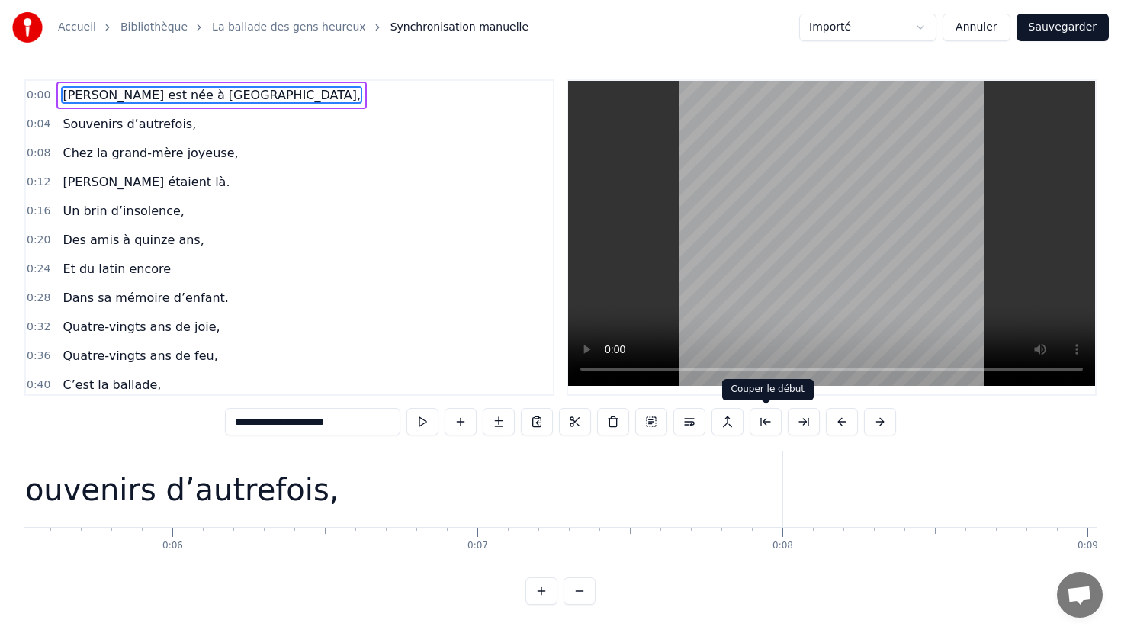
click at [767, 420] on button at bounding box center [766, 421] width 32 height 27
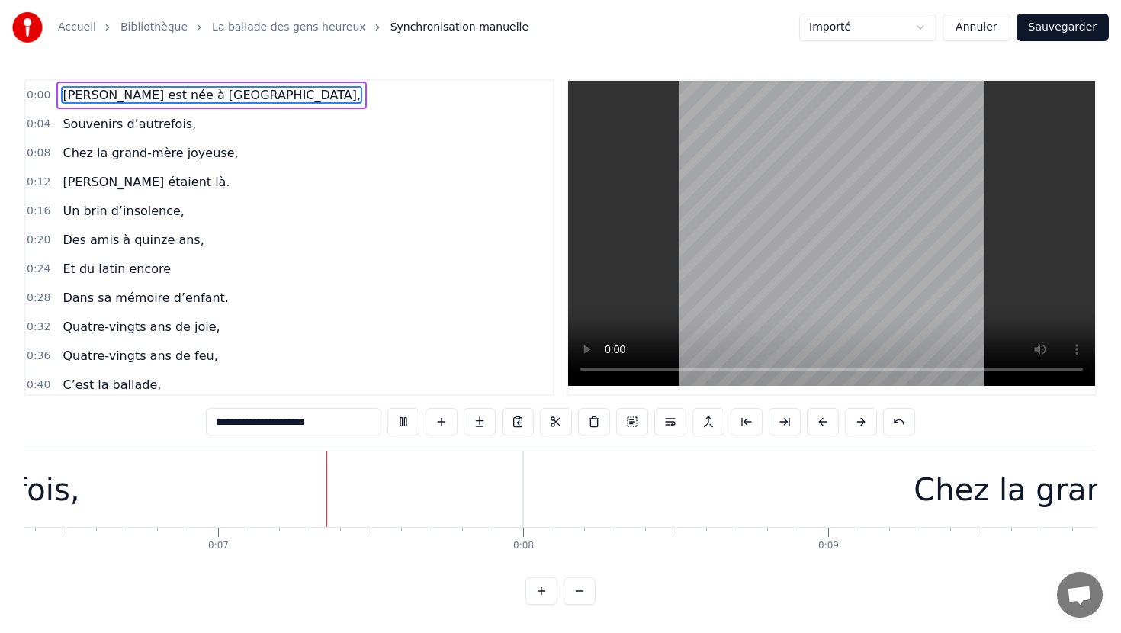
scroll to position [0, 1944]
click at [316, 24] on link "La ballade des gens heureux" at bounding box center [289, 27] width 154 height 15
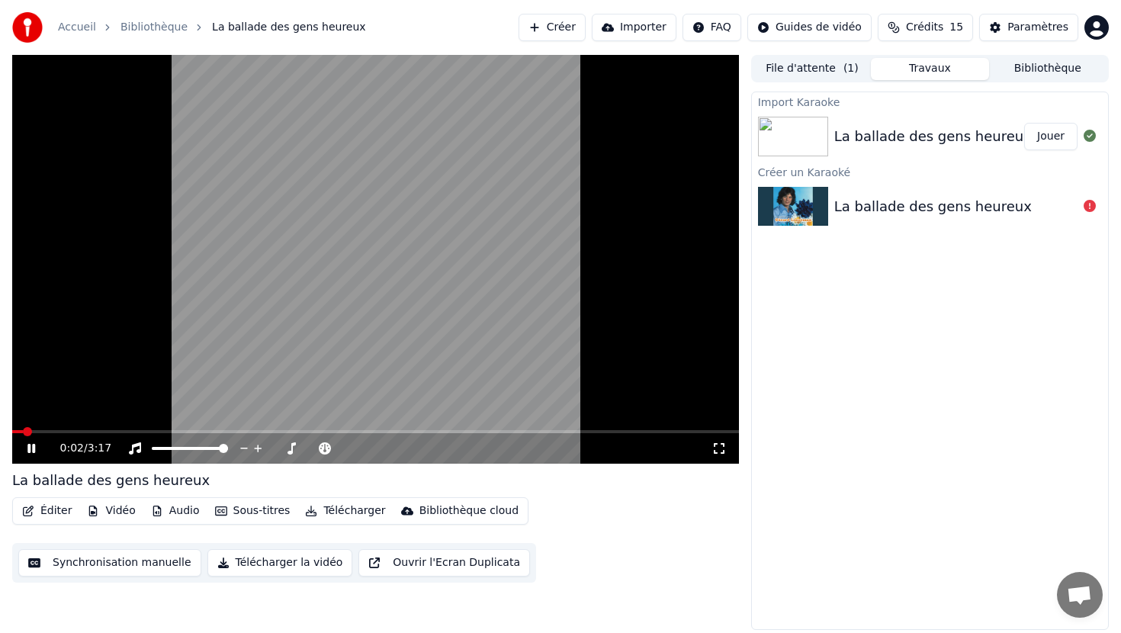
click at [32, 451] on icon at bounding box center [31, 448] width 8 height 9
click at [75, 560] on button "Synchronisation manuelle" at bounding box center [109, 562] width 183 height 27
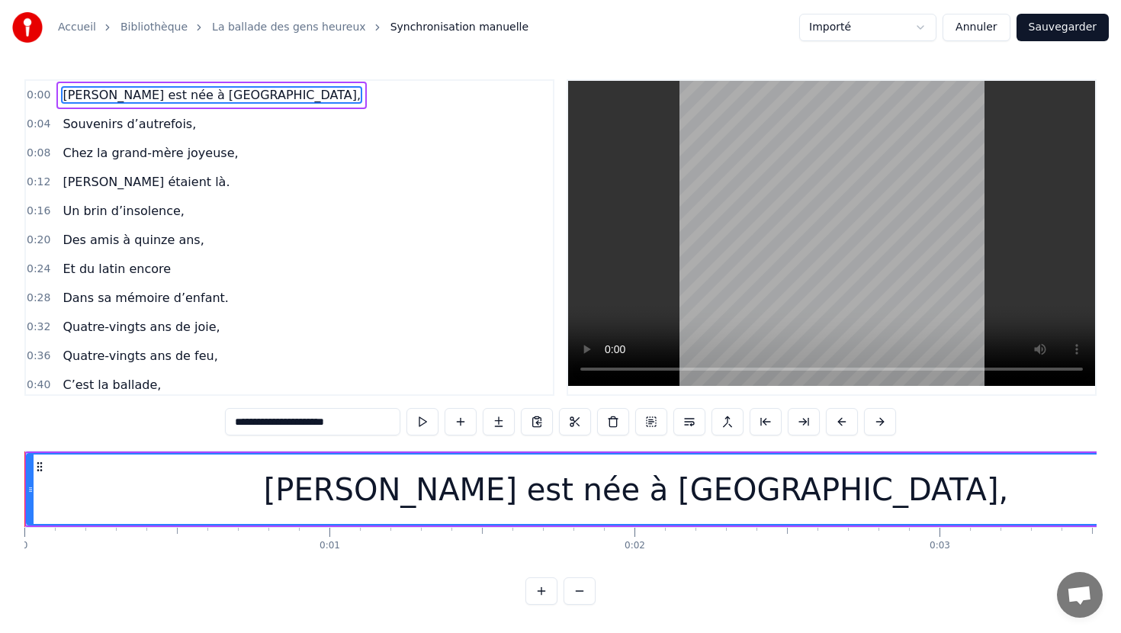
click at [344, 426] on input "**********" at bounding box center [312, 421] width 175 height 27
click at [236, 423] on input "**********" at bounding box center [312, 421] width 175 height 27
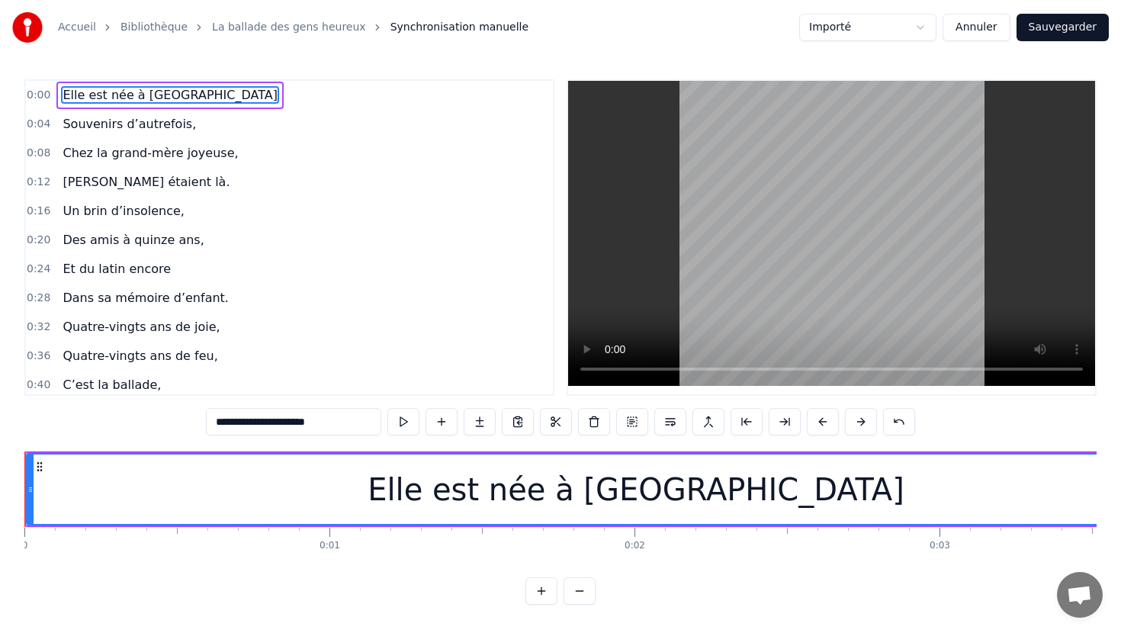
type input "**********"
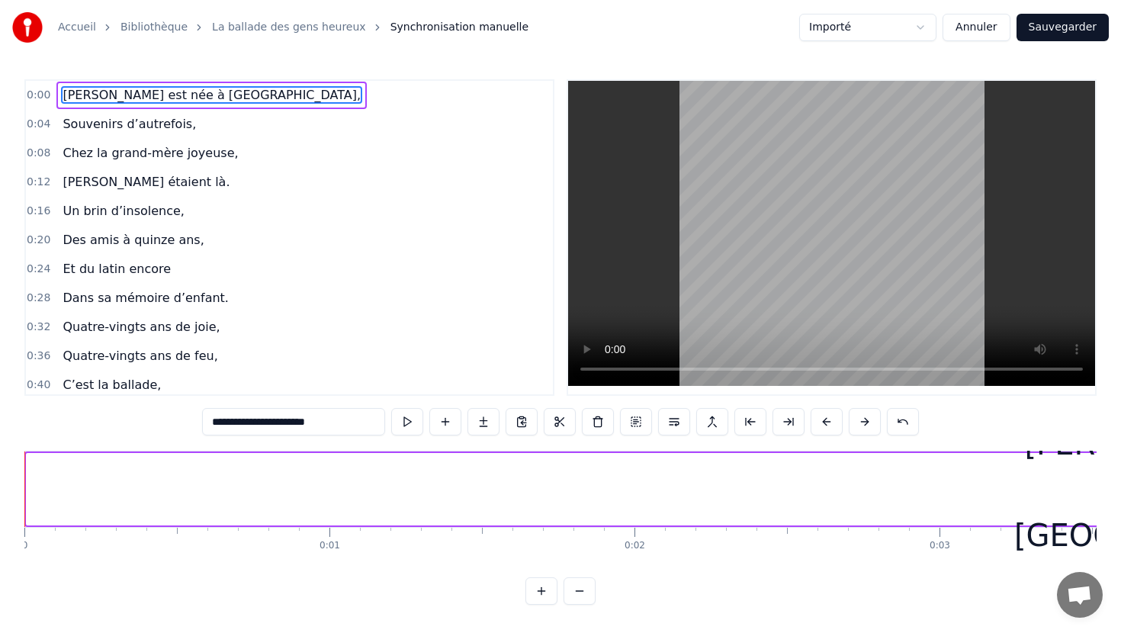
drag, startPoint x: 28, startPoint y: 490, endPoint x: 1115, endPoint y: 501, distance: 1087.0
click at [1115, 501] on div "Accueil Bibliothèque La ballade des gens heureux Synchronisation manuelle Impor…" at bounding box center [560, 302] width 1121 height 605
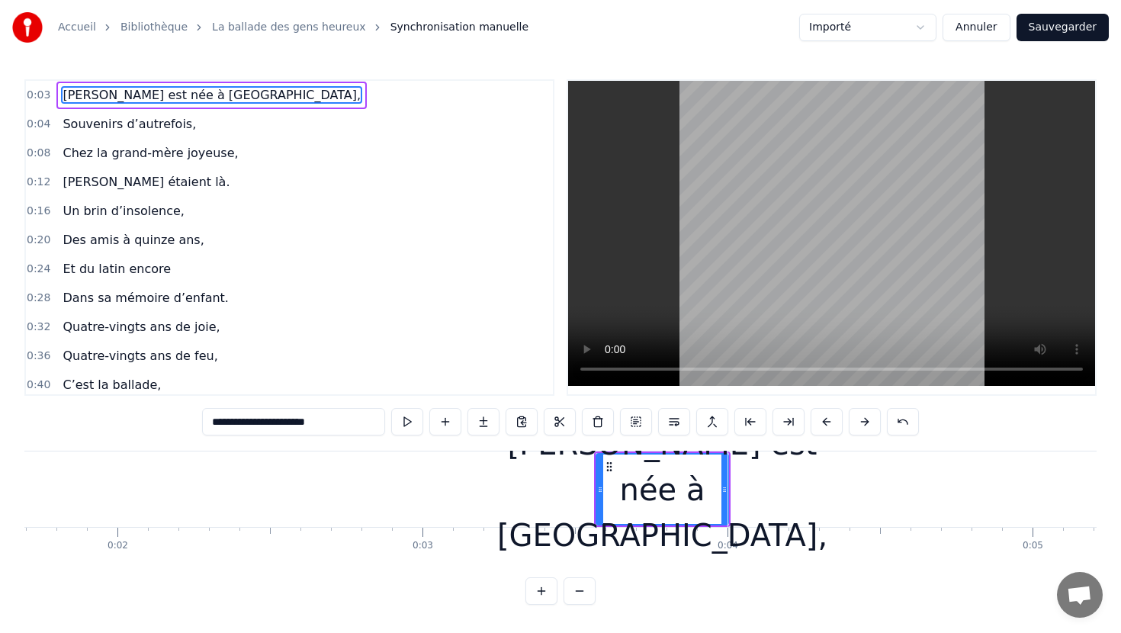
scroll to position [0, 538]
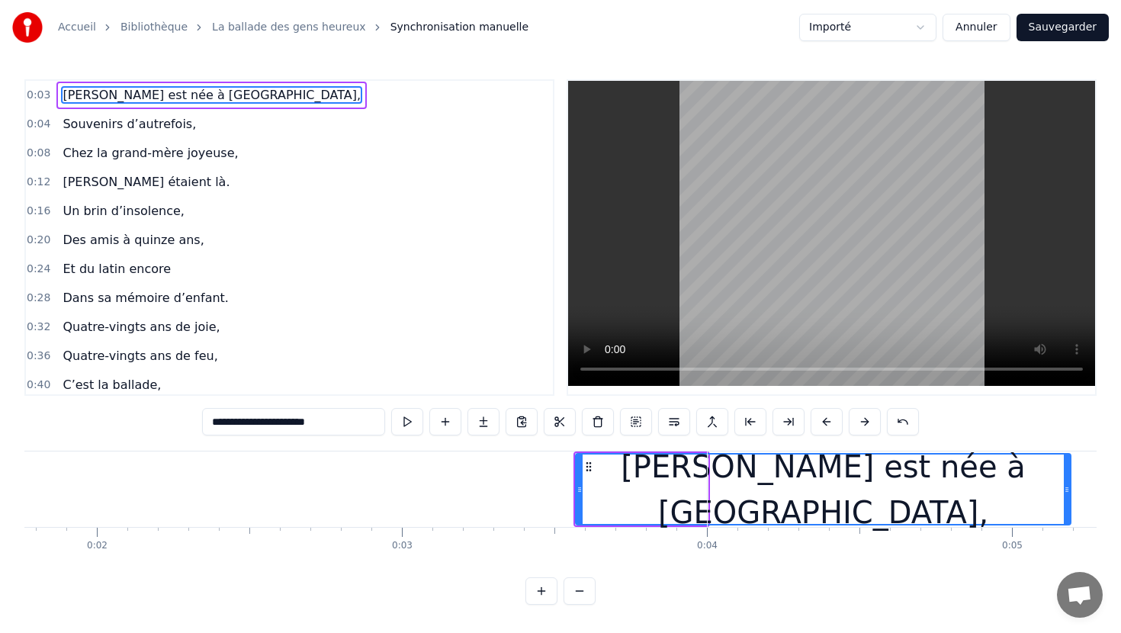
drag, startPoint x: 705, startPoint y: 490, endPoint x: 1068, endPoint y: 482, distance: 363.2
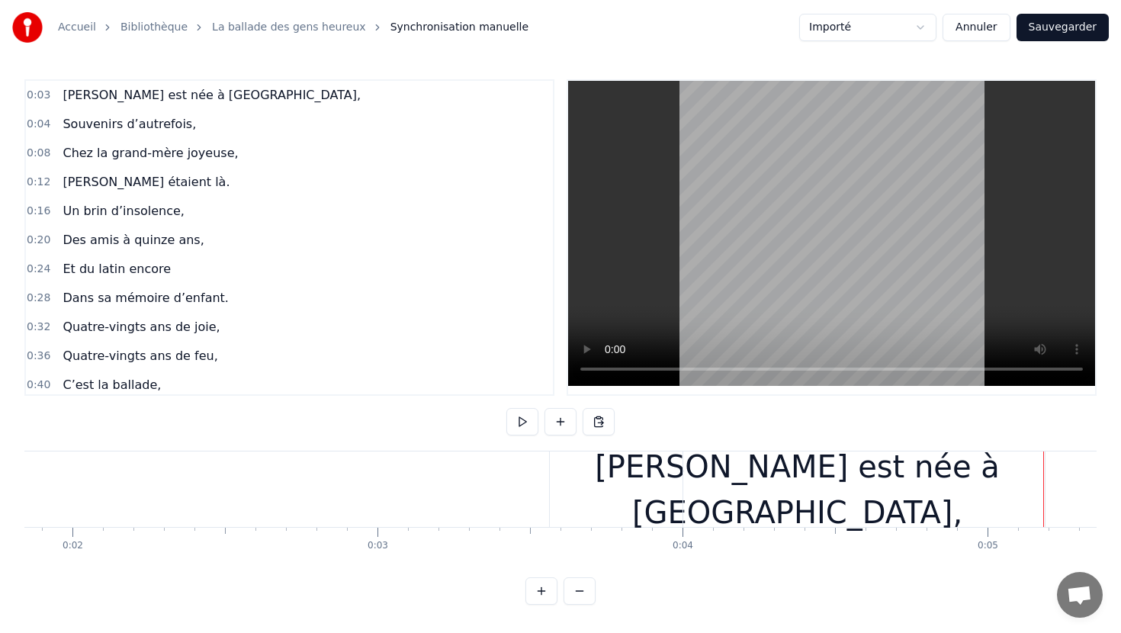
scroll to position [0, 570]
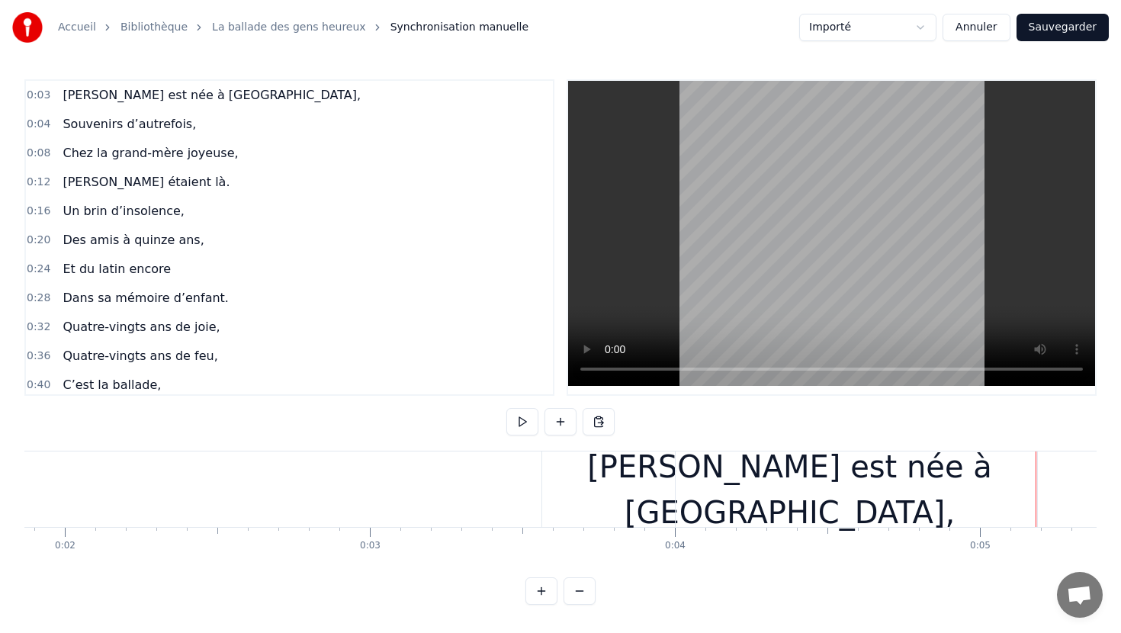
drag, startPoint x: 550, startPoint y: 486, endPoint x: 611, endPoint y: 486, distance: 61.0
click at [611, 486] on div "[PERSON_NAME] est née à [GEOGRAPHIC_DATA]," at bounding box center [789, 490] width 495 height 76
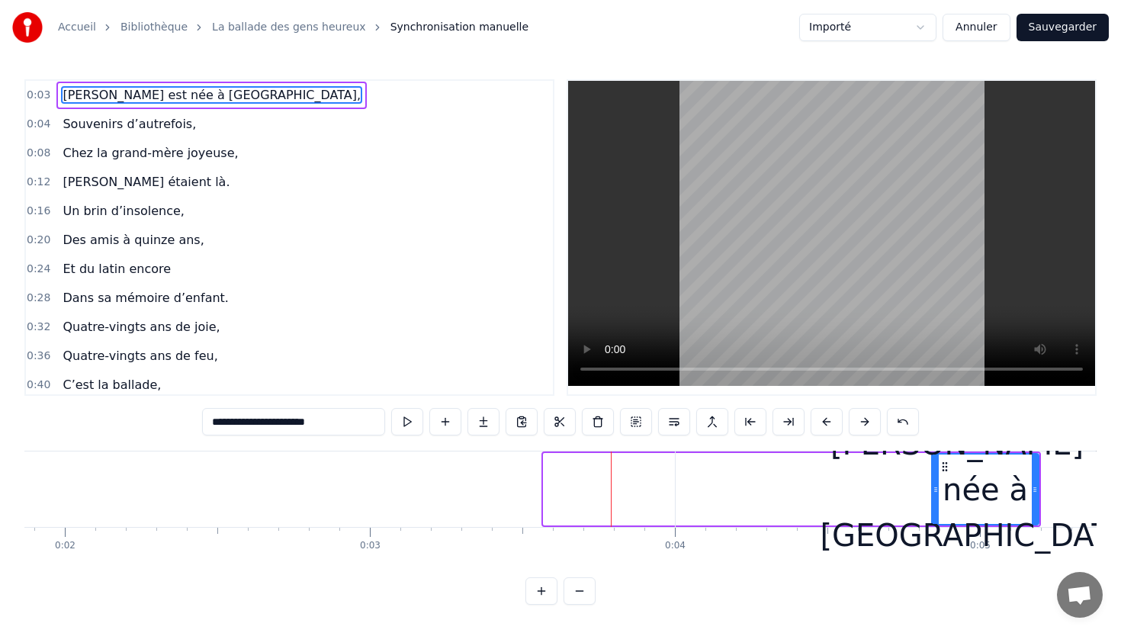
drag, startPoint x: 545, startPoint y: 489, endPoint x: 953, endPoint y: 467, distance: 408.7
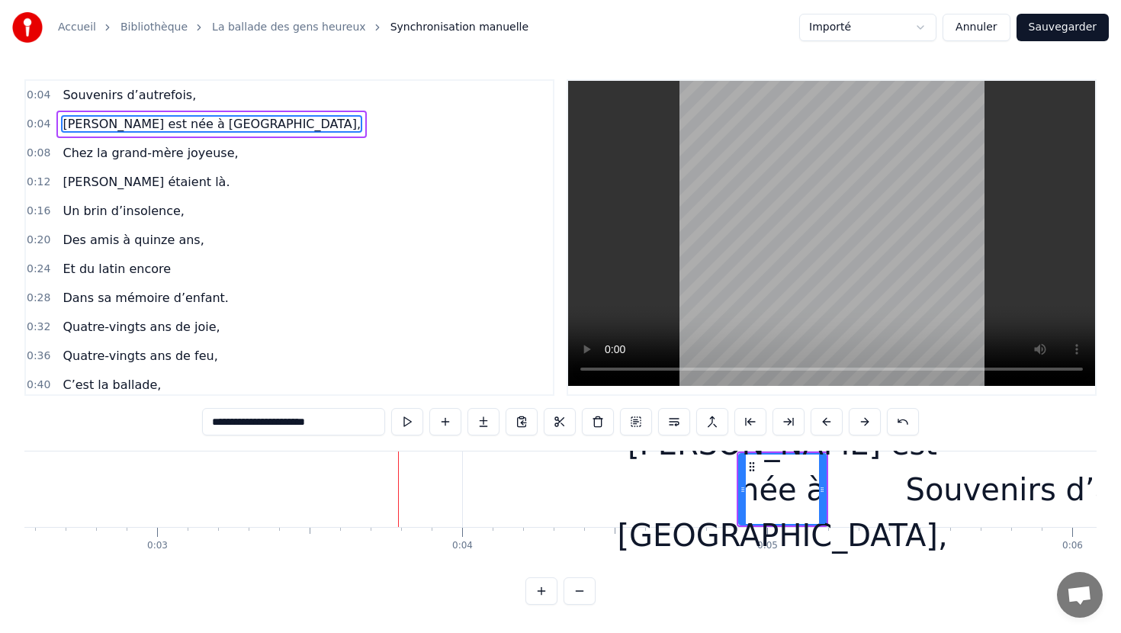
scroll to position [0, 860]
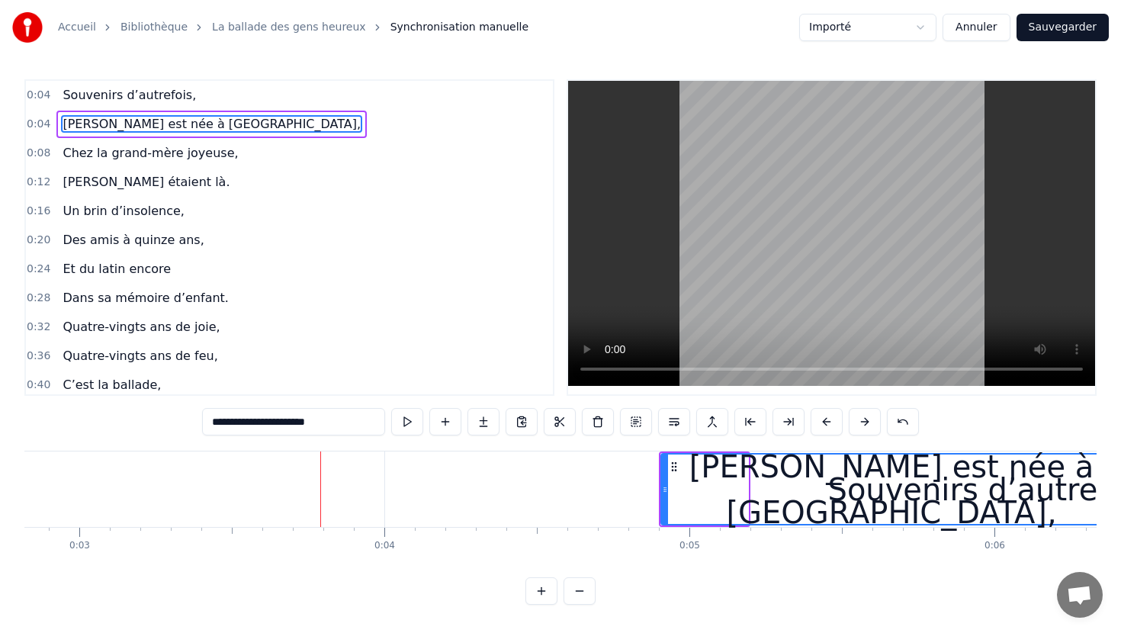
drag, startPoint x: 746, startPoint y: 487, endPoint x: 1120, endPoint y: 494, distance: 373.8
click at [1120, 494] on div "Accueil Bibliothèque La ballade des gens heureux Synchronisation manuelle Impor…" at bounding box center [560, 302] width 1121 height 605
drag, startPoint x: 661, startPoint y: 489, endPoint x: 780, endPoint y: 497, distance: 119.3
click at [787, 497] on div "[PERSON_NAME] est née à [GEOGRAPHIC_DATA]," at bounding box center [892, 489] width 462 height 72
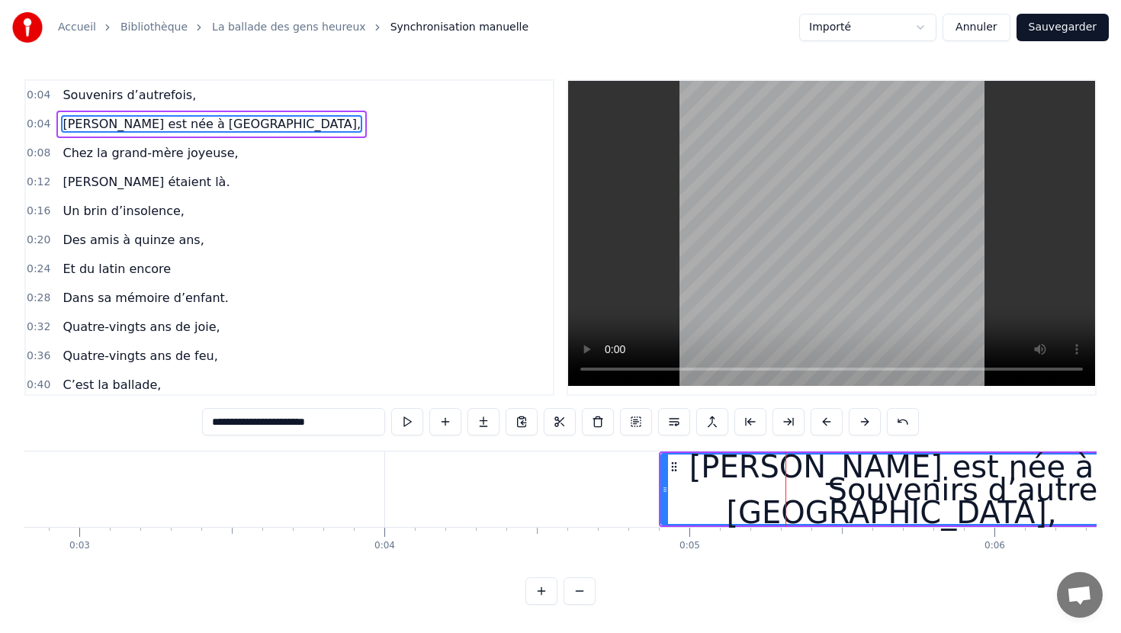
click at [662, 494] on div "[PERSON_NAME] est née à [GEOGRAPHIC_DATA]," at bounding box center [891, 490] width 465 height 76
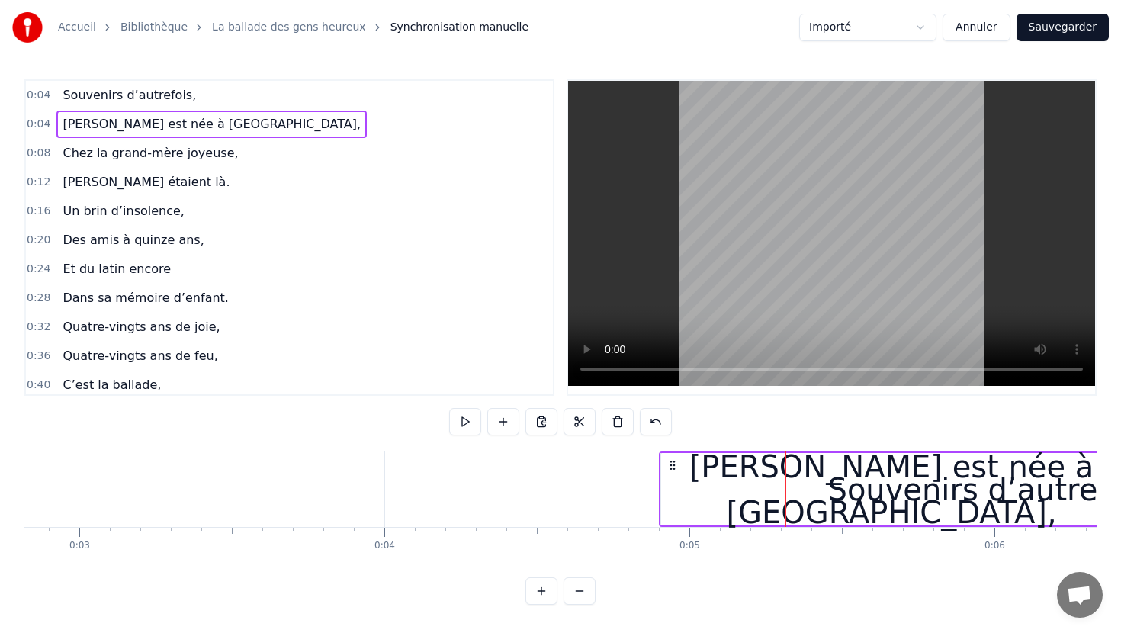
drag, startPoint x: 662, startPoint y: 494, endPoint x: 928, endPoint y: 492, distance: 266.2
click at [928, 492] on div "[PERSON_NAME] est née à [GEOGRAPHIC_DATA]," at bounding box center [891, 489] width 461 height 72
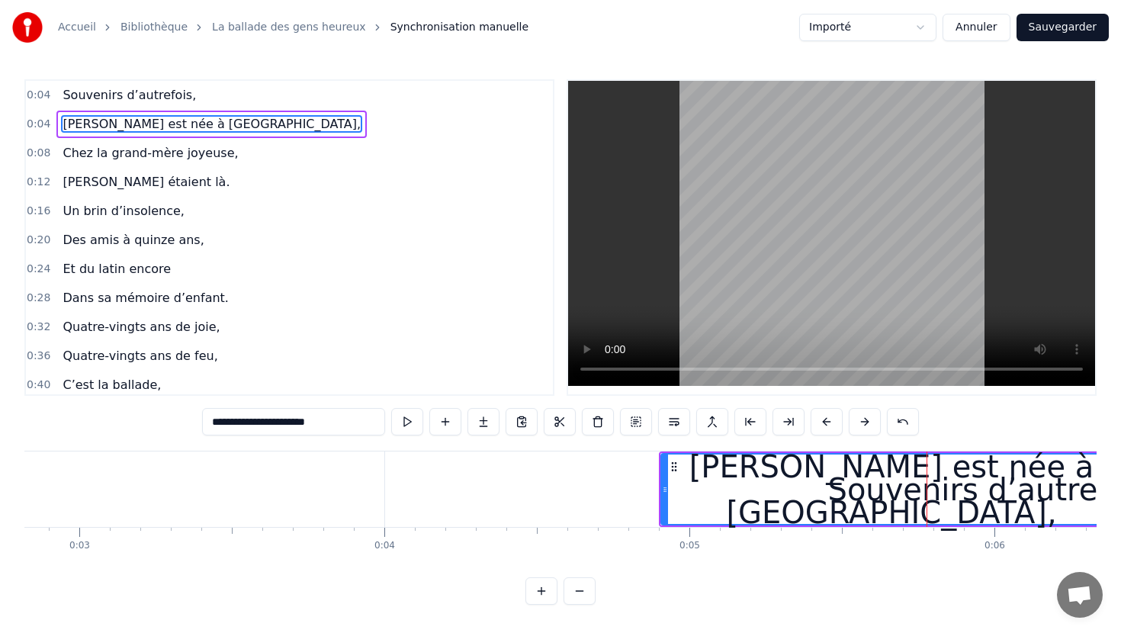
click at [87, 93] on span "Souvenirs d’autrefois," at bounding box center [129, 95] width 137 height 18
type input "**********"
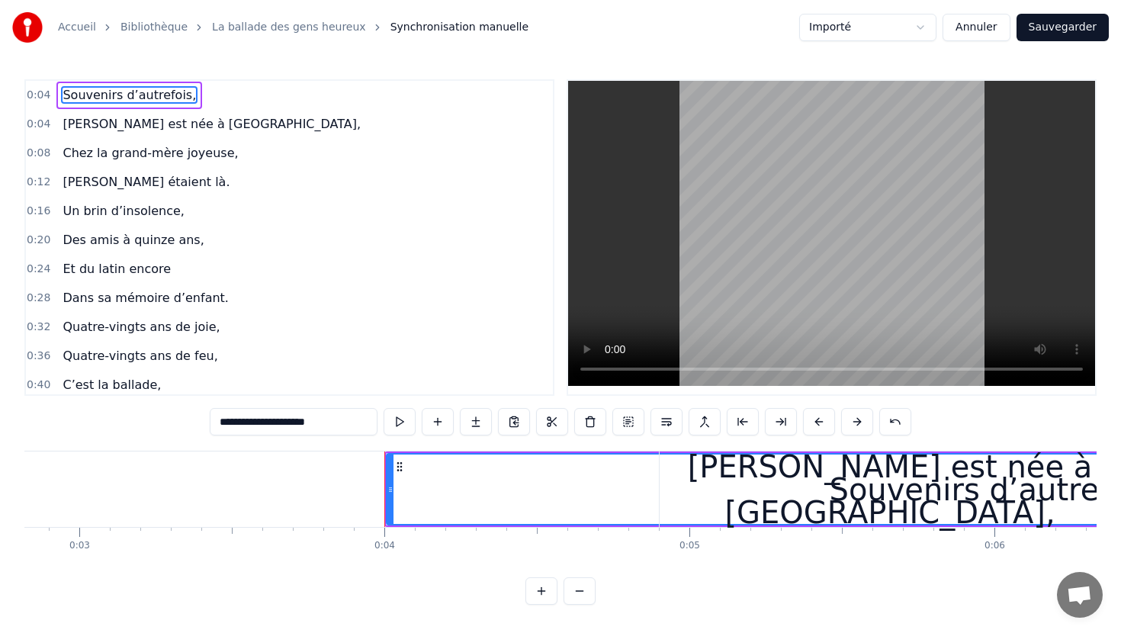
click at [397, 471] on icon at bounding box center [400, 467] width 12 height 12
click at [401, 465] on icon at bounding box center [400, 467] width 12 height 12
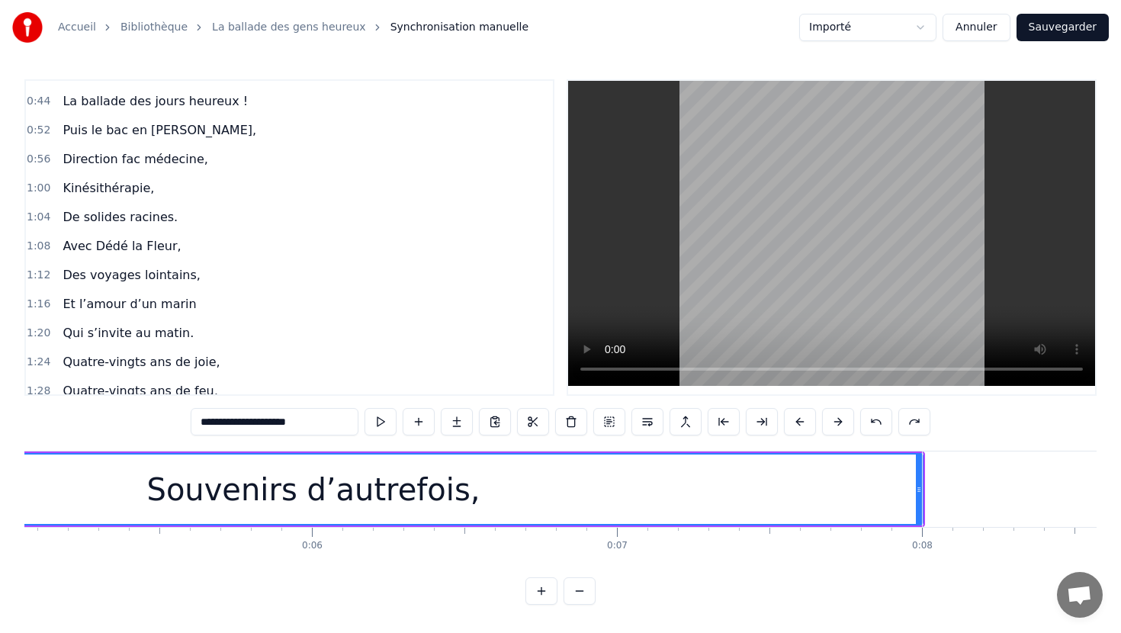
scroll to position [0, 0]
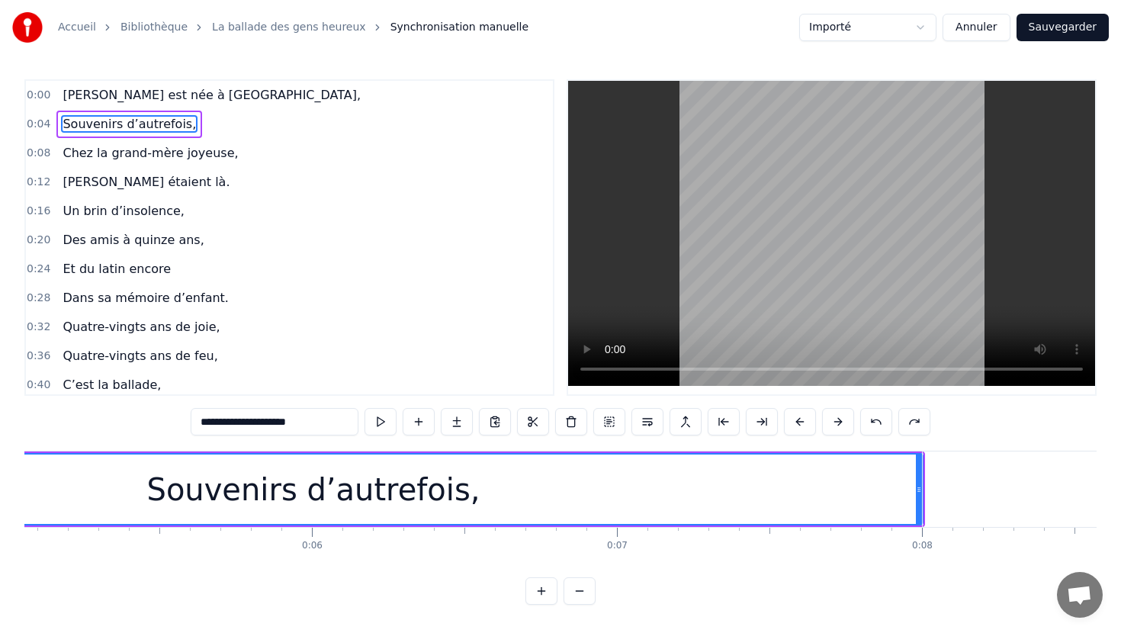
click at [40, 98] on span "0:00" at bounding box center [39, 95] width 24 height 15
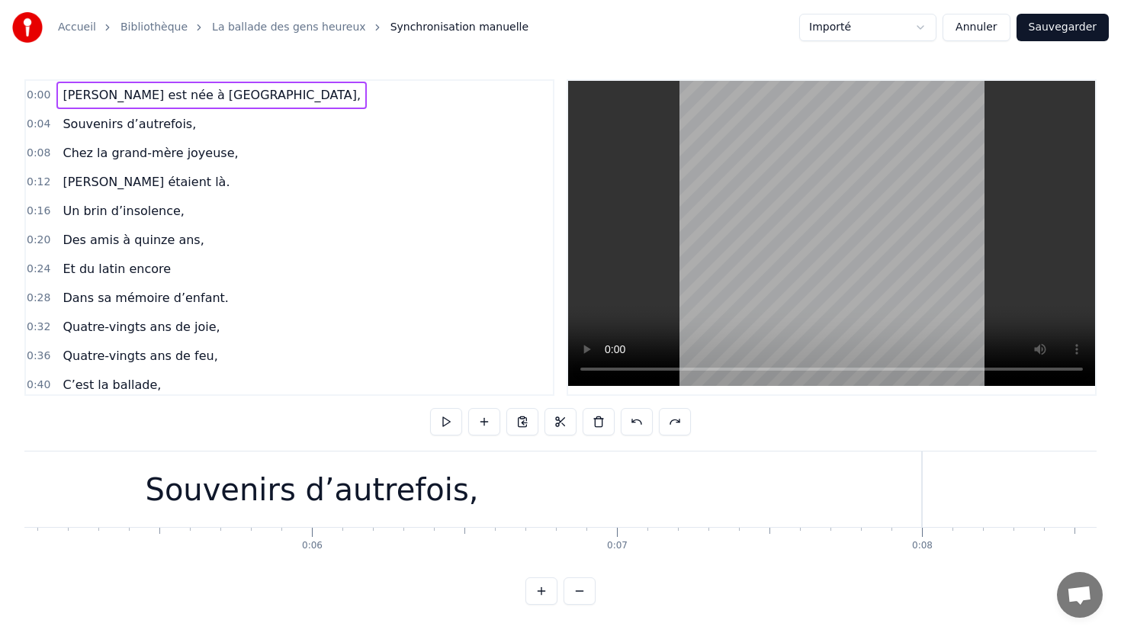
click at [40, 99] on span "0:00" at bounding box center [39, 95] width 24 height 15
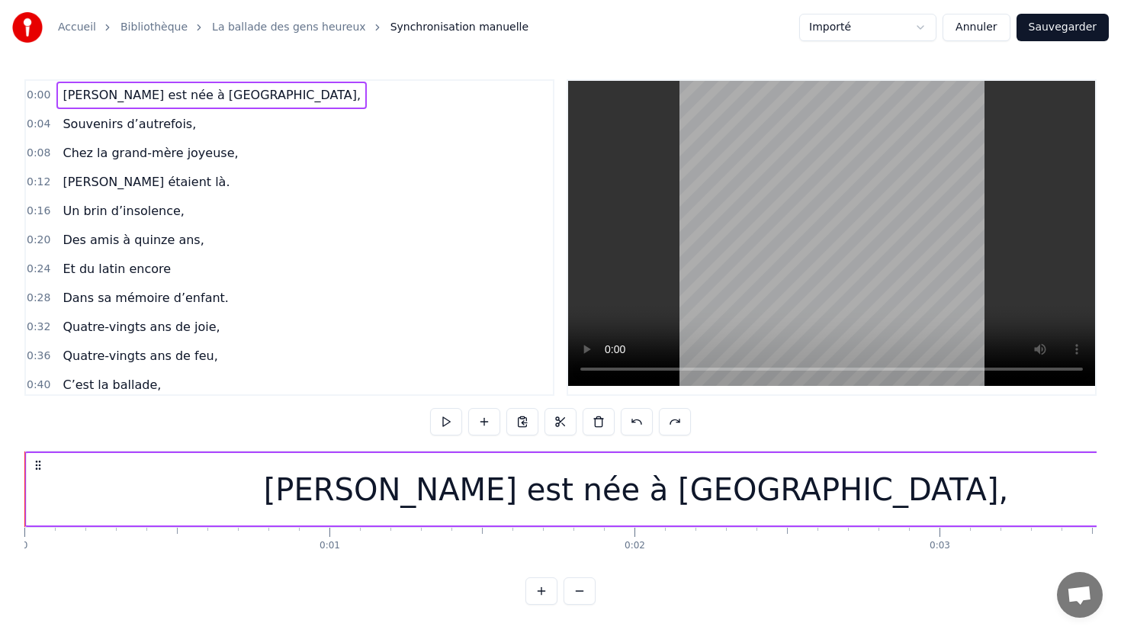
click at [538, 590] on button at bounding box center [542, 590] width 32 height 27
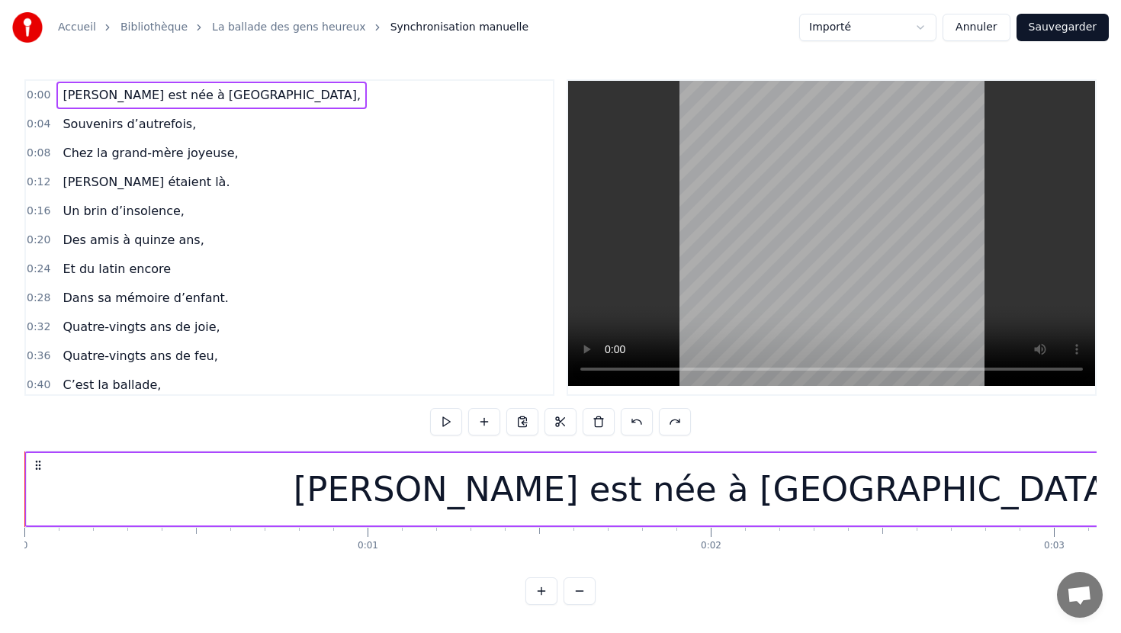
click at [538, 590] on button at bounding box center [542, 590] width 32 height 27
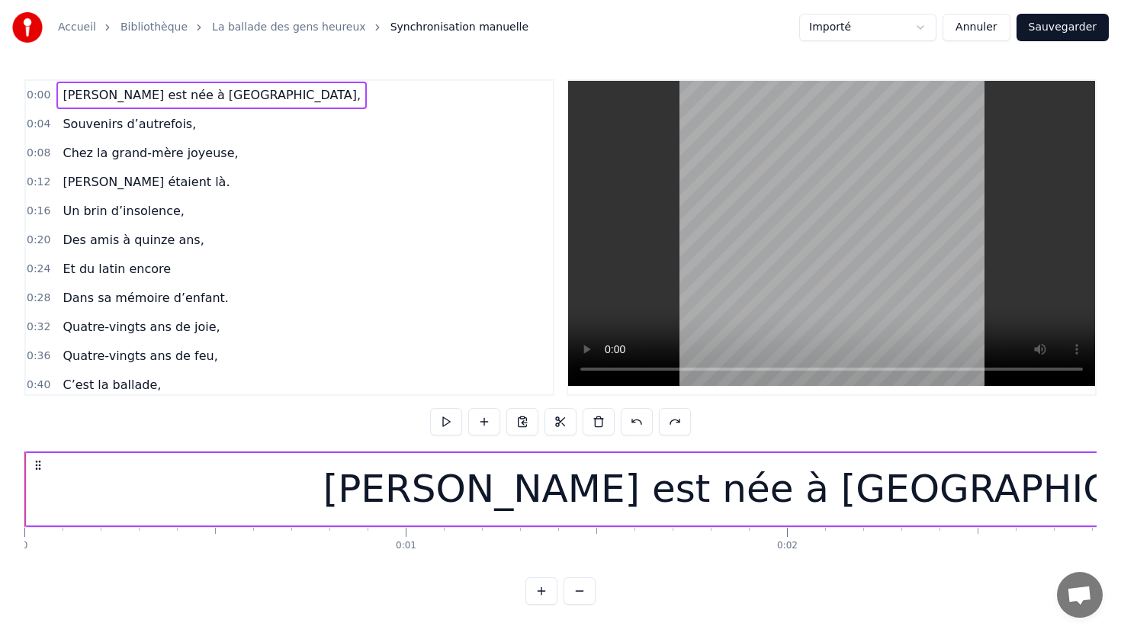
click at [586, 589] on button at bounding box center [580, 590] width 32 height 27
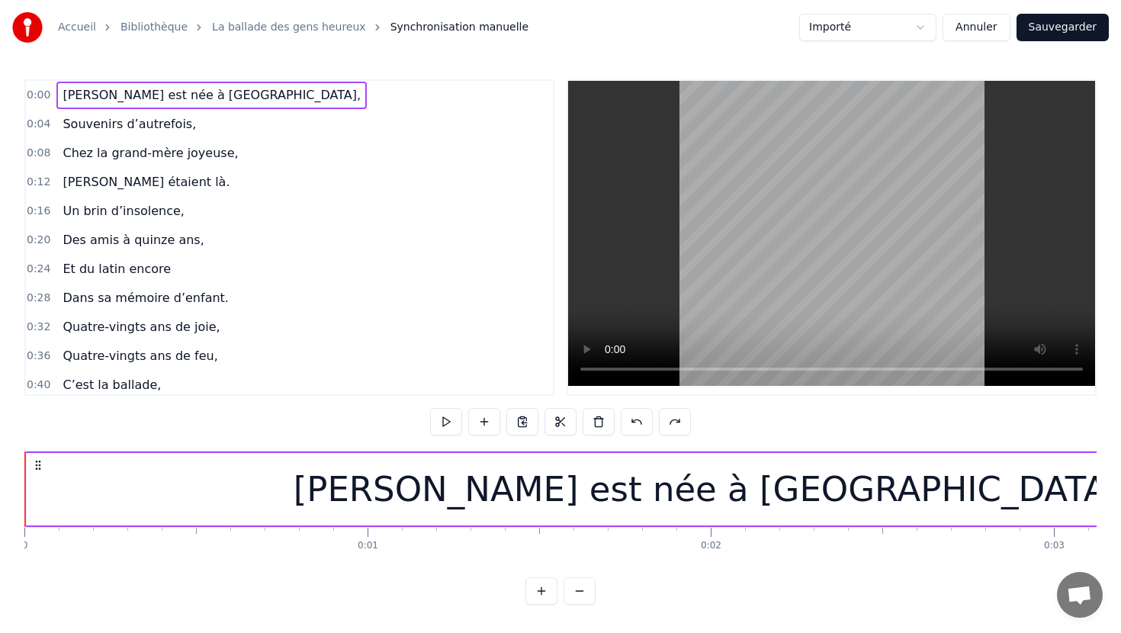
click at [586, 589] on button at bounding box center [580, 590] width 32 height 27
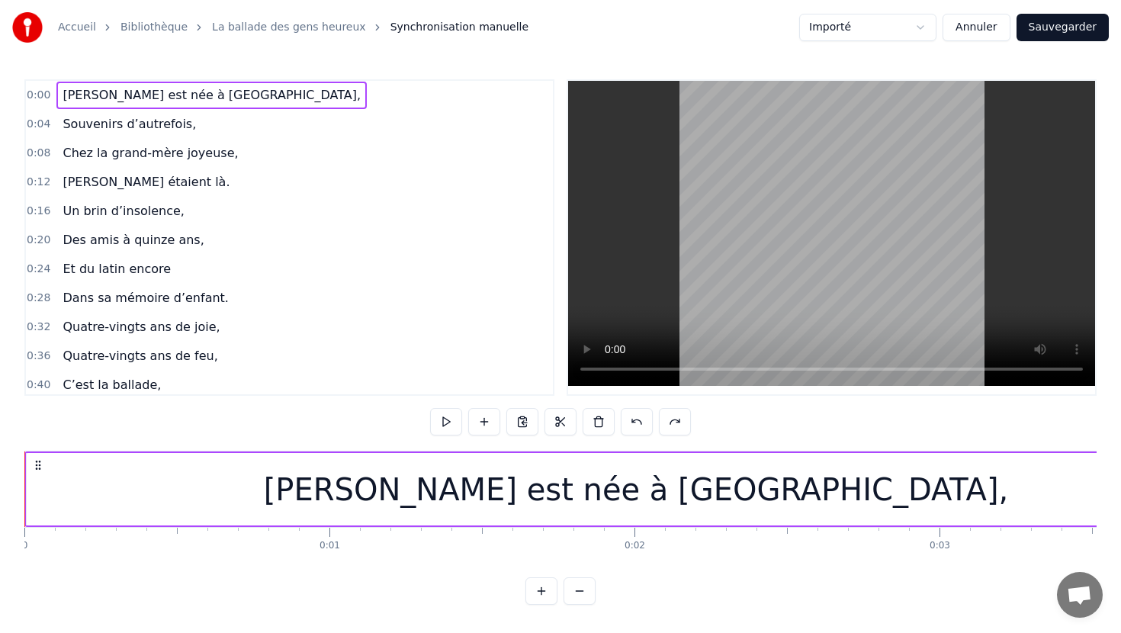
click at [37, 467] on icon at bounding box center [38, 465] width 12 height 12
click at [24, 455] on div at bounding box center [24, 490] width 1 height 76
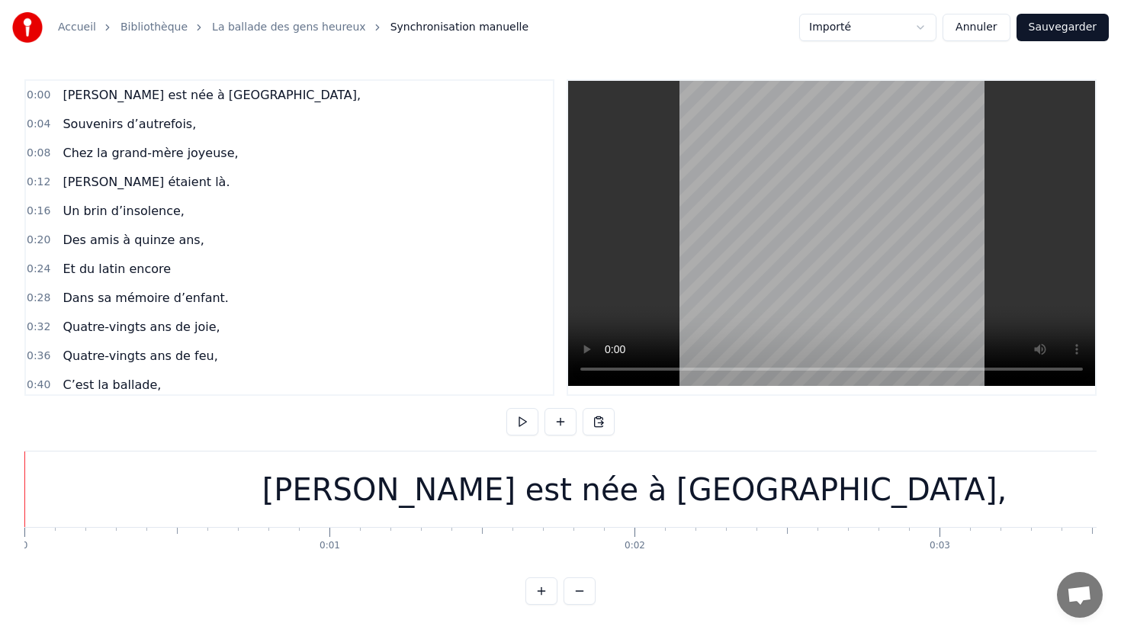
click at [24, 455] on div at bounding box center [24, 490] width 1 height 76
click at [528, 423] on button at bounding box center [522, 421] width 32 height 27
click at [562, 423] on button at bounding box center [561, 421] width 32 height 27
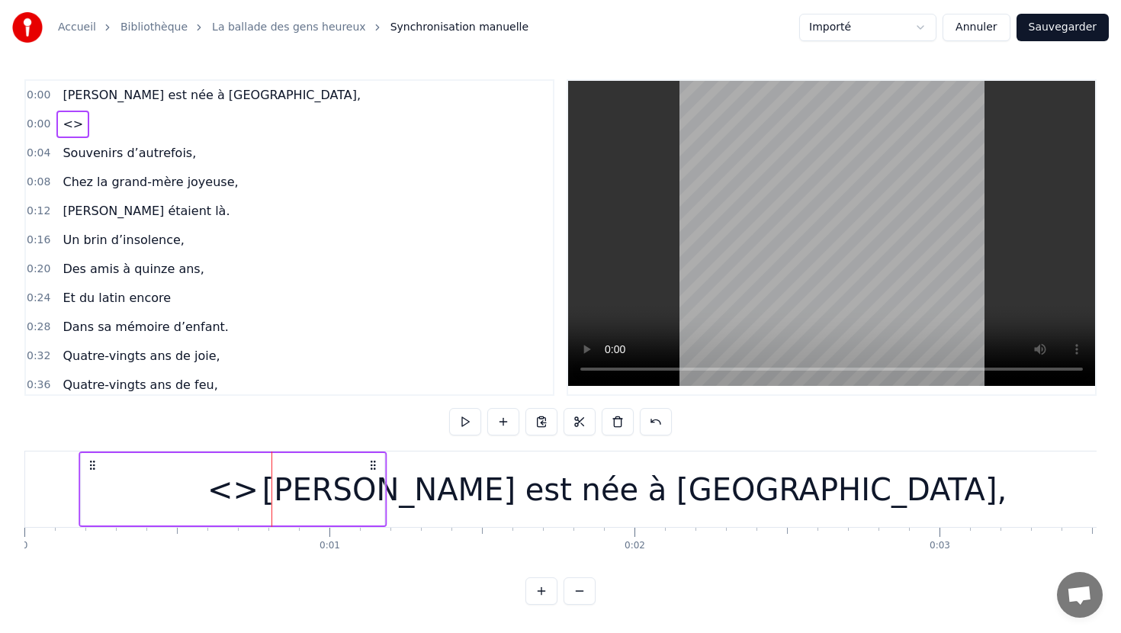
drag, startPoint x: 564, startPoint y: 458, endPoint x: 372, endPoint y: 469, distance: 192.5
click at [372, 469] on icon at bounding box center [374, 465] width 12 height 12
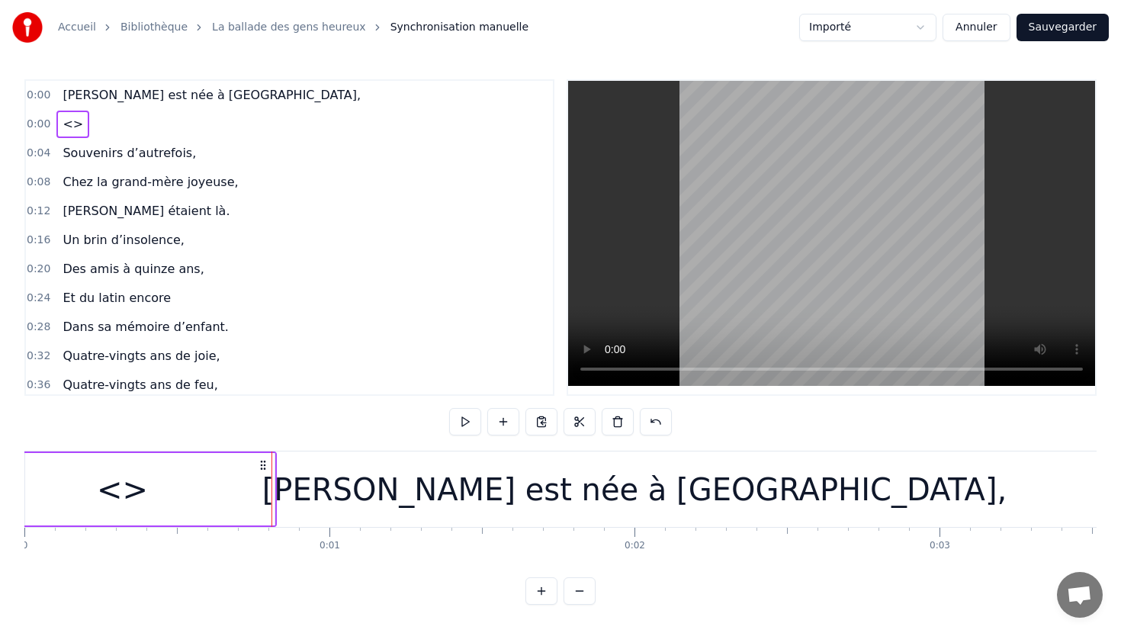
drag, startPoint x: 374, startPoint y: 464, endPoint x: 264, endPoint y: 467, distance: 109.9
click at [264, 467] on icon at bounding box center [263, 465] width 12 height 12
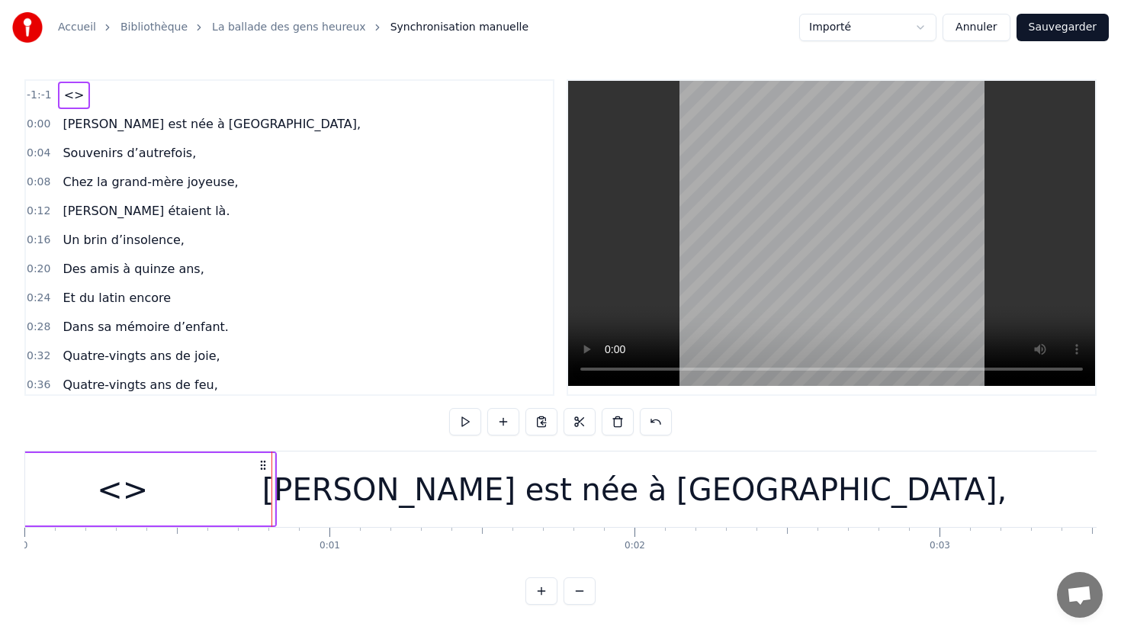
drag, startPoint x: 275, startPoint y: 471, endPoint x: 282, endPoint y: 471, distance: 7.7
click at [282, 471] on div "[PERSON_NAME] est née à [GEOGRAPHIC_DATA]," at bounding box center [634, 490] width 1219 height 76
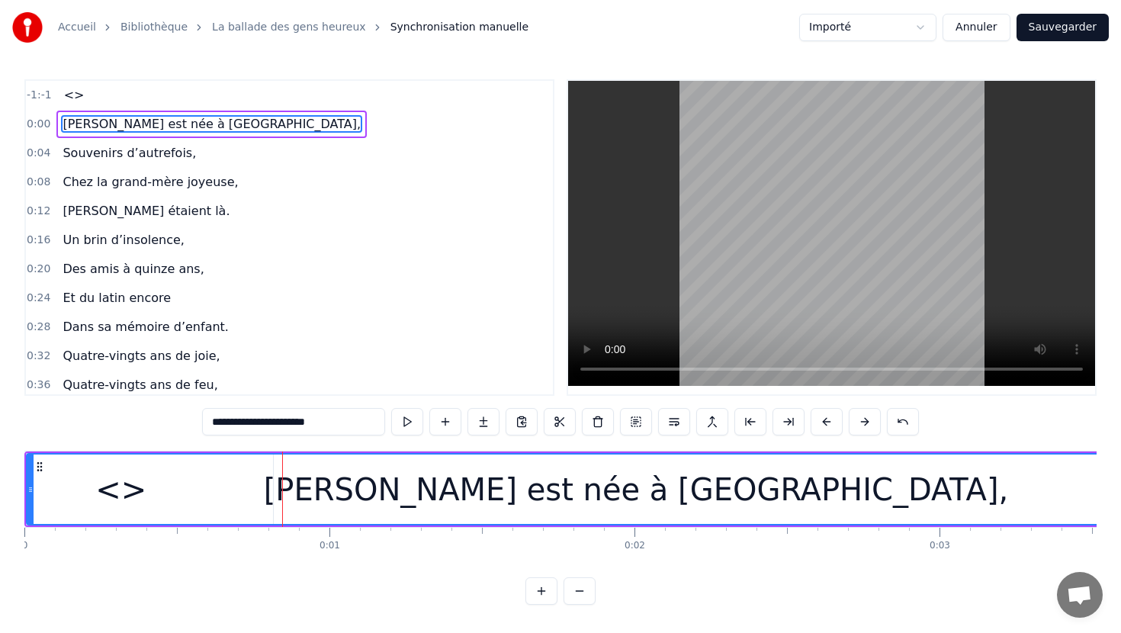
click at [279, 479] on div "[PERSON_NAME] est née à [GEOGRAPHIC_DATA]," at bounding box center [635, 489] width 1217 height 69
drag, startPoint x: 276, startPoint y: 470, endPoint x: 283, endPoint y: 491, distance: 22.4
click at [283, 492] on div "[PERSON_NAME] est née à [GEOGRAPHIC_DATA]," at bounding box center [635, 489] width 1217 height 69
drag, startPoint x: 282, startPoint y: 490, endPoint x: 471, endPoint y: 503, distance: 189.6
click at [471, 503] on div "[PERSON_NAME] est née à [GEOGRAPHIC_DATA]," at bounding box center [635, 489] width 1217 height 69
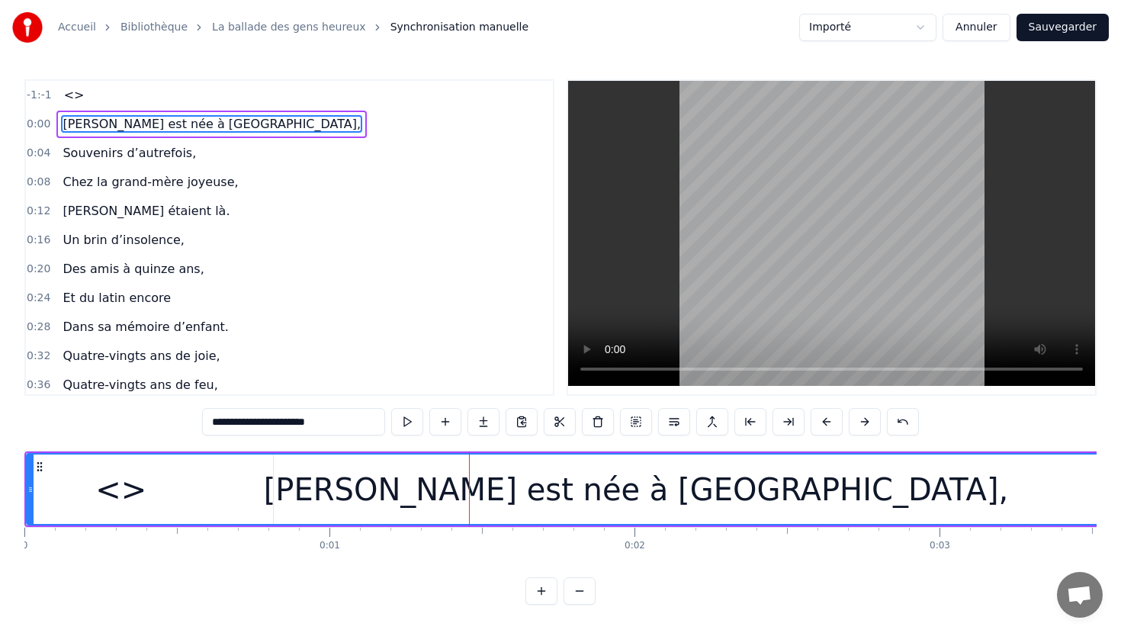
drag, startPoint x: 470, startPoint y: 483, endPoint x: 749, endPoint y: 499, distance: 279.6
click at [749, 499] on div "[PERSON_NAME] est née à [GEOGRAPHIC_DATA]," at bounding box center [635, 489] width 1217 height 69
drag, startPoint x: 748, startPoint y: 471, endPoint x: 986, endPoint y: 479, distance: 238.9
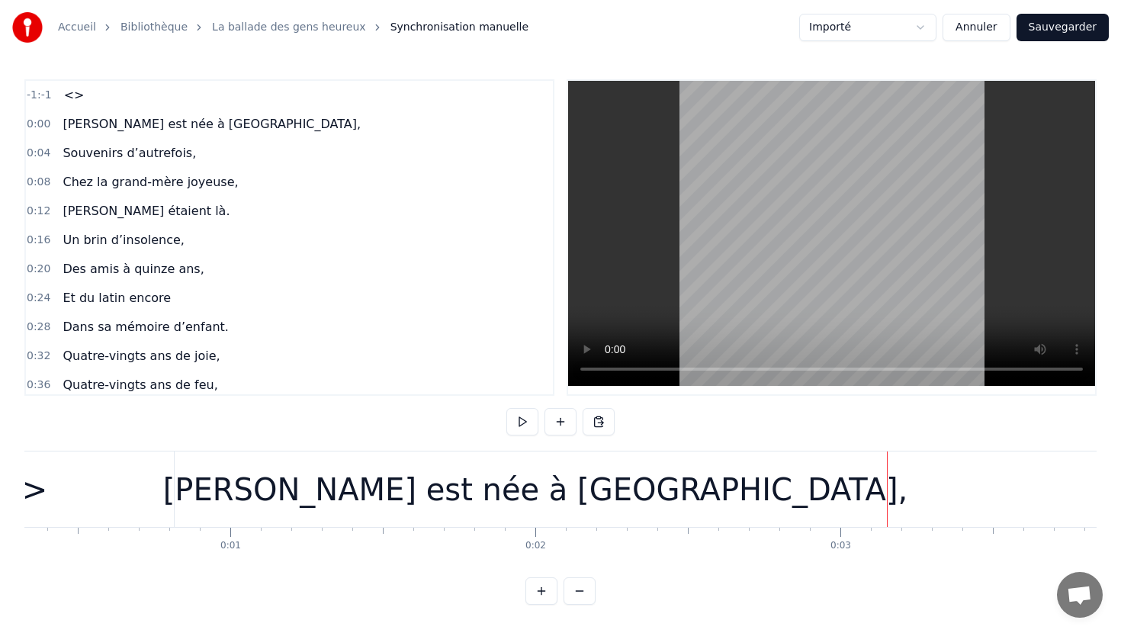
scroll to position [0, 101]
click at [599, 426] on button at bounding box center [599, 421] width 32 height 27
click at [598, 423] on button at bounding box center [599, 421] width 32 height 27
drag, startPoint x: 478, startPoint y: 490, endPoint x: 744, endPoint y: 494, distance: 266.2
click at [744, 494] on div "[PERSON_NAME] est née à [GEOGRAPHIC_DATA]," at bounding box center [533, 490] width 1219 height 76
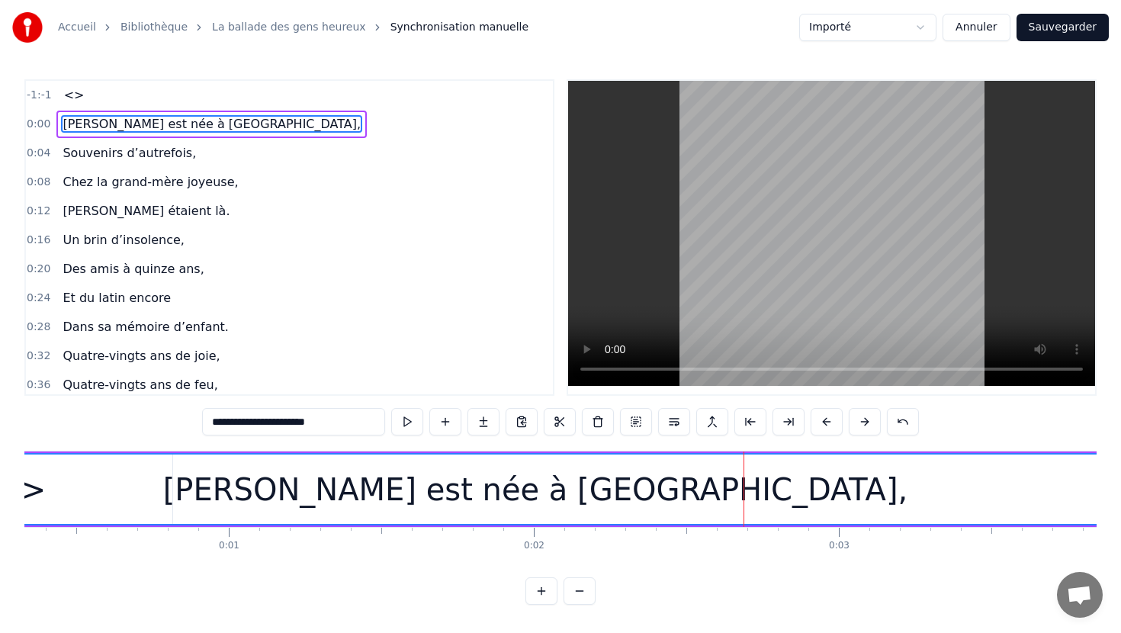
click at [72, 96] on span "<>" at bounding box center [75, 95] width 24 height 18
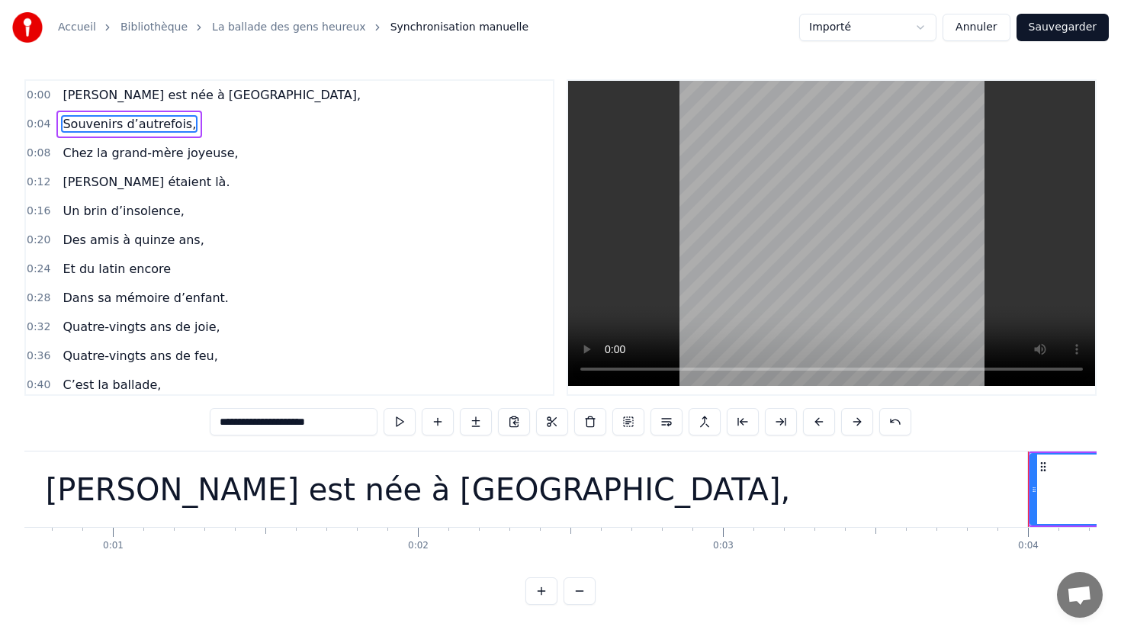
type input "**********"
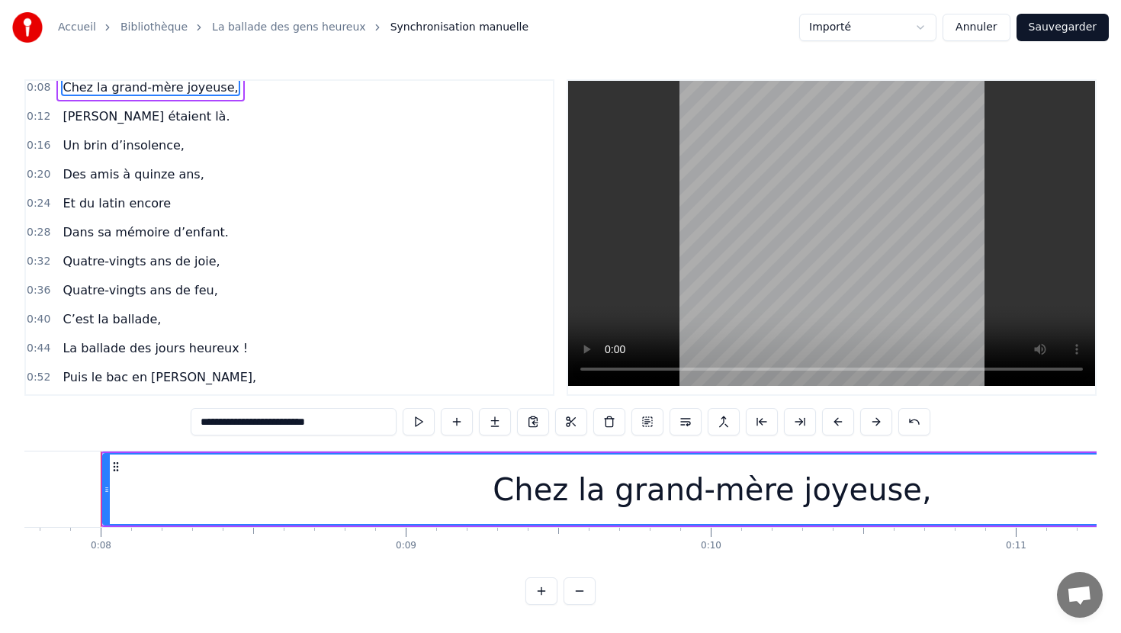
scroll to position [0, 0]
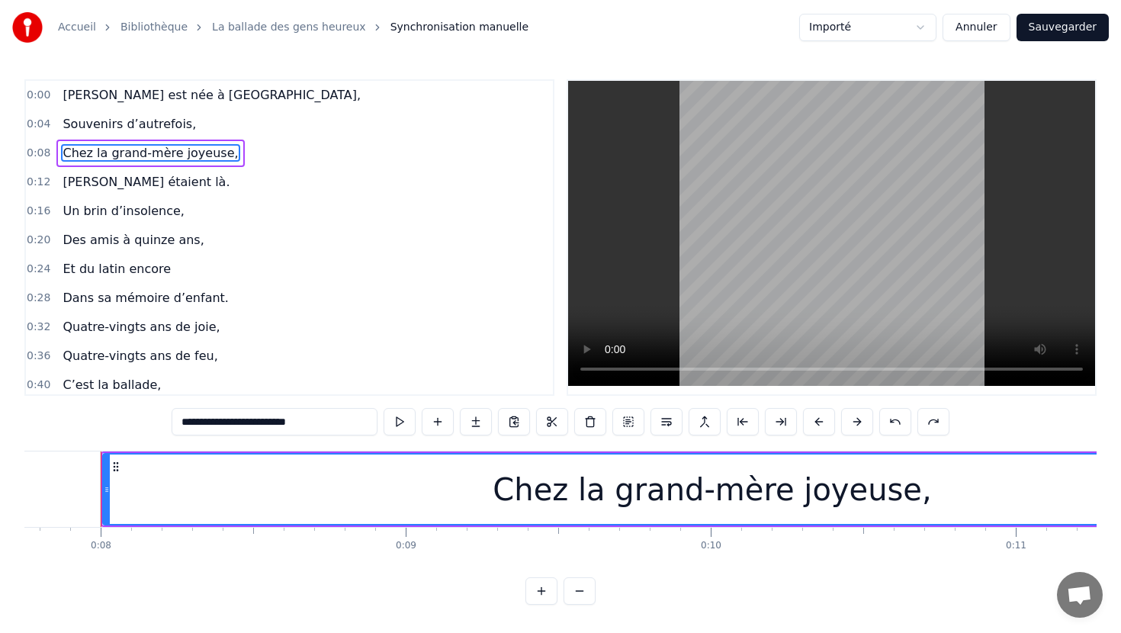
click at [288, 181] on div "0:12 [PERSON_NAME] étaient là." at bounding box center [289, 182] width 527 height 29
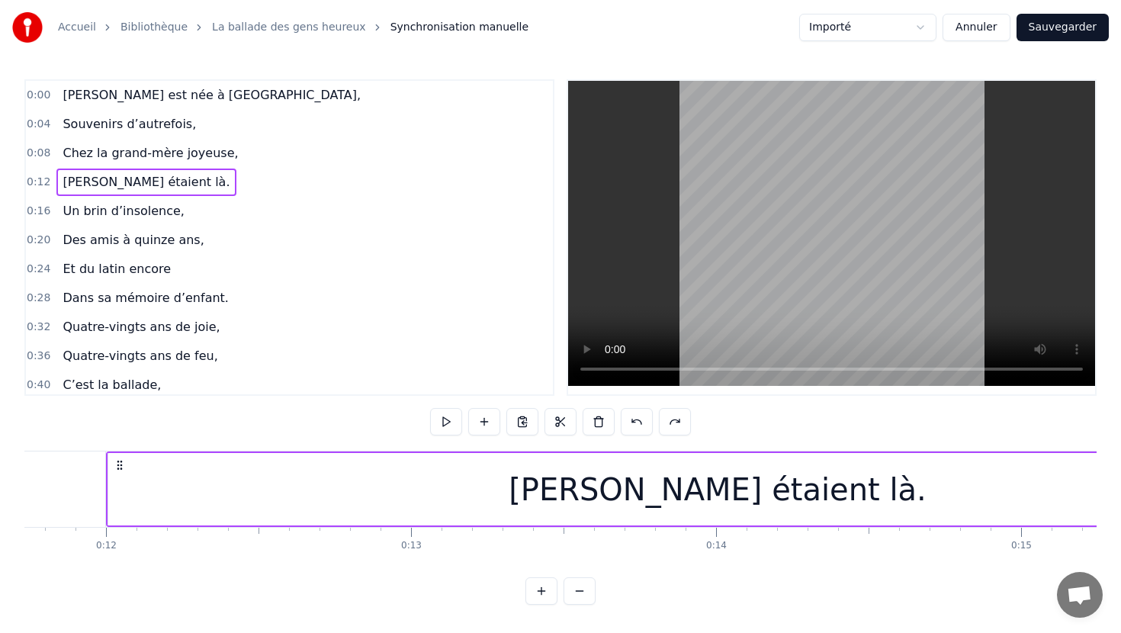
scroll to position [0, 3585]
click at [75, 104] on span "[PERSON_NAME] est née à [GEOGRAPHIC_DATA]," at bounding box center [211, 95] width 301 height 18
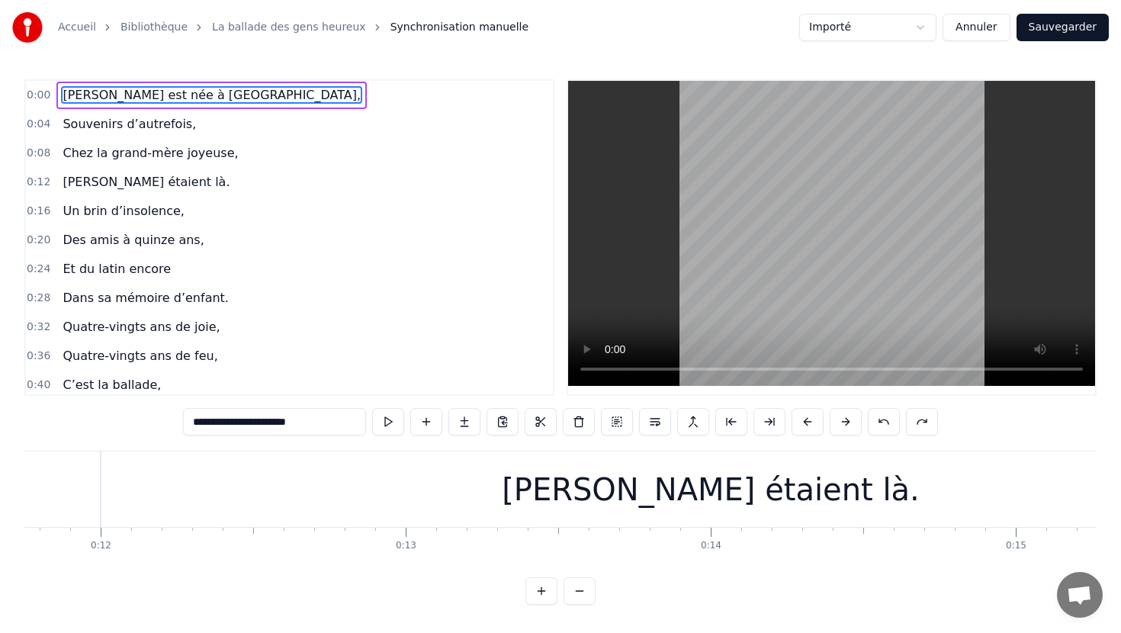
click at [47, 97] on span "0:00" at bounding box center [39, 95] width 24 height 15
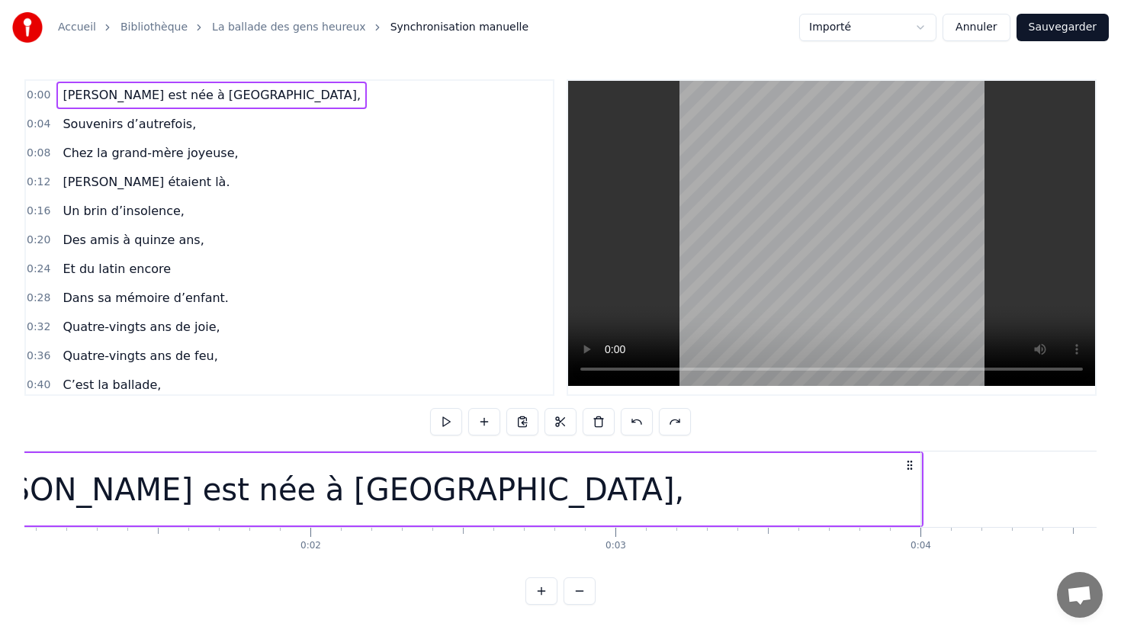
scroll to position [0, 334]
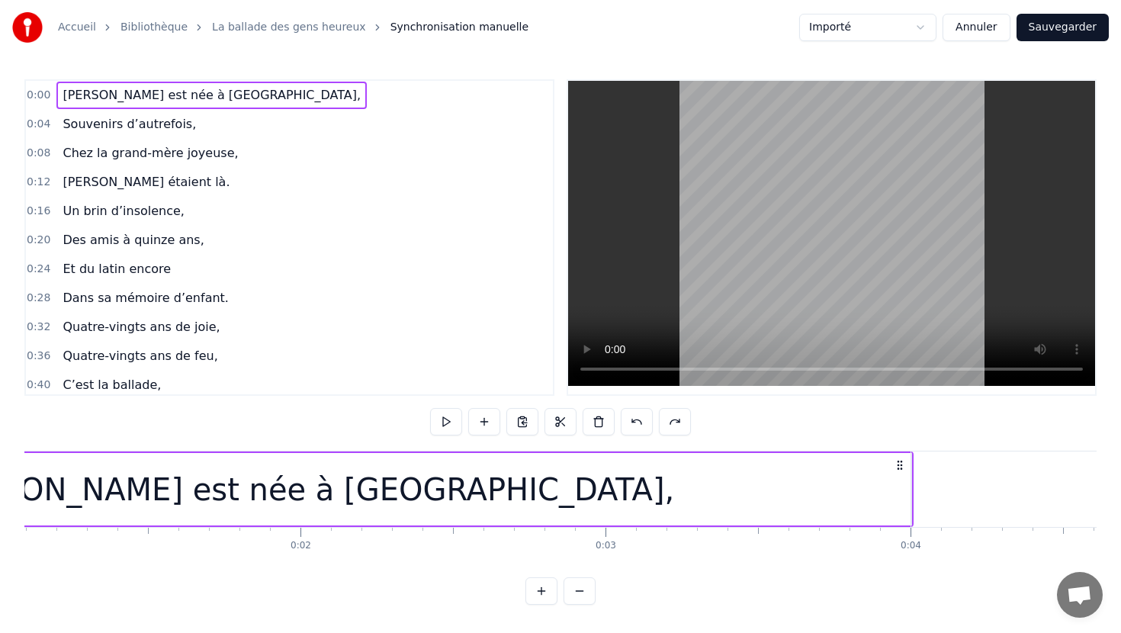
click at [905, 464] on icon at bounding box center [900, 465] width 12 height 12
click at [898, 465] on circle at bounding box center [898, 465] width 1 height 1
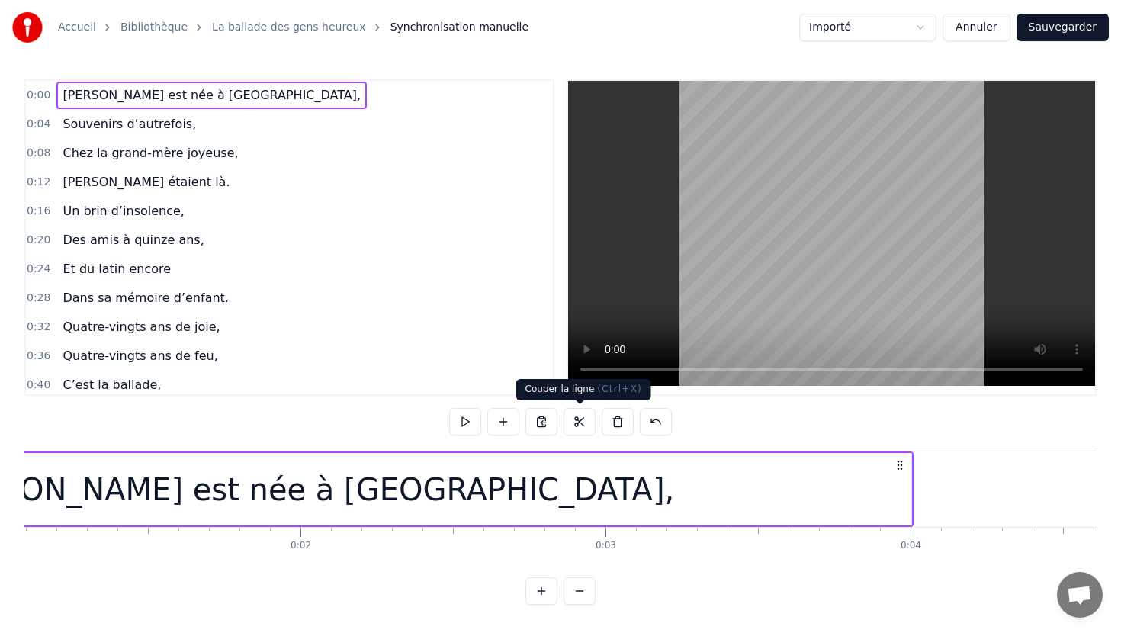
click at [582, 421] on button at bounding box center [580, 421] width 32 height 27
click at [976, 27] on button "Annuler" at bounding box center [976, 27] width 67 height 27
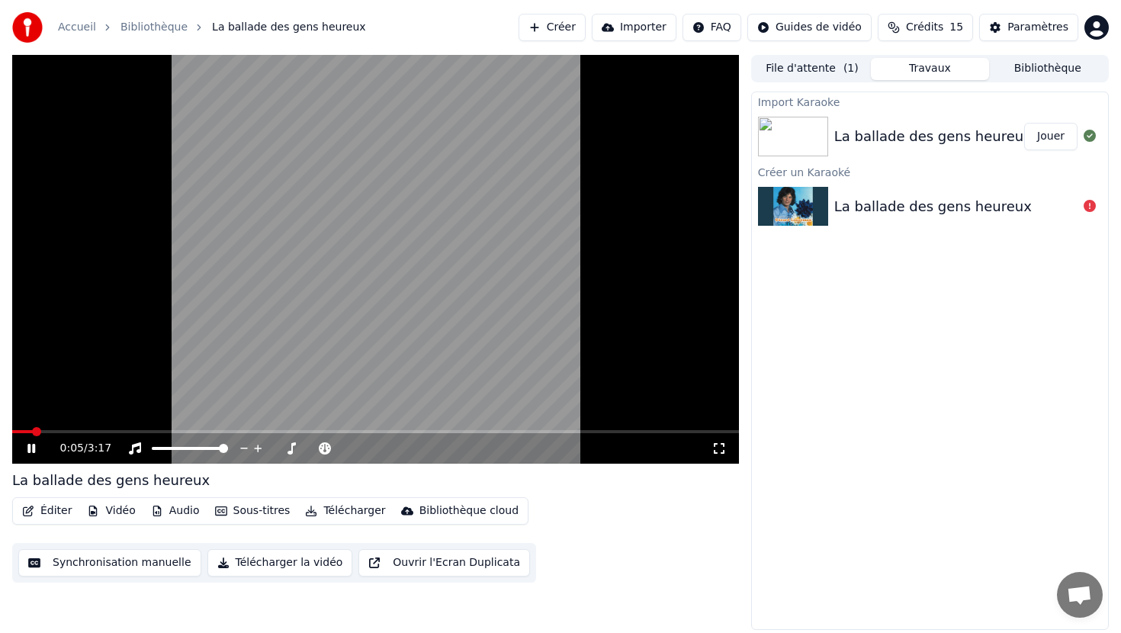
click at [35, 449] on icon at bounding box center [42, 448] width 36 height 12
click at [325, 446] on icon at bounding box center [325, 448] width 12 height 12
click at [387, 446] on span at bounding box center [385, 448] width 9 height 9
click at [380, 444] on span at bounding box center [379, 448] width 9 height 9
click at [379, 445] on span at bounding box center [379, 448] width 9 height 9
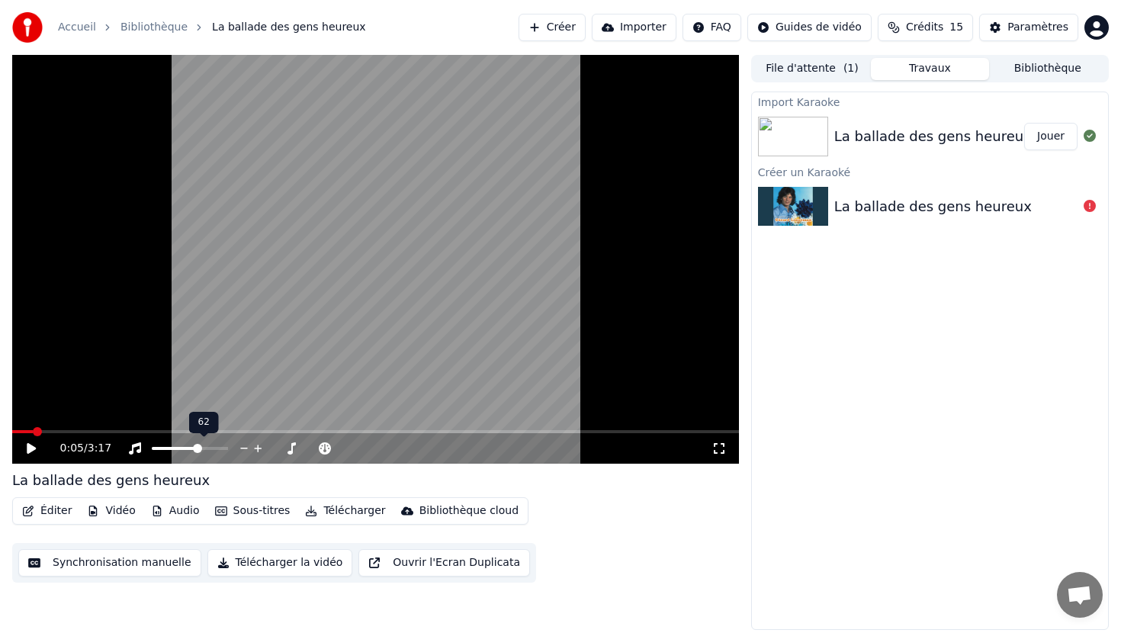
click at [198, 445] on span at bounding box center [197, 448] width 9 height 9
click at [228, 445] on span at bounding box center [223, 448] width 9 height 9
click at [45, 511] on button "Éditer" at bounding box center [47, 510] width 62 height 21
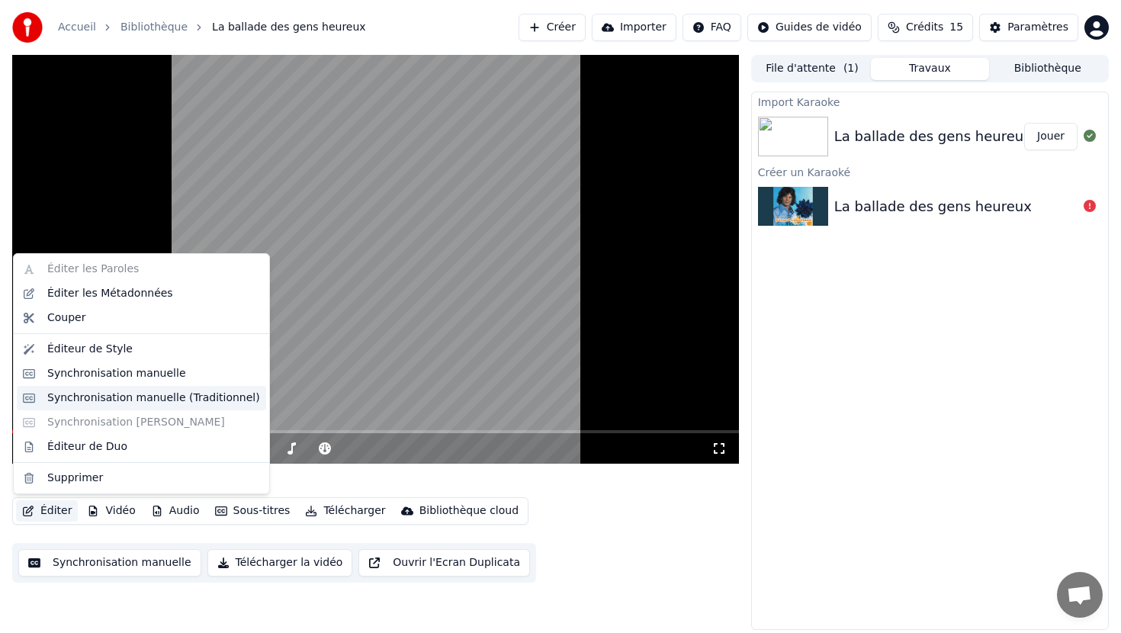
click at [125, 394] on div "Synchronisation manuelle (Traditionnel)" at bounding box center [153, 398] width 213 height 15
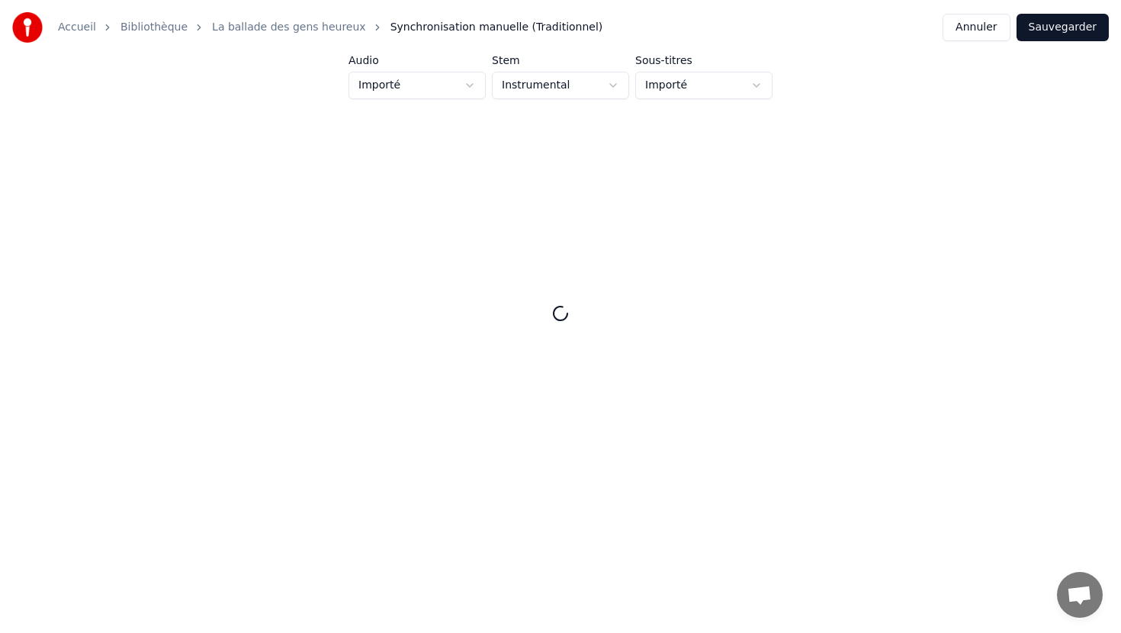
click at [980, 35] on button "Annuler" at bounding box center [976, 27] width 67 height 27
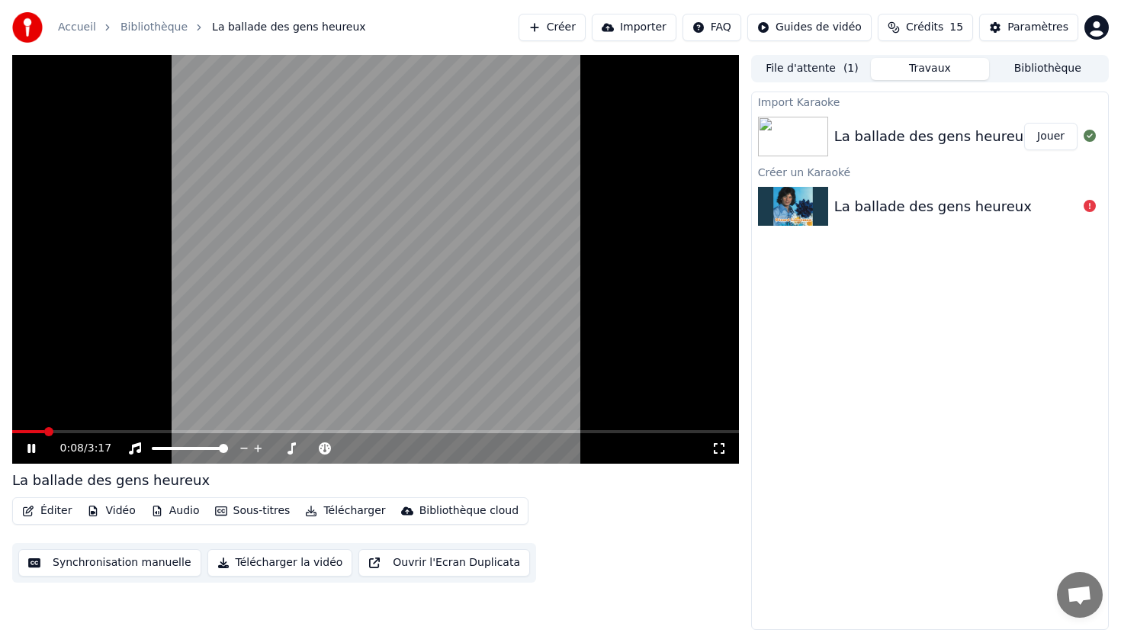
click at [33, 449] on icon at bounding box center [31, 448] width 8 height 9
click at [650, 29] on button "Importer" at bounding box center [634, 27] width 85 height 27
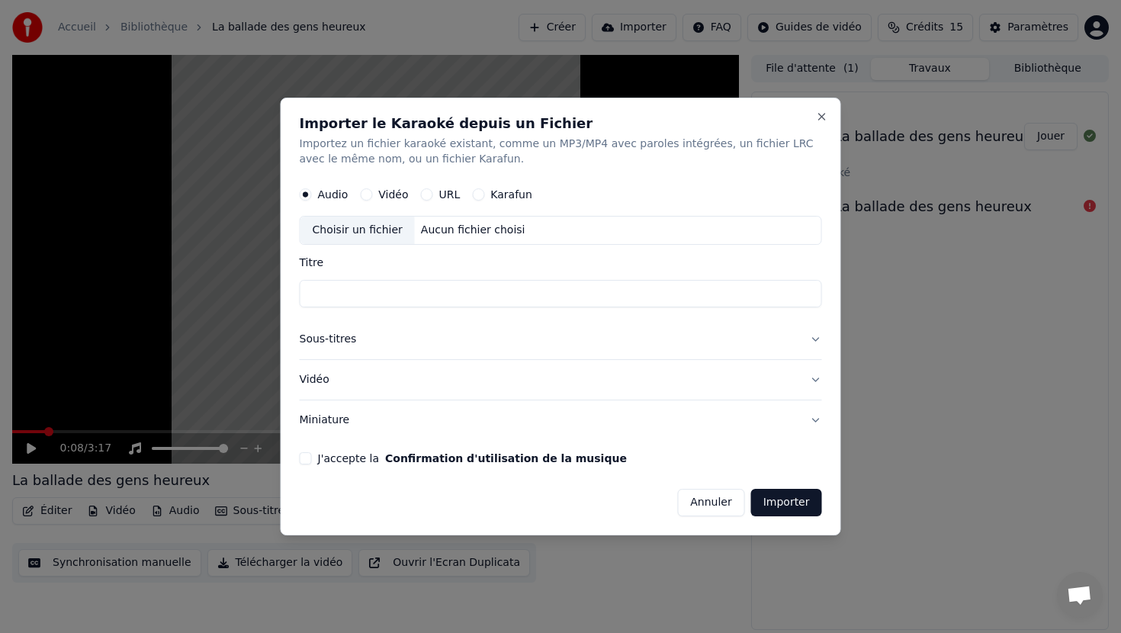
click at [423, 198] on button "URL" at bounding box center [427, 194] width 12 height 12
click at [420, 228] on input "text" at bounding box center [561, 230] width 523 height 31
paste input "**********"
type input "**********"
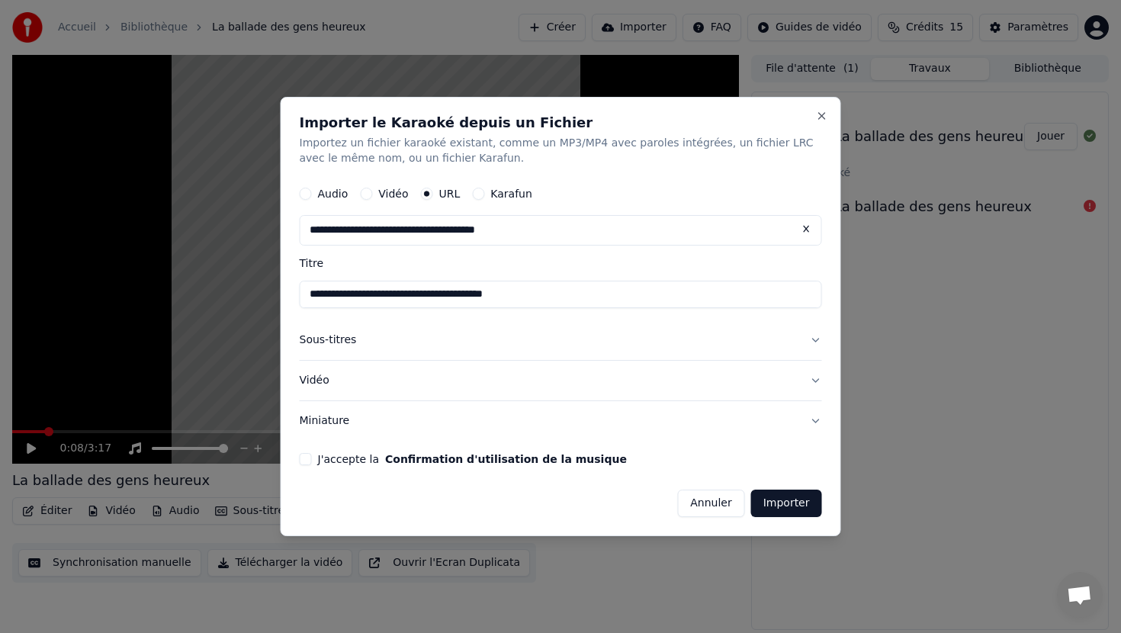
type input "**********"
click at [336, 343] on button "Sous-titres" at bounding box center [561, 340] width 523 height 40
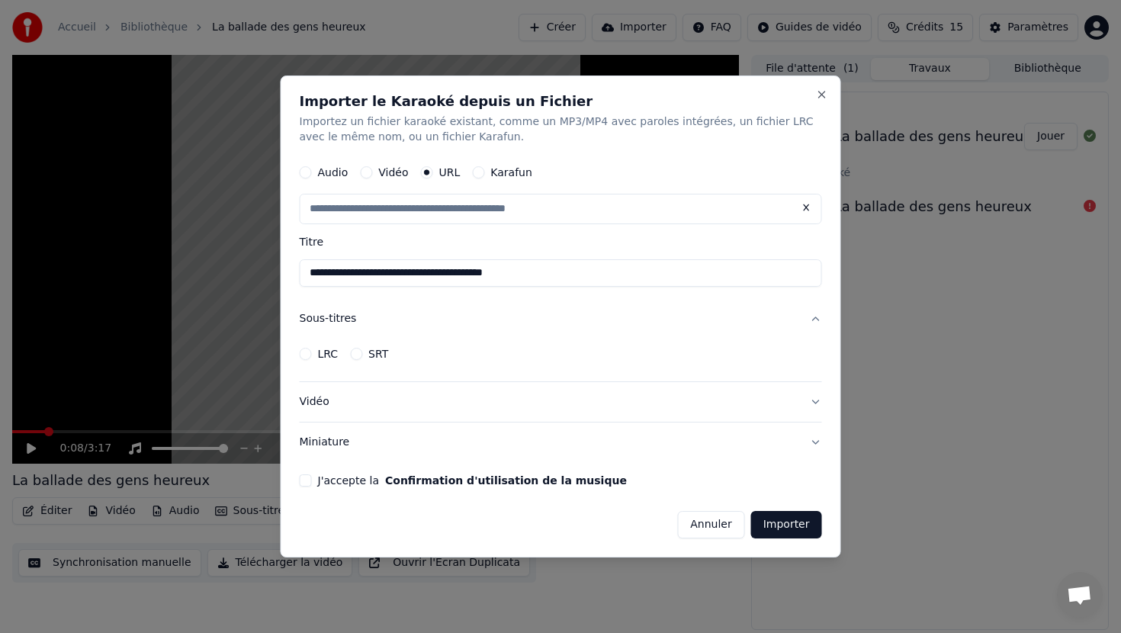
click at [309, 354] on button "LRC" at bounding box center [306, 354] width 12 height 12
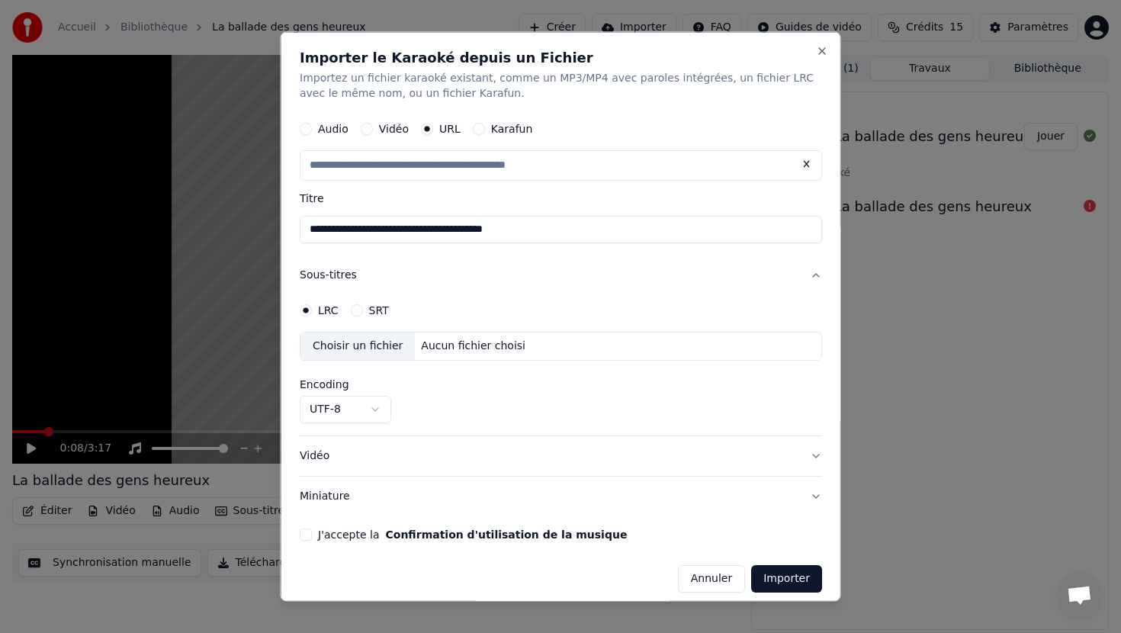
click at [376, 346] on div "Choisir un fichier" at bounding box center [358, 345] width 114 height 27
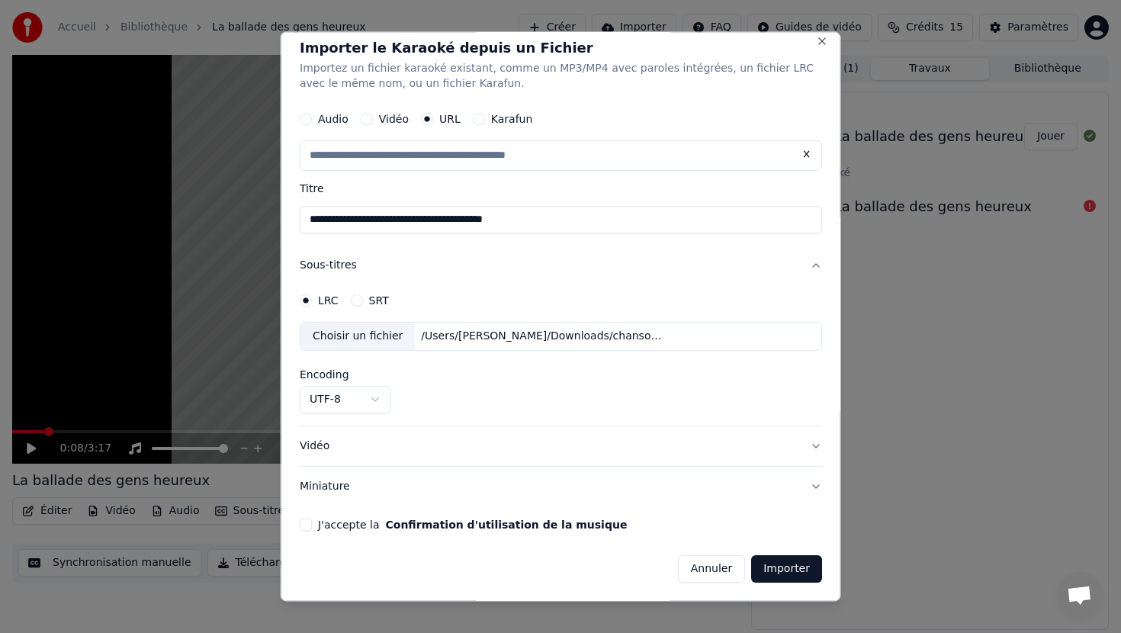
click at [304, 526] on button "J'accepte la Confirmation d'utilisation de la musique" at bounding box center [306, 524] width 12 height 12
click at [790, 572] on button "Importer" at bounding box center [786, 568] width 71 height 27
type input "**********"
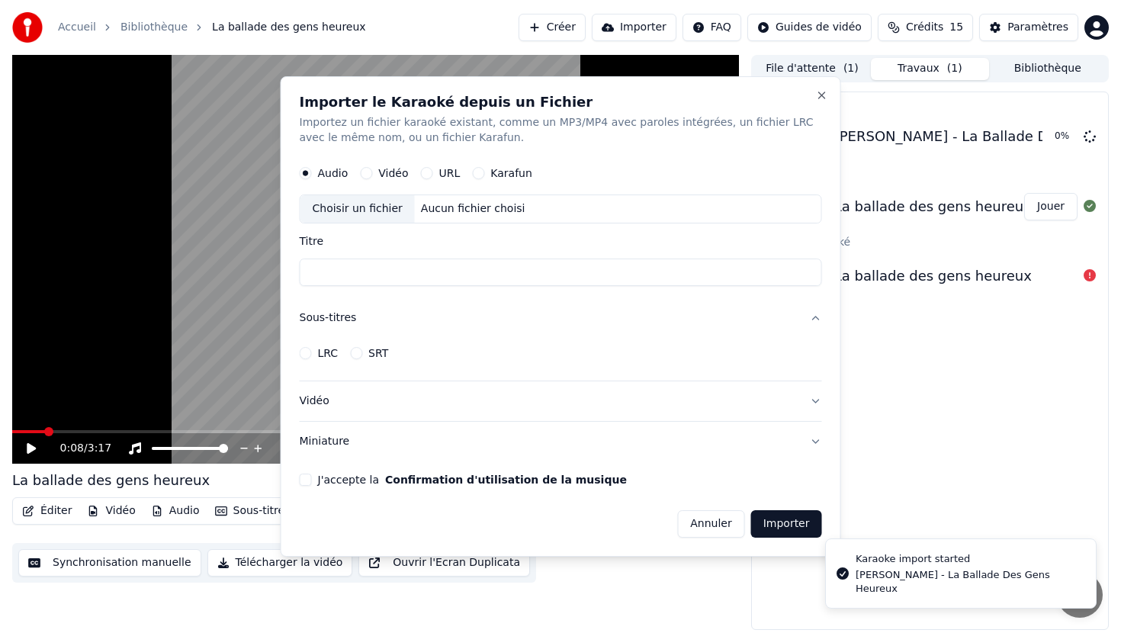
scroll to position [0, 0]
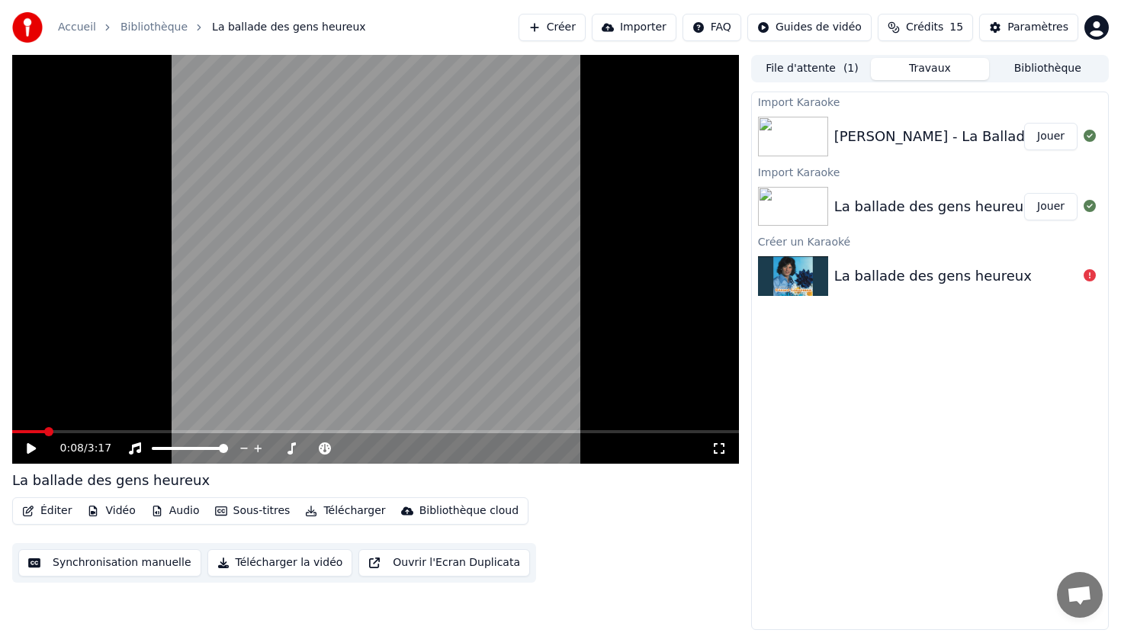
click at [1040, 137] on button "Jouer" at bounding box center [1050, 136] width 53 height 27
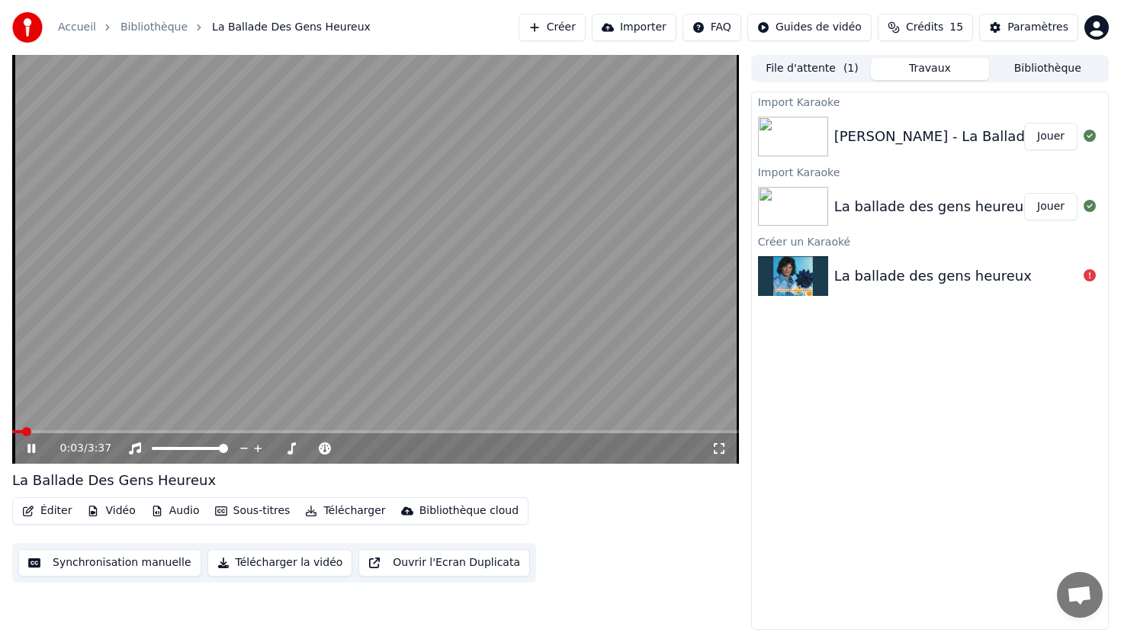
click at [31, 449] on icon at bounding box center [42, 448] width 36 height 12
click at [31, 445] on icon at bounding box center [31, 448] width 9 height 11
click at [26, 453] on icon at bounding box center [42, 448] width 36 height 12
